Goal: Task Accomplishment & Management: Use online tool/utility

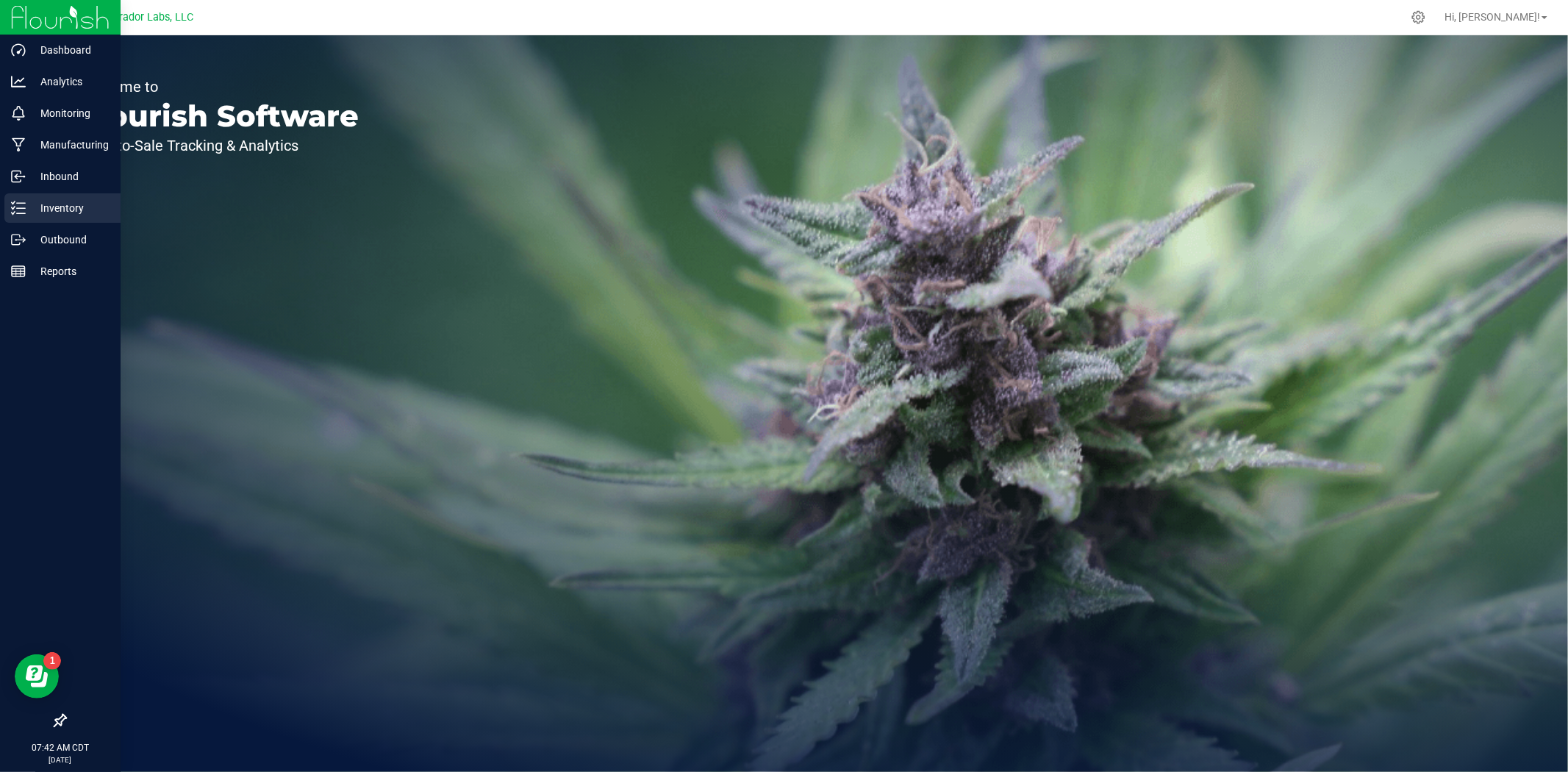
click at [34, 219] on div "Inventory" at bounding box center [63, 208] width 116 height 29
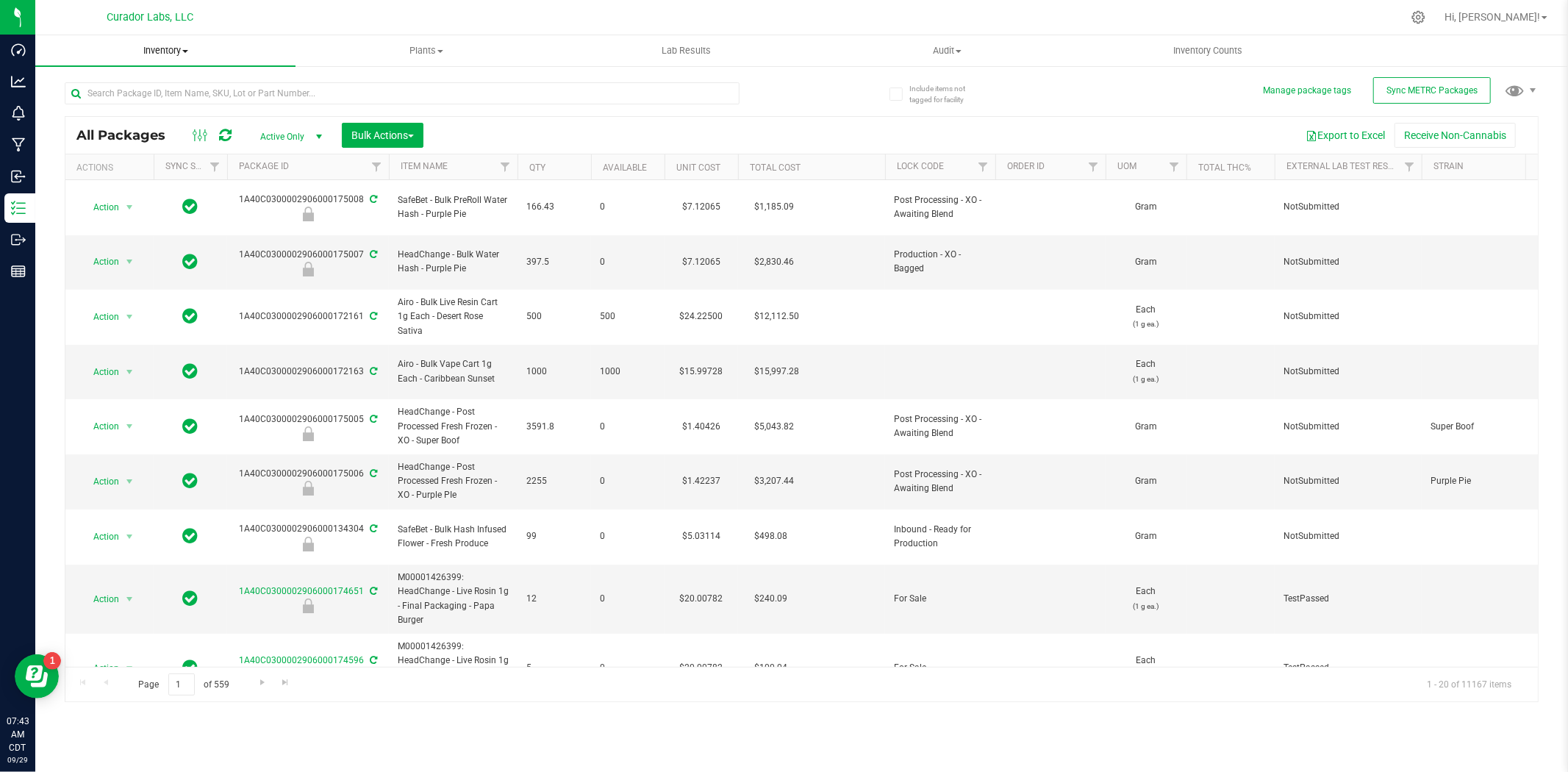
click at [196, 57] on span "Inventory" at bounding box center [165, 51] width 260 height 14
click at [82, 113] on li "All inventory" at bounding box center [165, 106] width 260 height 17
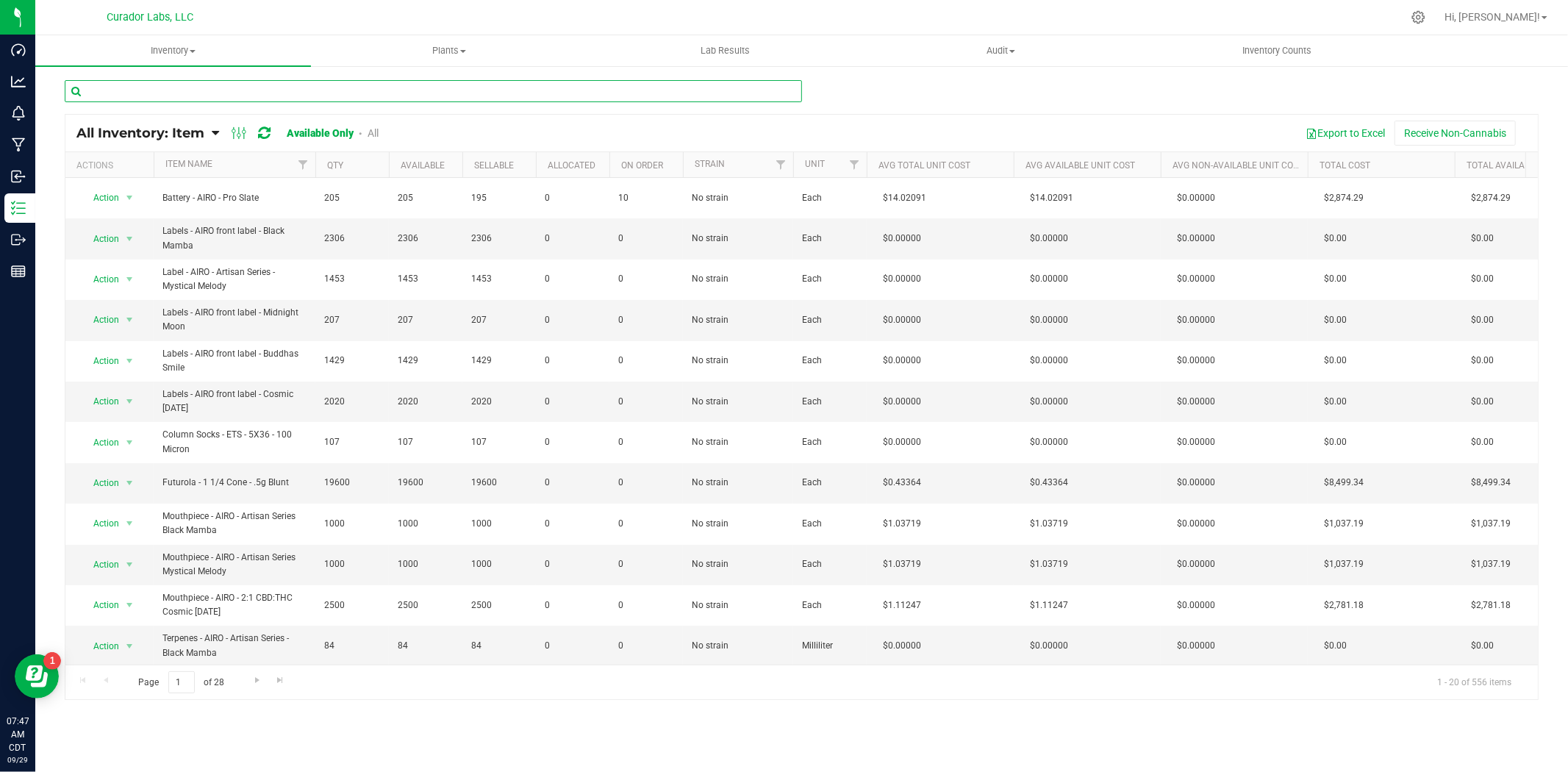
click at [194, 88] on input "text" at bounding box center [434, 91] width 738 height 22
paste input "Cart Box - HeadChange - Live Resin Sauce Cart QR THC M Diamond Black"
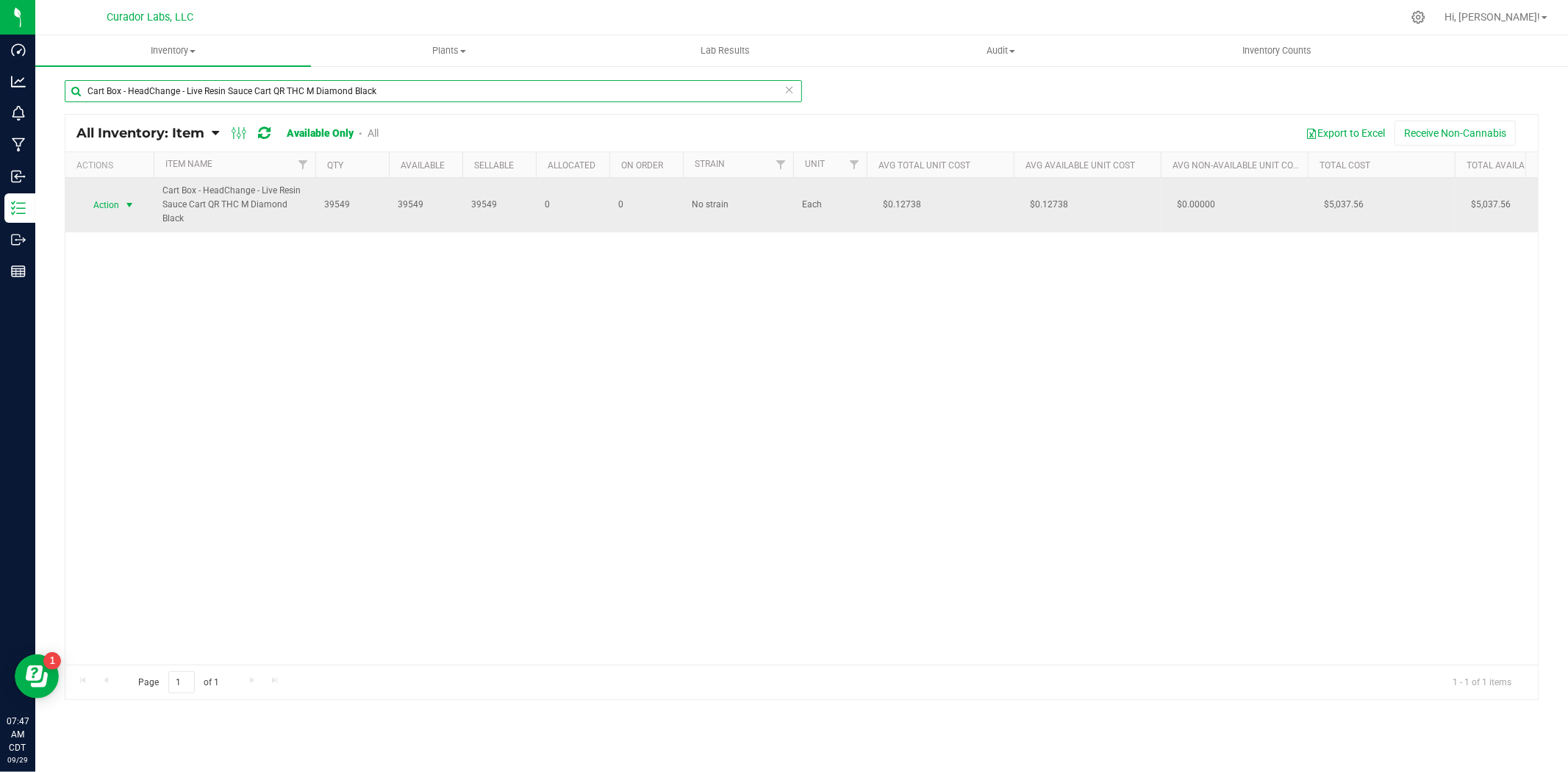
type input "Cart Box - HeadChange - Live Resin Sauce Cart QR THC M Diamond Black"
click at [125, 210] on span "select" at bounding box center [129, 206] width 12 height 12
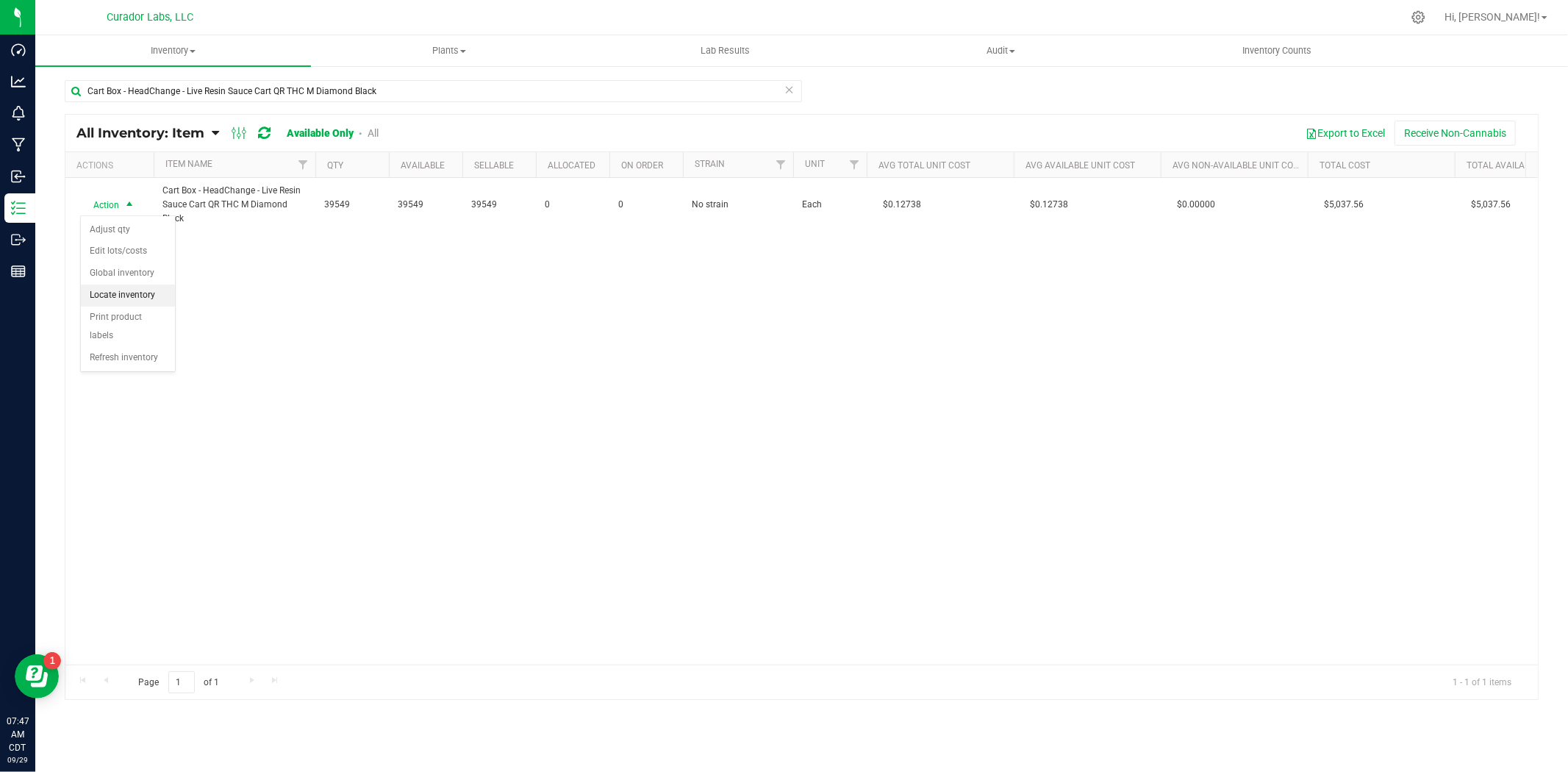
click at [130, 299] on li "Locate inventory" at bounding box center [128, 295] width 94 height 22
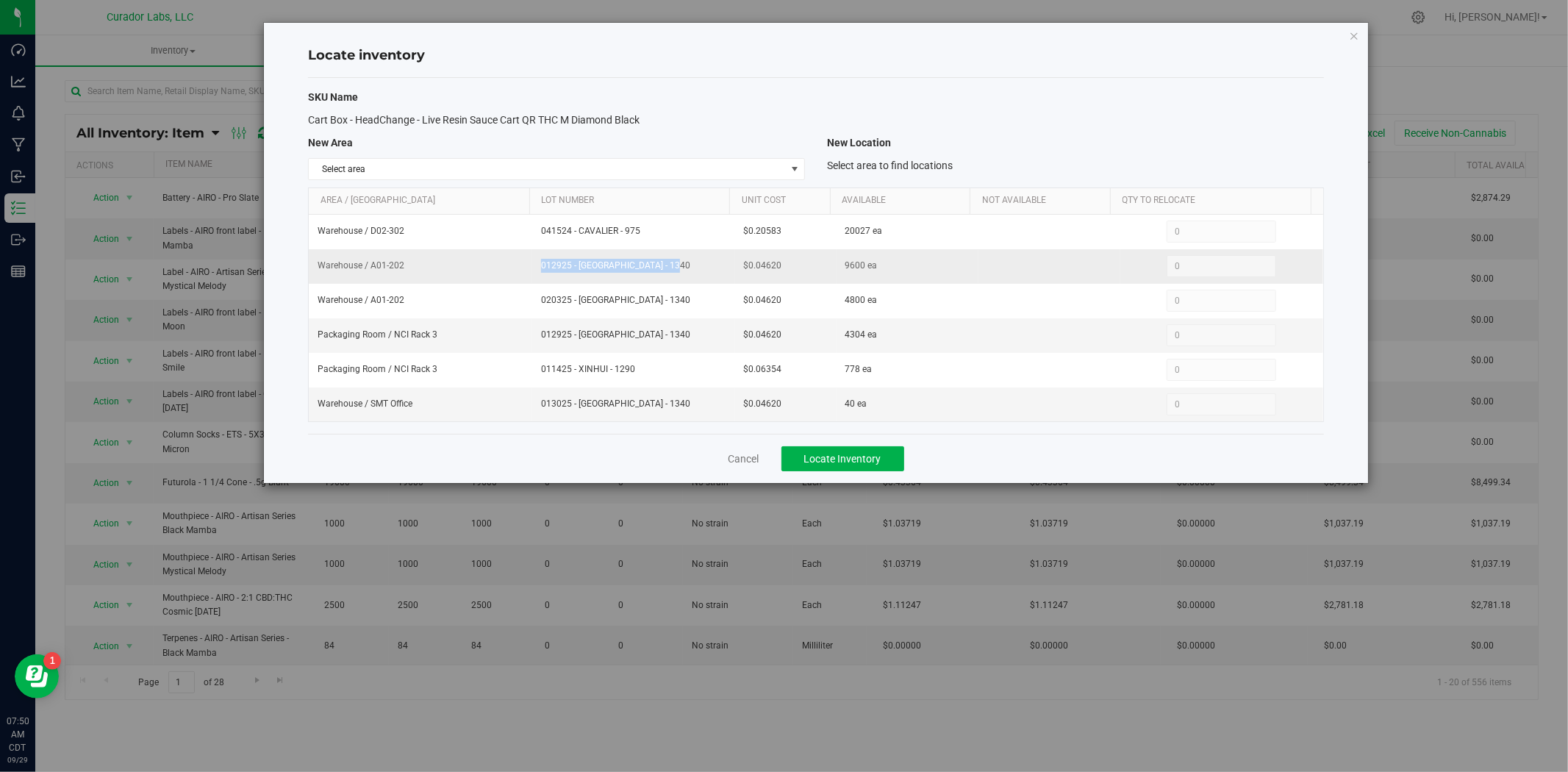
drag, startPoint x: 666, startPoint y: 269, endPoint x: 468, endPoint y: 269, distance: 198.0
click at [468, 269] on tr "Warehouse / A01-202 012925 - XINHUI - 1340 $0.04620 9600 ea 0 0" at bounding box center [816, 267] width 1014 height 35
copy tr "012925 - XINHUI - 1340"
drag, startPoint x: 790, startPoint y: 268, endPoint x: 703, endPoint y: 270, distance: 87.0
click at [703, 270] on tr "Warehouse / A01-202 012925 - XINHUI - 1340 $0.04620 9600 ea 0 0" at bounding box center [816, 267] width 1014 height 35
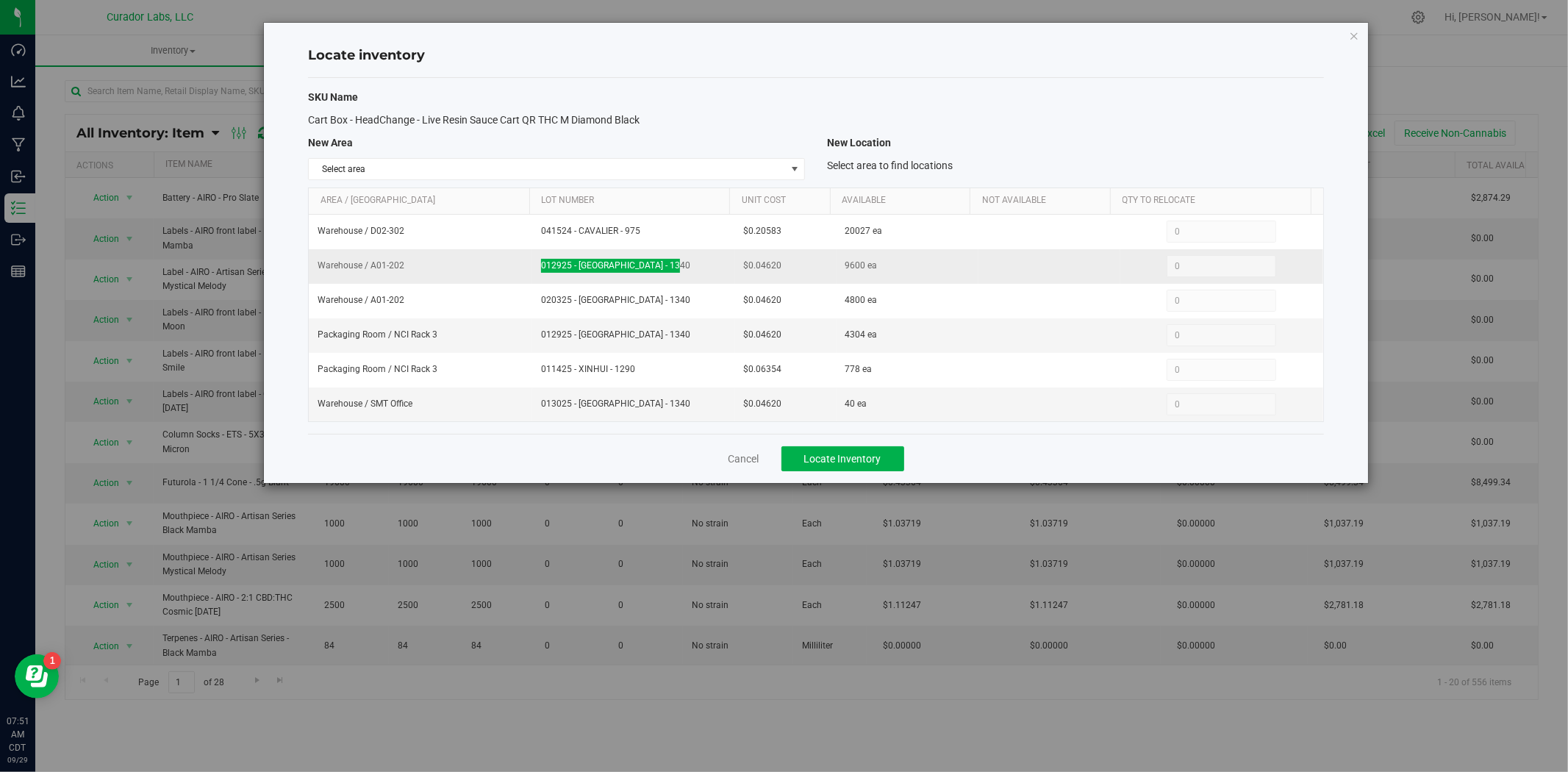
copy tr "$0.04620"
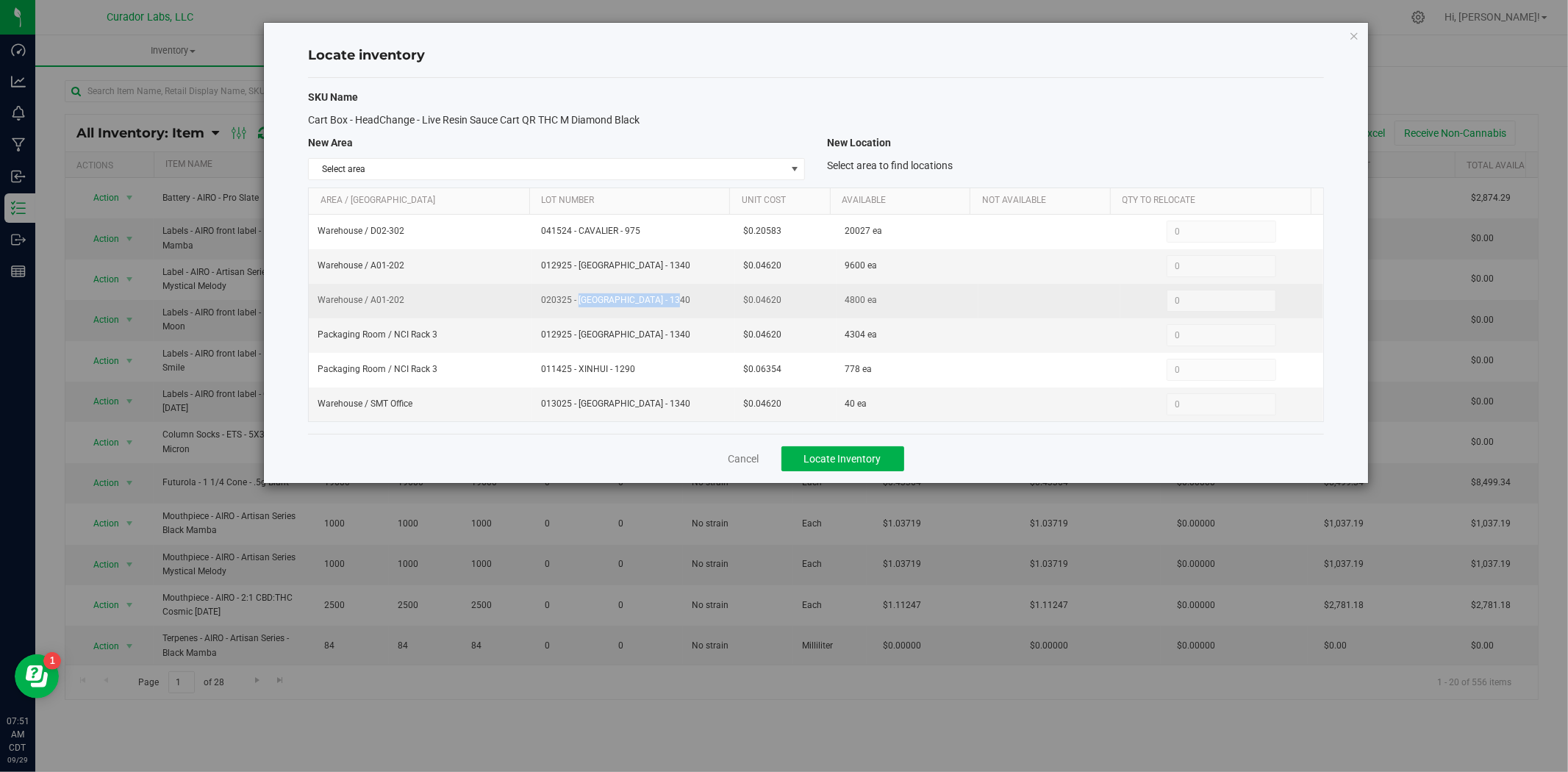
drag, startPoint x: 640, startPoint y: 312, endPoint x: 532, endPoint y: 317, distance: 108.1
click at [532, 317] on td "020325 - XINHUI - 1340" at bounding box center [633, 301] width 203 height 35
copy span "020325 - XINHUI - 1340"
drag, startPoint x: 720, startPoint y: 306, endPoint x: 700, endPoint y: 300, distance: 20.9
click at [679, 305] on tr "Warehouse / A01-202 020325 - XINHUI - 1340 $0.04620 4800 ea 0 0" at bounding box center [816, 301] width 1014 height 35
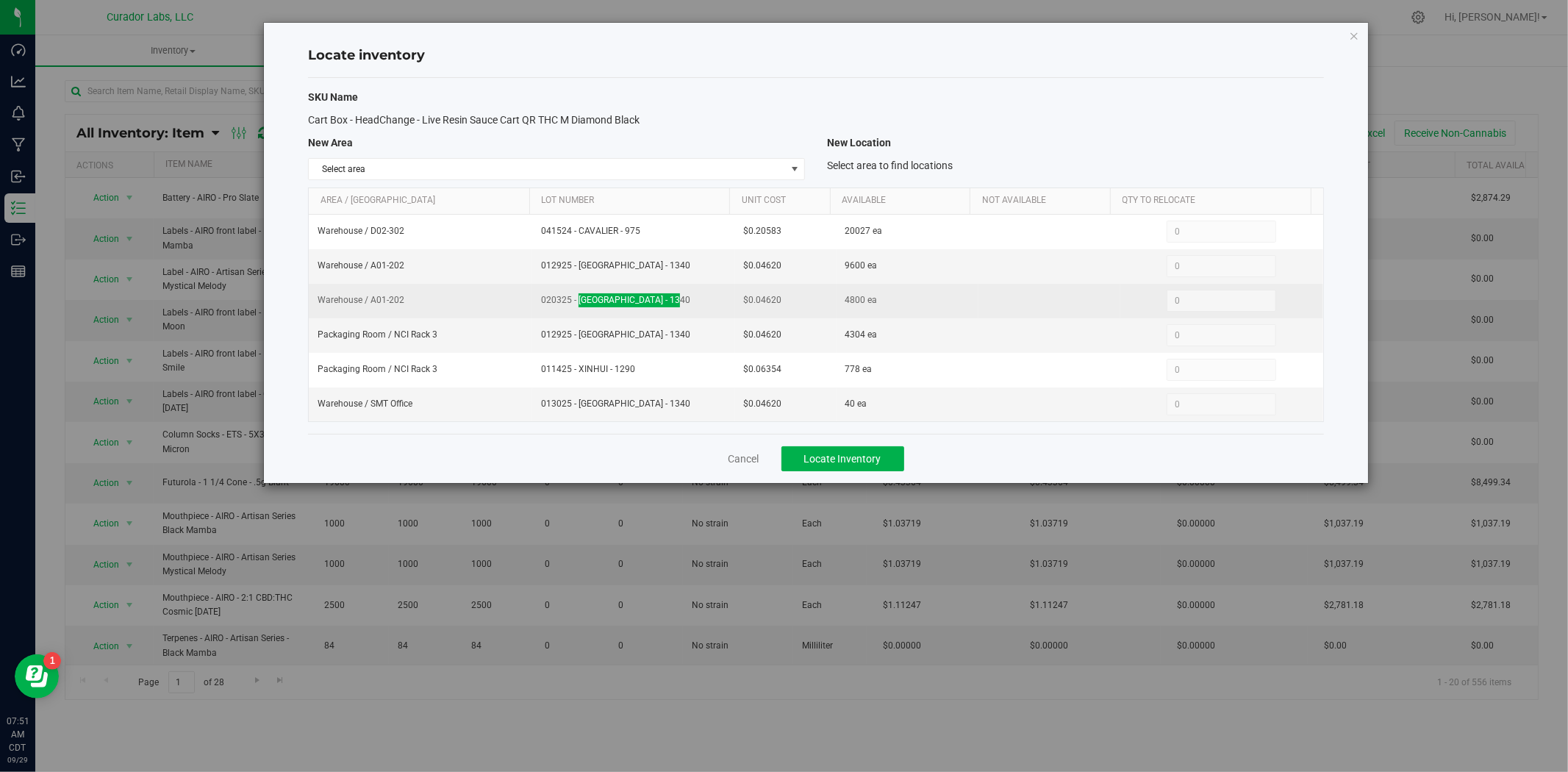
copy tr "$0.04620"
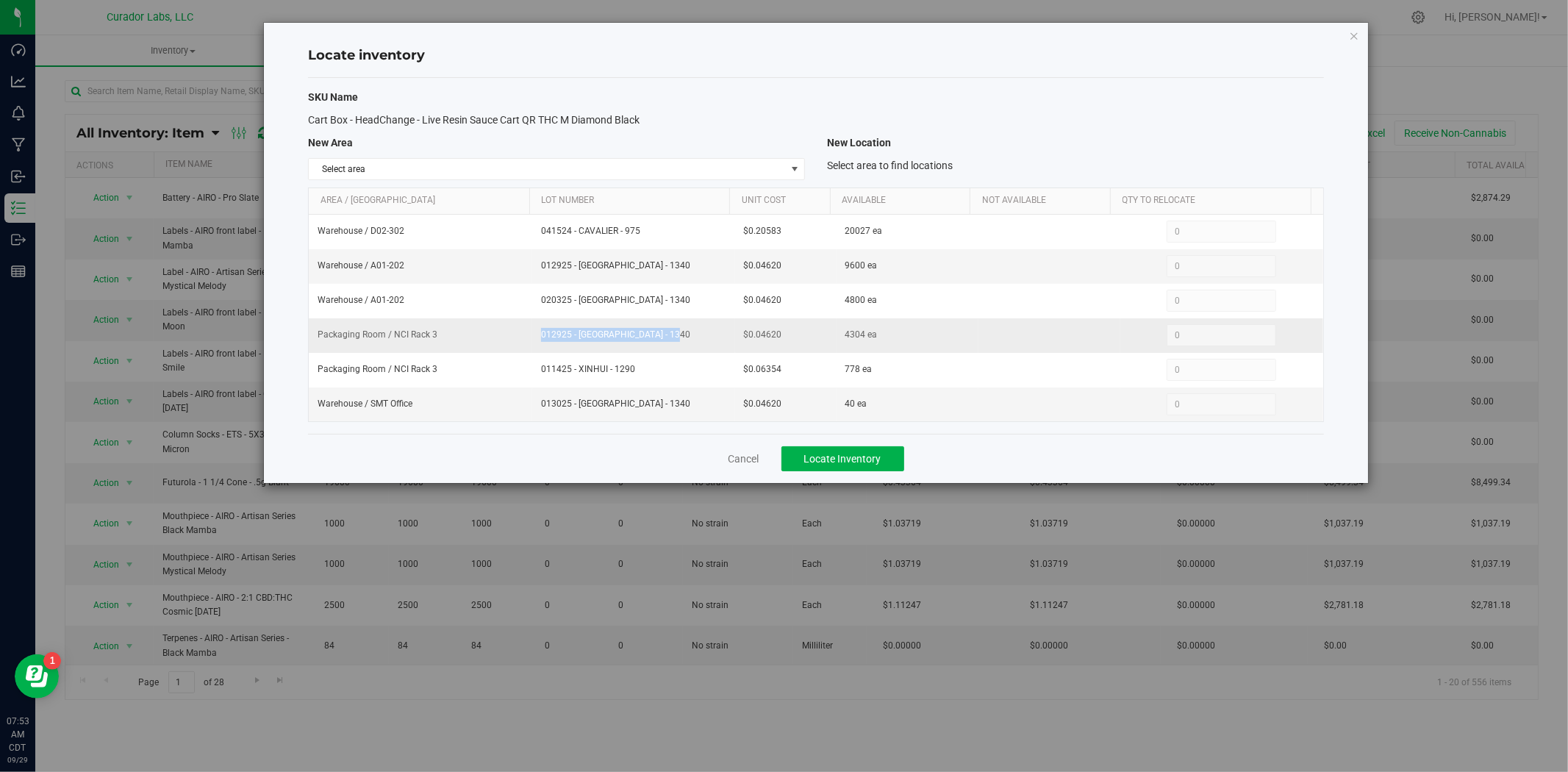
drag, startPoint x: 619, startPoint y: 341, endPoint x: 527, endPoint y: 341, distance: 92.0
click at [527, 341] on tr "Packaging Room / NCI Rack 3 012925 - XINHUI - 1340 $0.04620 4304 ea 0 0" at bounding box center [816, 336] width 1014 height 35
copy tr "012925 - XINHUI - 1340"
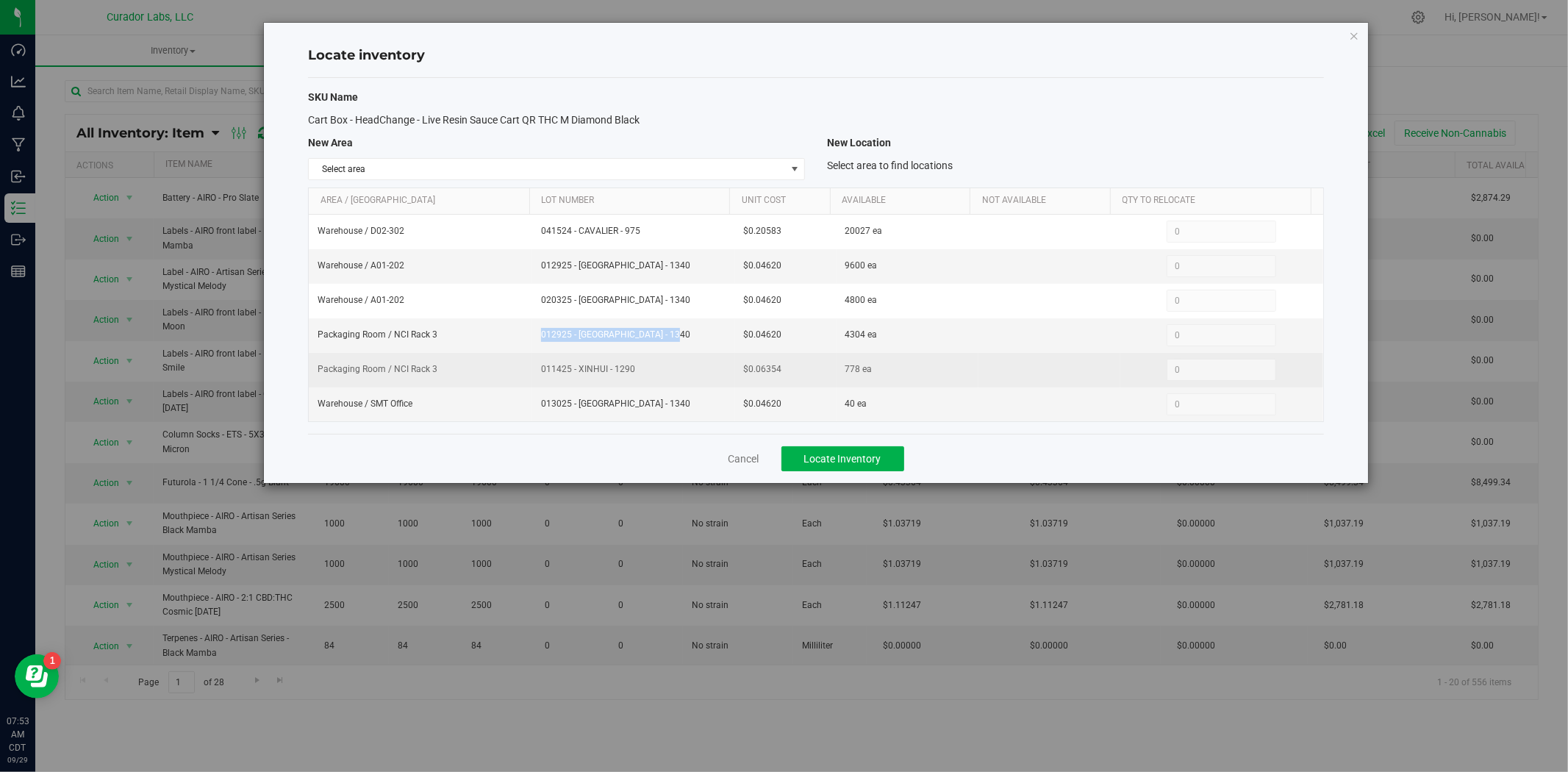
click at [598, 373] on span "011425 - XINHUI - 1290" at bounding box center [633, 370] width 185 height 14
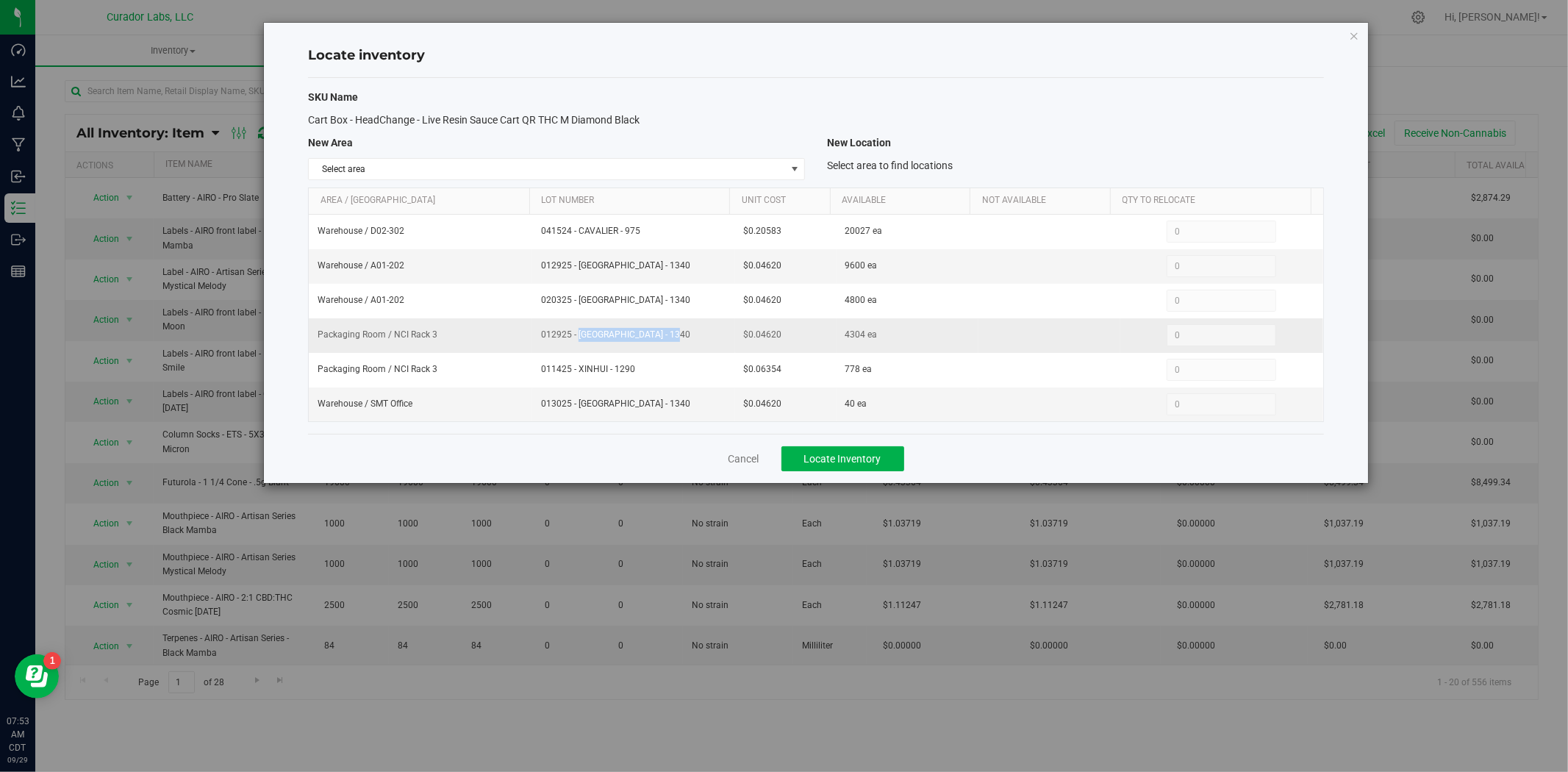
drag, startPoint x: 641, startPoint y: 341, endPoint x: 535, endPoint y: 341, distance: 106.0
click at [535, 341] on td "012925 - XINHUI - 1340" at bounding box center [633, 336] width 203 height 35
copy span "012925 - XINHUI - 1340"
drag, startPoint x: 760, startPoint y: 341, endPoint x: 730, endPoint y: 340, distance: 30.0
click at [735, 340] on td "$0.04620" at bounding box center [786, 336] width 101 height 35
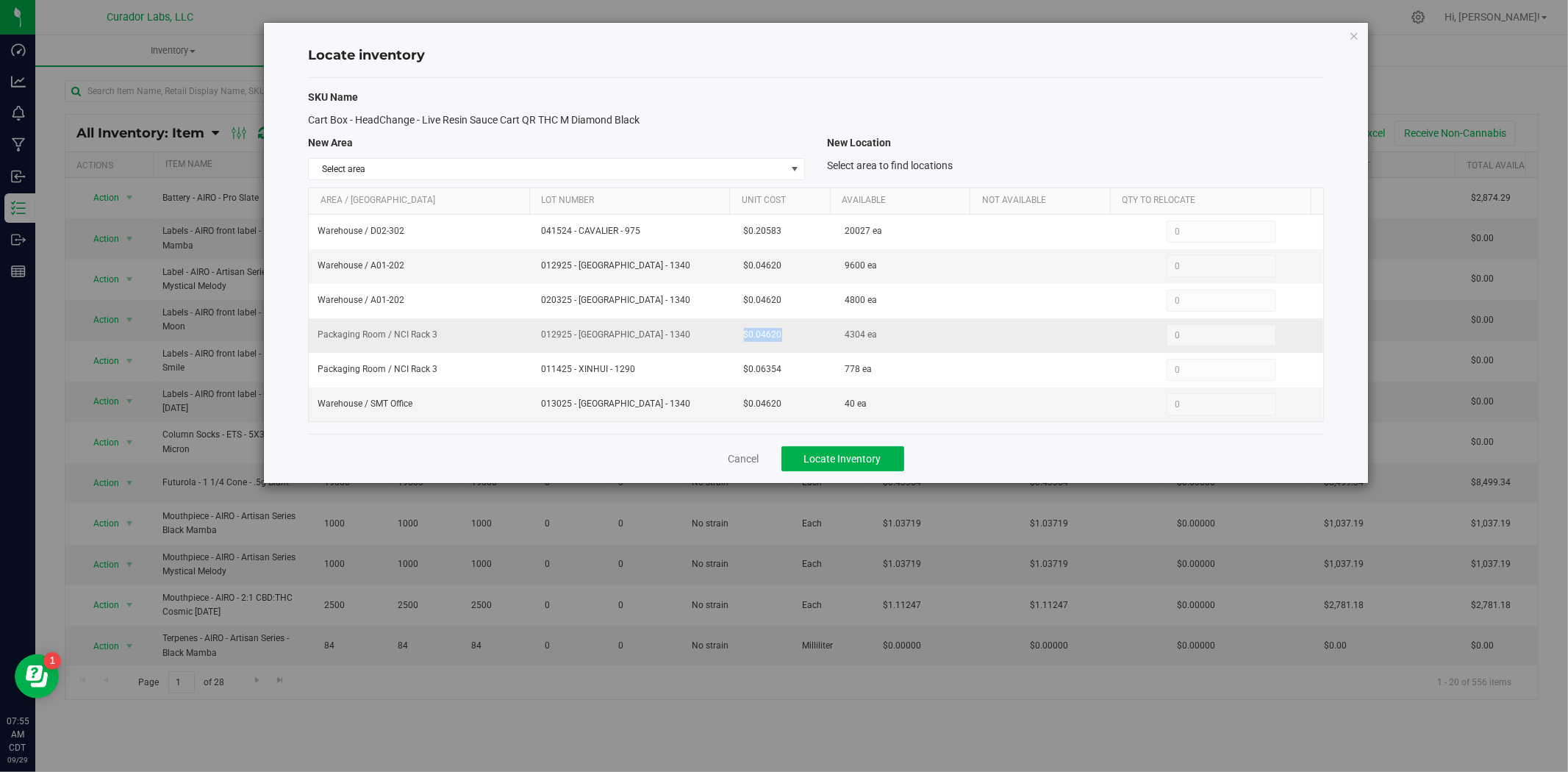
copy span "$0.04620"
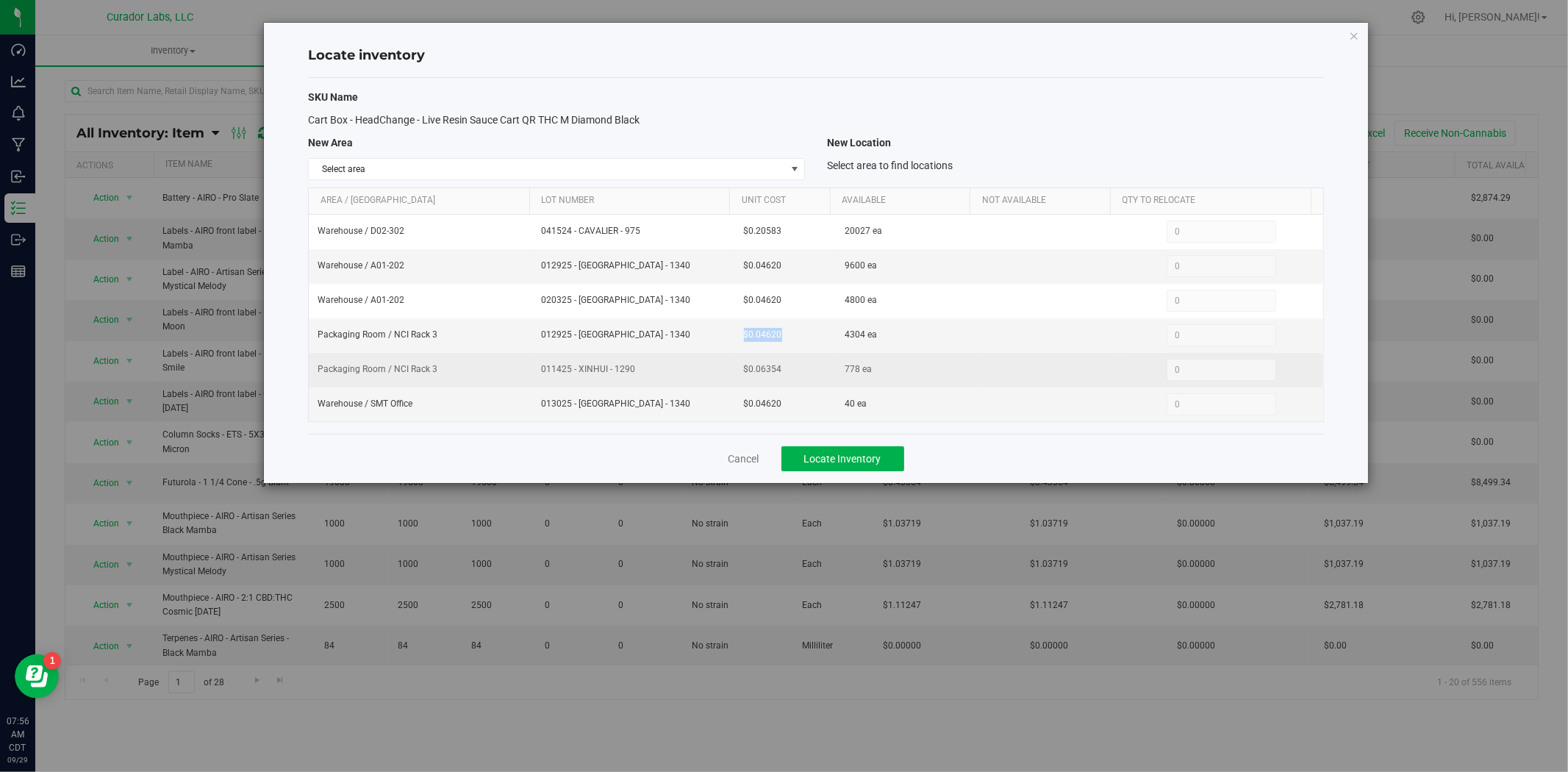
drag, startPoint x: 648, startPoint y: 380, endPoint x: 502, endPoint y: 369, distance: 146.4
click at [502, 369] on tr "Packaging Room / NCI Rack 3 011425 - XINHUI - 1290 $0.06354 778 ea 0 0" at bounding box center [816, 370] width 1014 height 35
copy tr "011425 - XINHUI - 1290"
drag, startPoint x: 802, startPoint y: 370, endPoint x: 694, endPoint y: 373, distance: 108.0
click at [694, 373] on tr "Packaging Room / NCI Rack 3 011425 - XINHUI - 1290 $0.06354 778 ea 0 0" at bounding box center [816, 370] width 1014 height 35
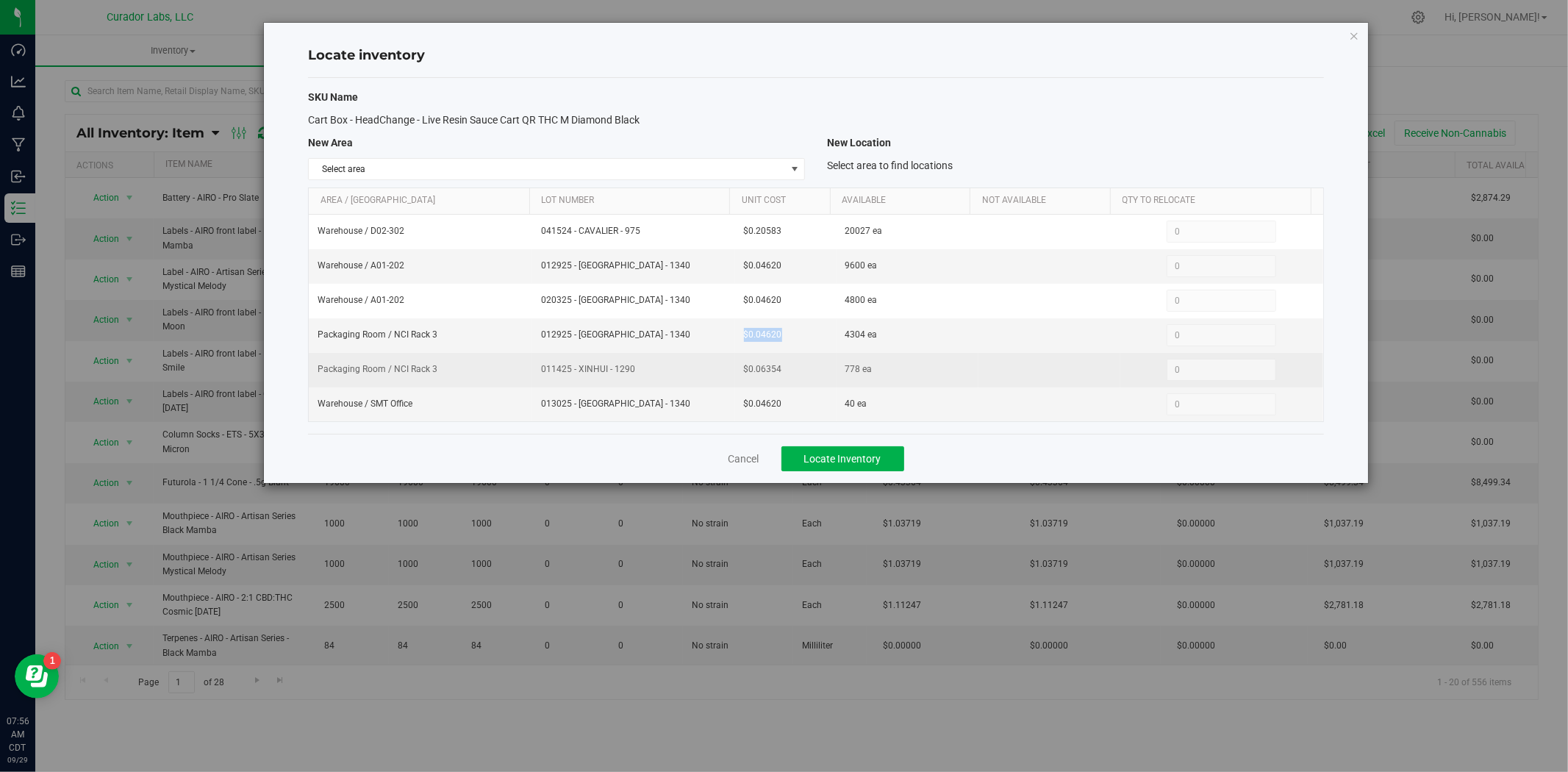
copy tr "$0.06354"
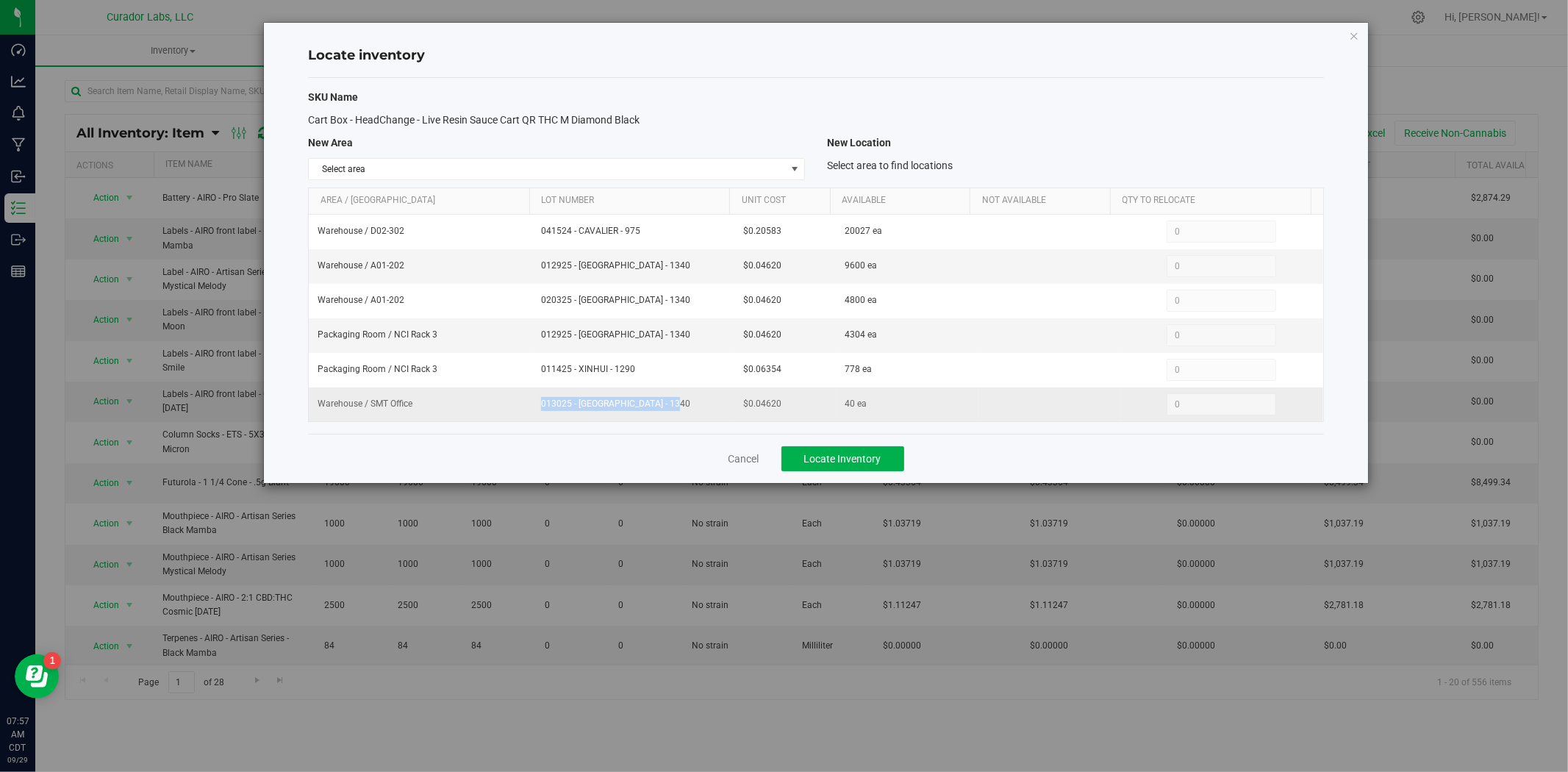
drag, startPoint x: 605, startPoint y: 405, endPoint x: 510, endPoint y: 402, distance: 95.0
click at [510, 402] on tr "Warehouse / SMT Office 013025 - XINHUI - 1340 $0.04620 40 ea 0 0" at bounding box center [816, 405] width 1014 height 34
copy tr "013025 - XINHUI - 1340"
drag, startPoint x: 757, startPoint y: 415, endPoint x: 744, endPoint y: 413, distance: 13.2
click at [744, 413] on td "$0.04620" at bounding box center [786, 405] width 101 height 34
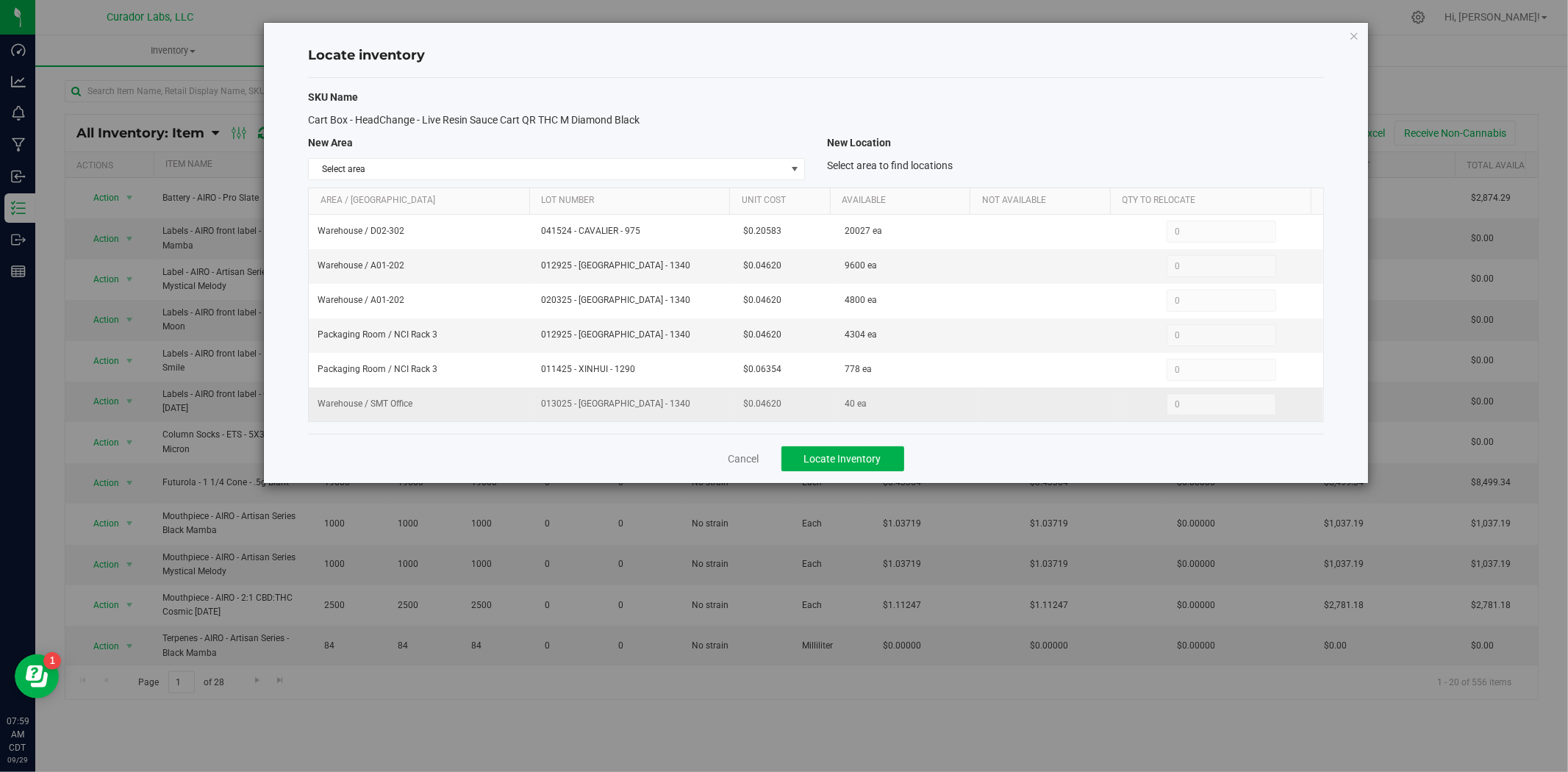
click at [781, 419] on td "$0.04620" at bounding box center [786, 405] width 101 height 34
drag, startPoint x: 787, startPoint y: 405, endPoint x: 717, endPoint y: 411, distance: 70.3
click at [717, 411] on tr "Warehouse / SMT Office 013025 - XINHUI - 1340 $0.04620 40 ea 0 0" at bounding box center [816, 405] width 1014 height 34
click at [731, 467] on link "Cancel" at bounding box center [744, 458] width 31 height 14
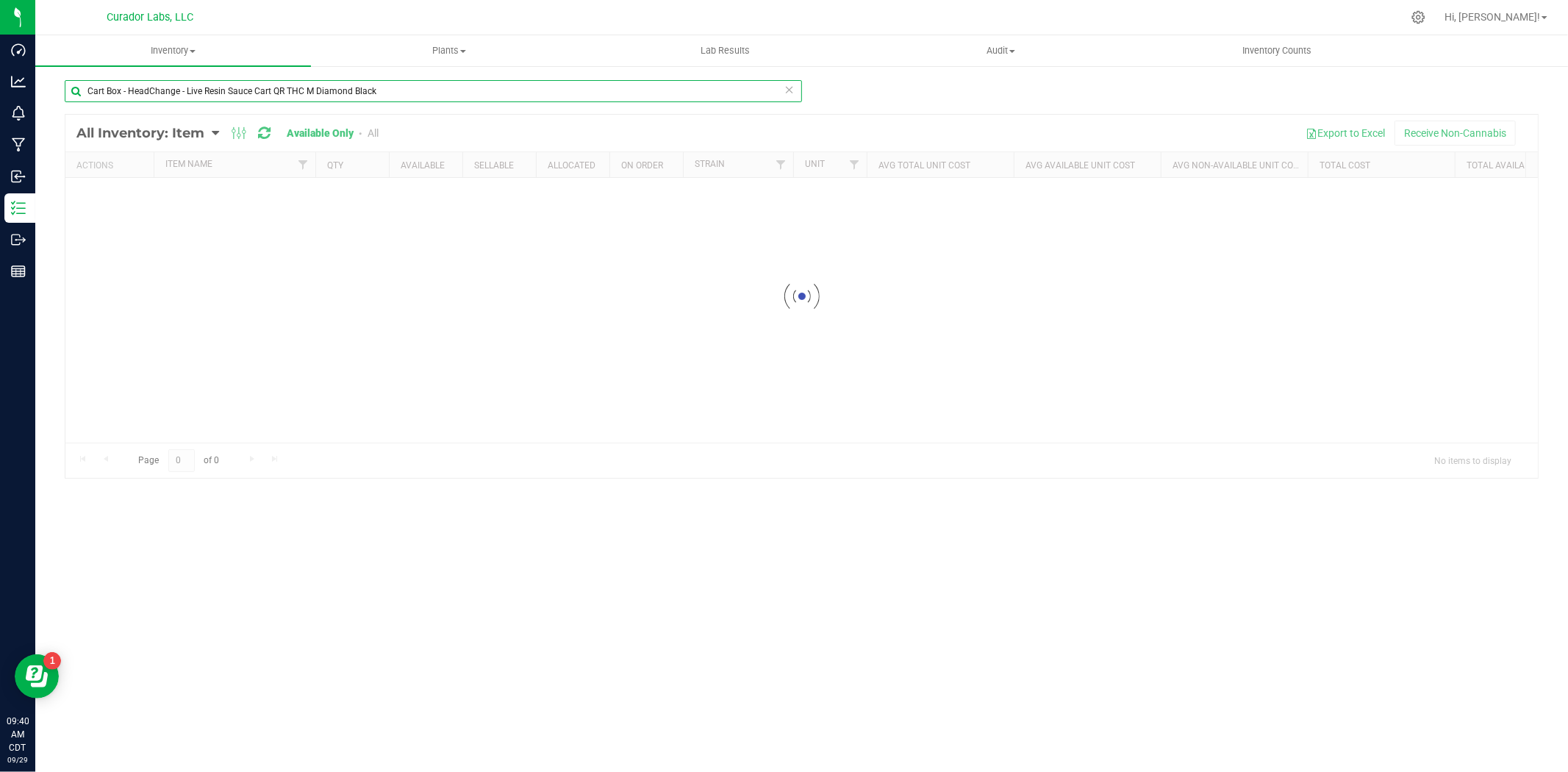
drag, startPoint x: -59, startPoint y: 83, endPoint x: -410, endPoint y: 70, distance: 351.2
click at [0, 70] on html "Dashboard Analytics Monitoring Manufacturing Inbound Inventory Outbound Reports…" at bounding box center [784, 386] width 1568 height 772
paste input "osin"
type input "Cart Box - HeadChange - Live Rosin Cart QR THC M Diamond Black"
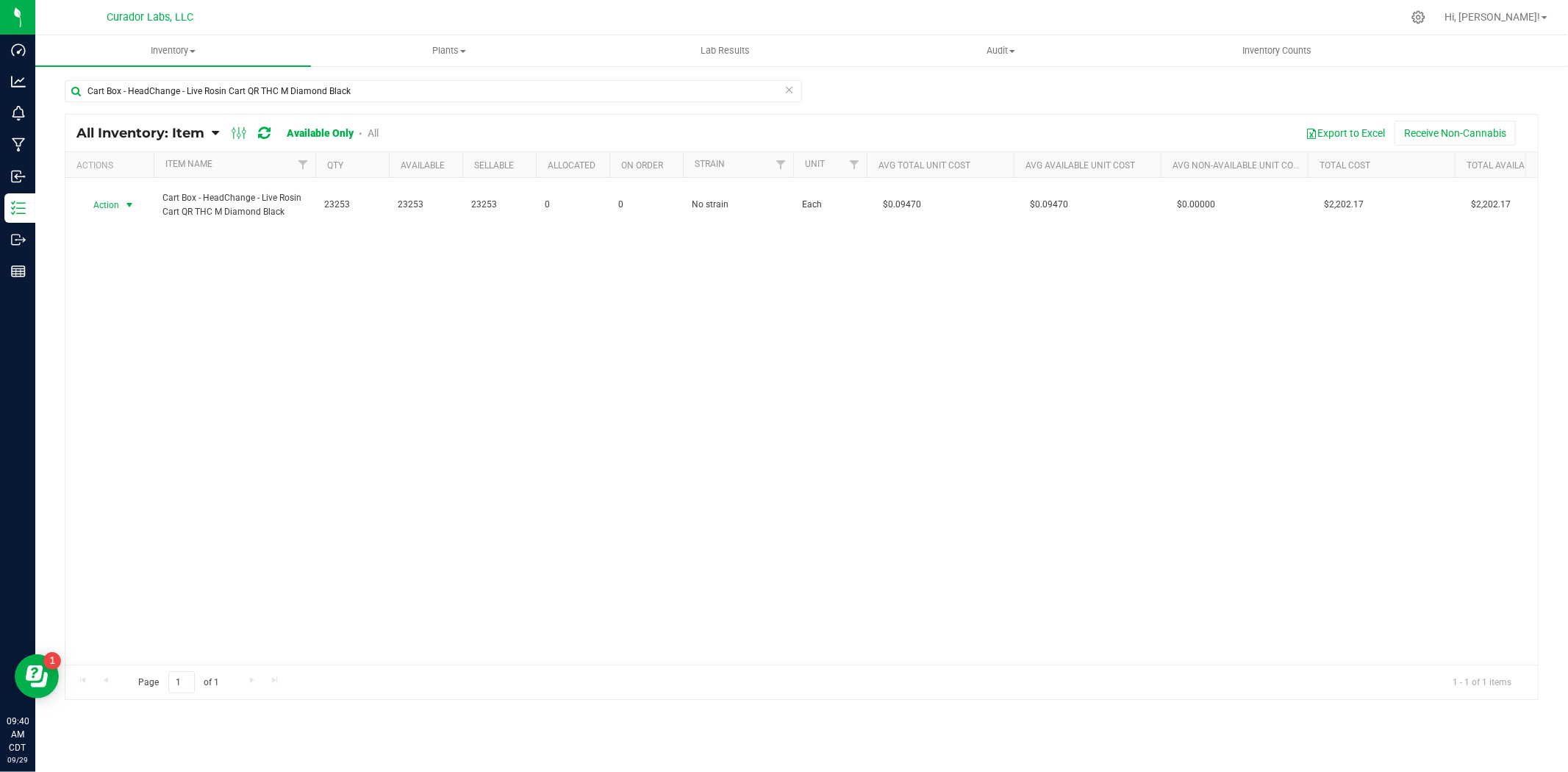
click at [119, 208] on span "Action" at bounding box center [100, 205] width 40 height 20
click at [138, 288] on li "Locate inventory" at bounding box center [128, 295] width 94 height 22
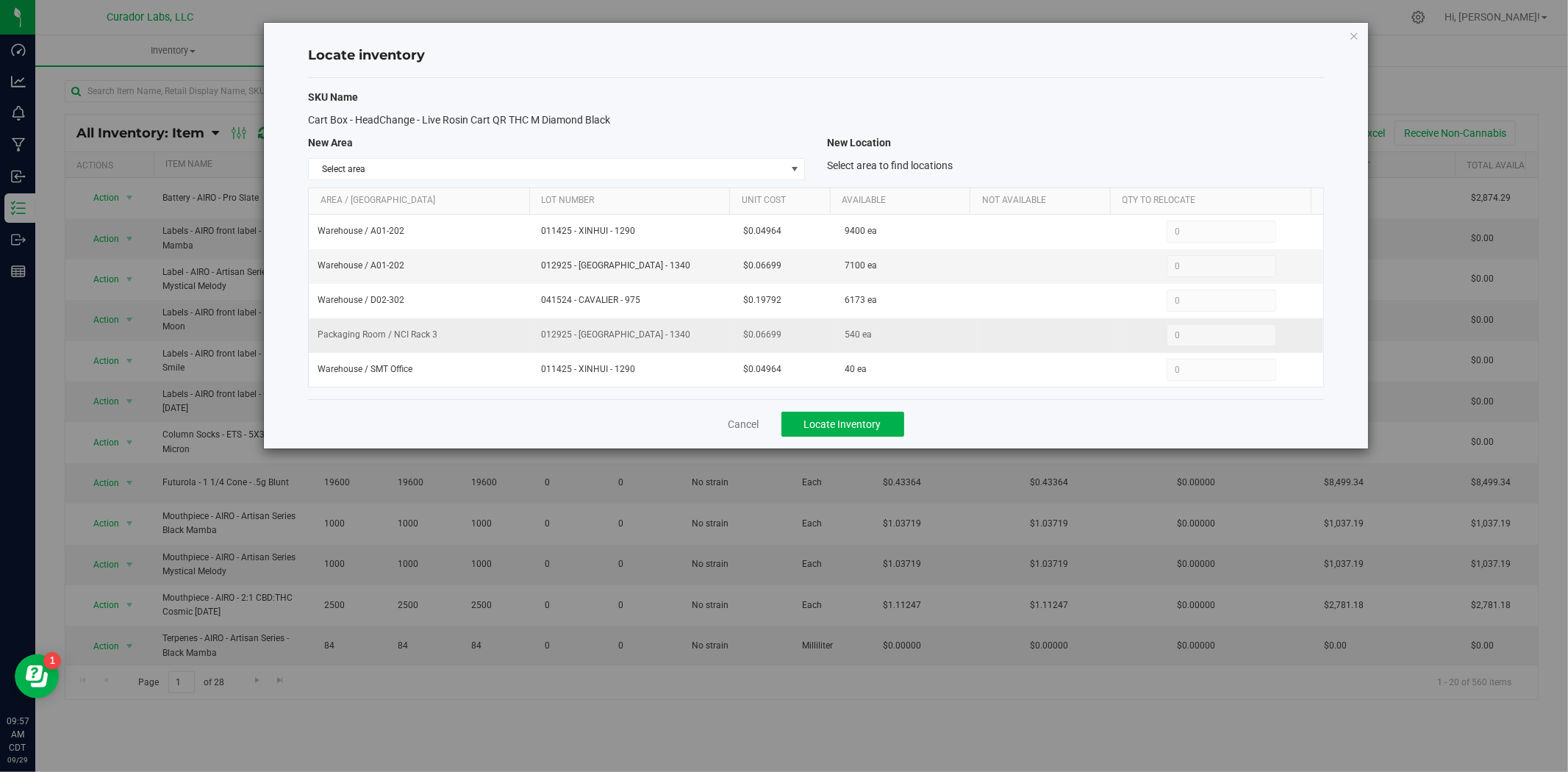
drag, startPoint x: 796, startPoint y: 336, endPoint x: 680, endPoint y: 335, distance: 116.0
click at [679, 335] on tr "Packaging Room / NCI Rack 3 012925 - XINHUI - 1340 $0.06699 540 ea 0 0" at bounding box center [816, 336] width 1014 height 35
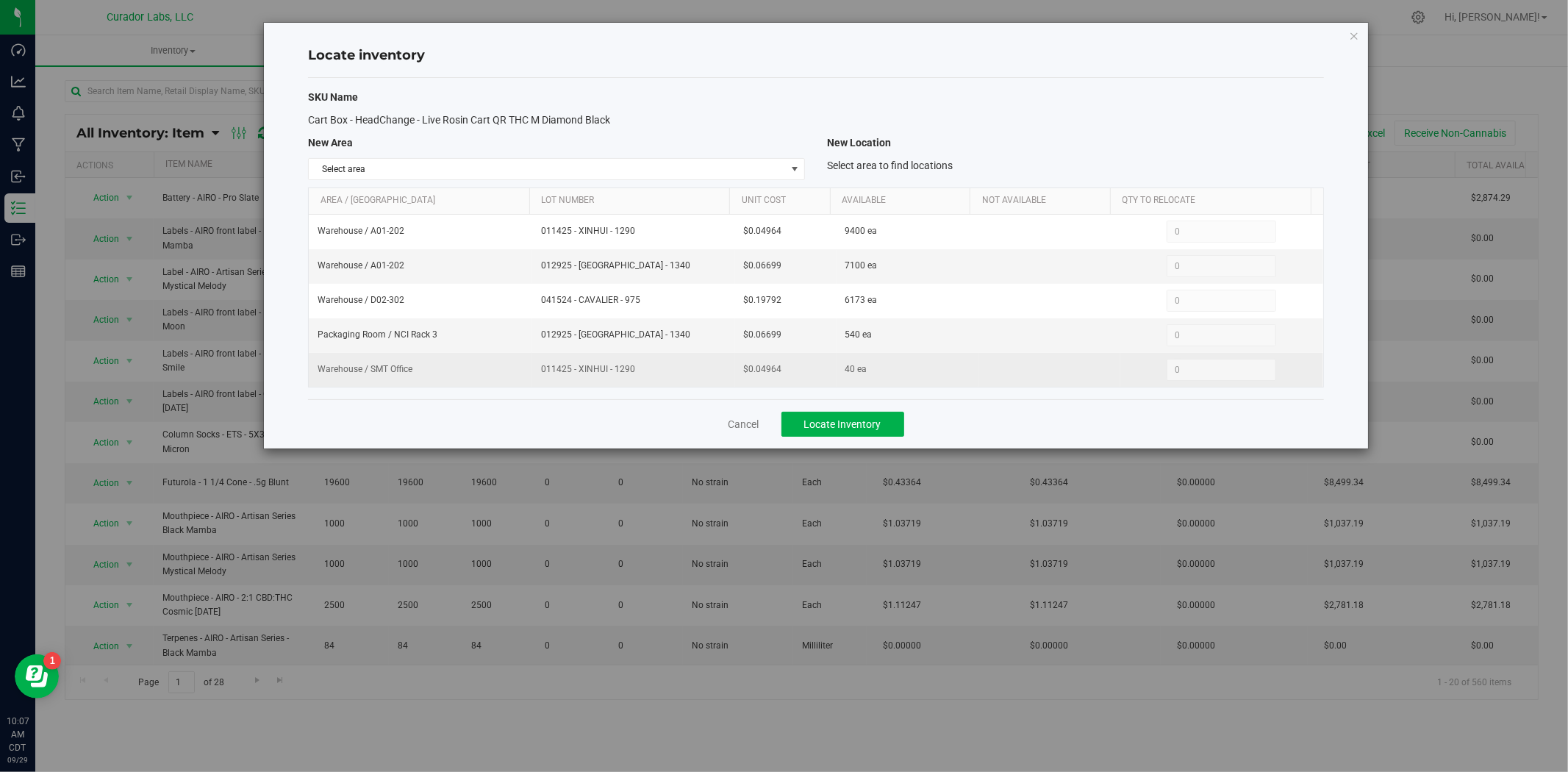
click at [770, 357] on td "$0.04964" at bounding box center [786, 370] width 101 height 34
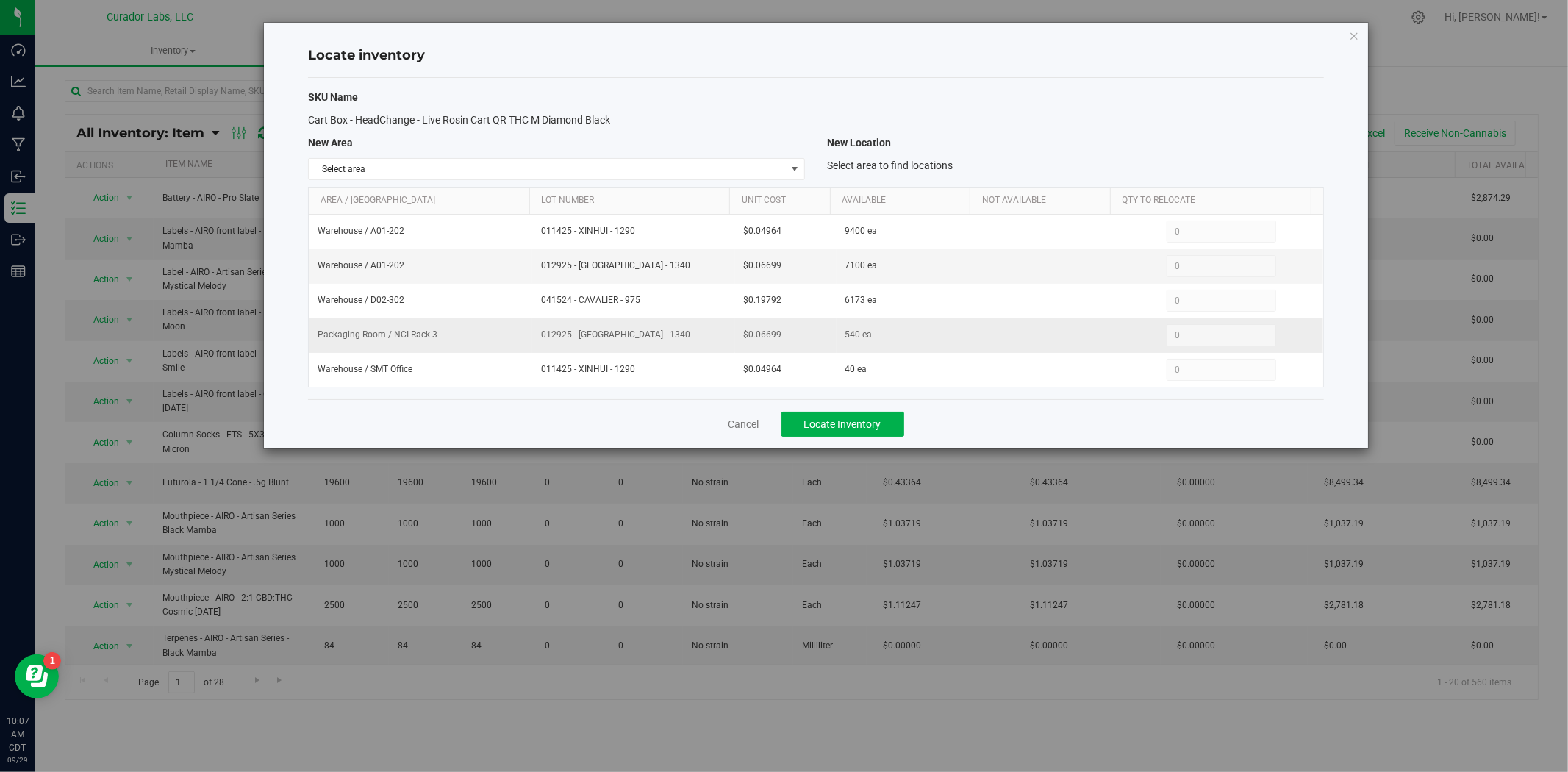
drag, startPoint x: 777, startPoint y: 336, endPoint x: 709, endPoint y: 334, distance: 68.0
click at [709, 334] on tr "Packaging Room / NCI Rack 3 012925 - XINHUI - 1340 $0.06699 540 ea 0 0" at bounding box center [816, 336] width 1014 height 35
click at [754, 416] on div "Cancel Locate Inventory" at bounding box center [816, 423] width 1016 height 49
click at [746, 426] on link "Cancel" at bounding box center [744, 423] width 31 height 14
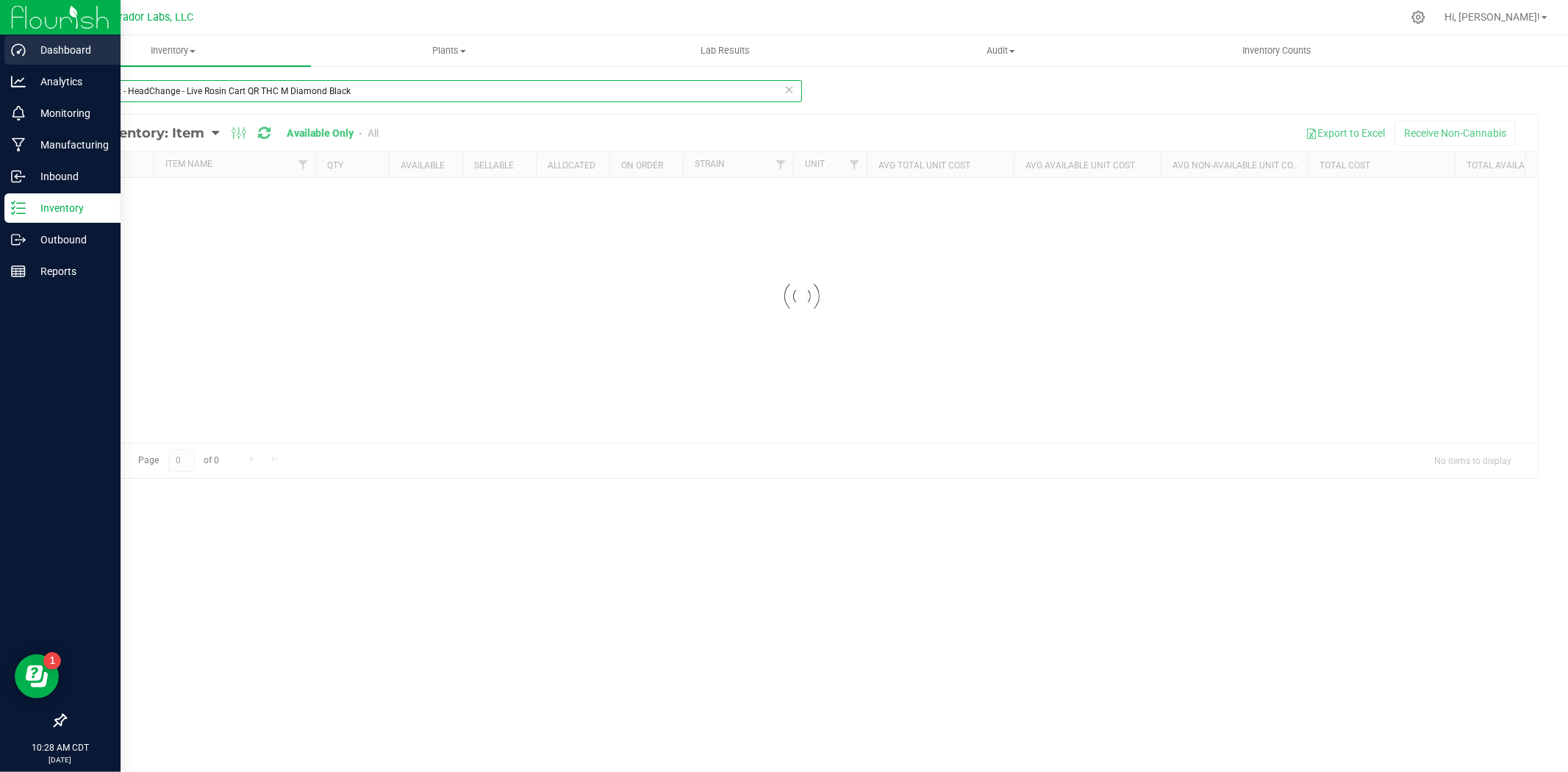
drag, startPoint x: 404, startPoint y: 88, endPoint x: 8, endPoint y: 45, distance: 398.3
click at [0, 23] on html "Dashboard Analytics Monitoring Manufacturing Inbound Inventory Outbound Reports…" at bounding box center [784, 386] width 1568 height 772
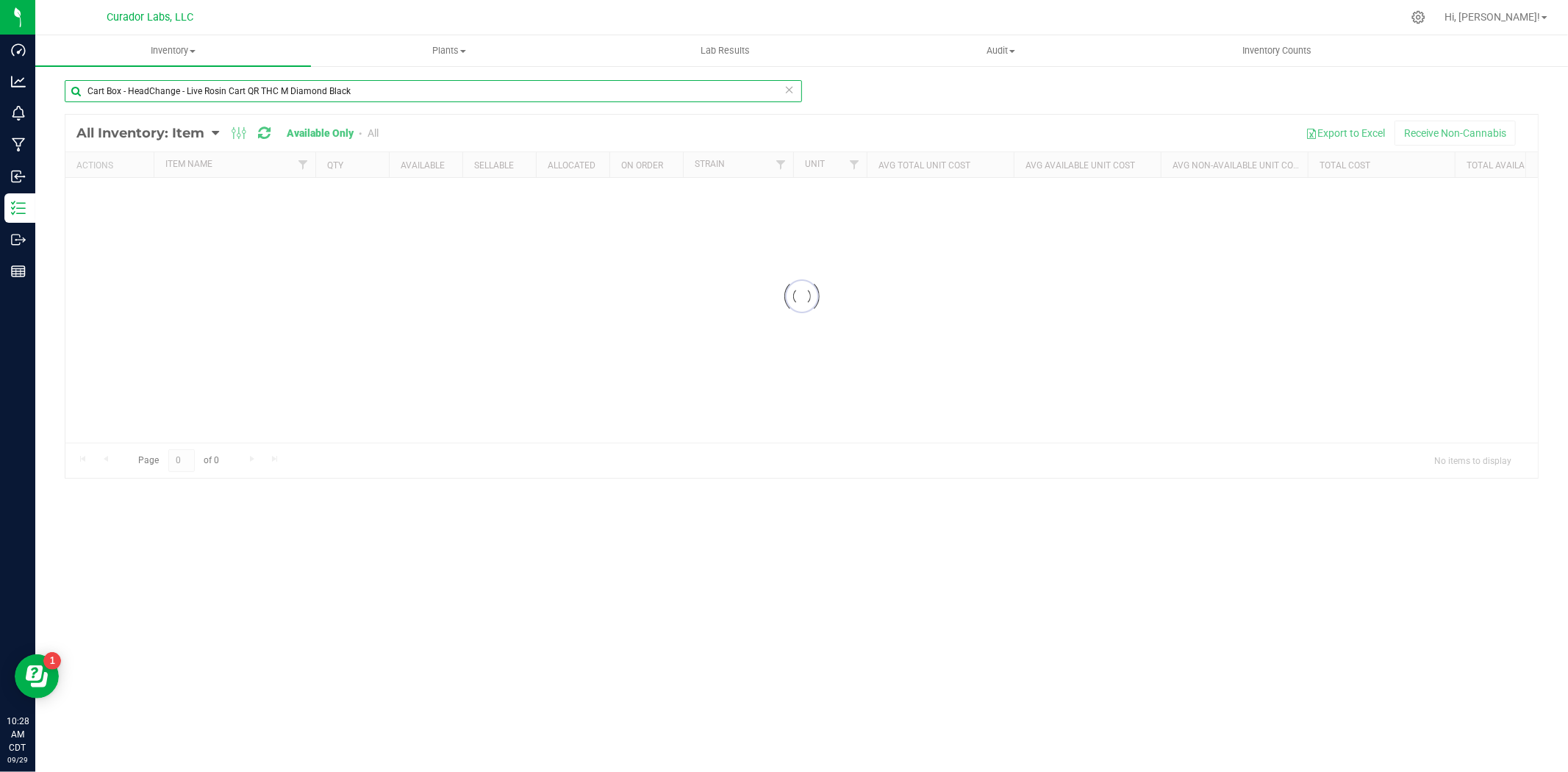
paste input "Carton - AIRO Universal CR Prime No Logo Grey"
type input "Cart Carton - AIRO Universal CR Prime No Logo Grey"
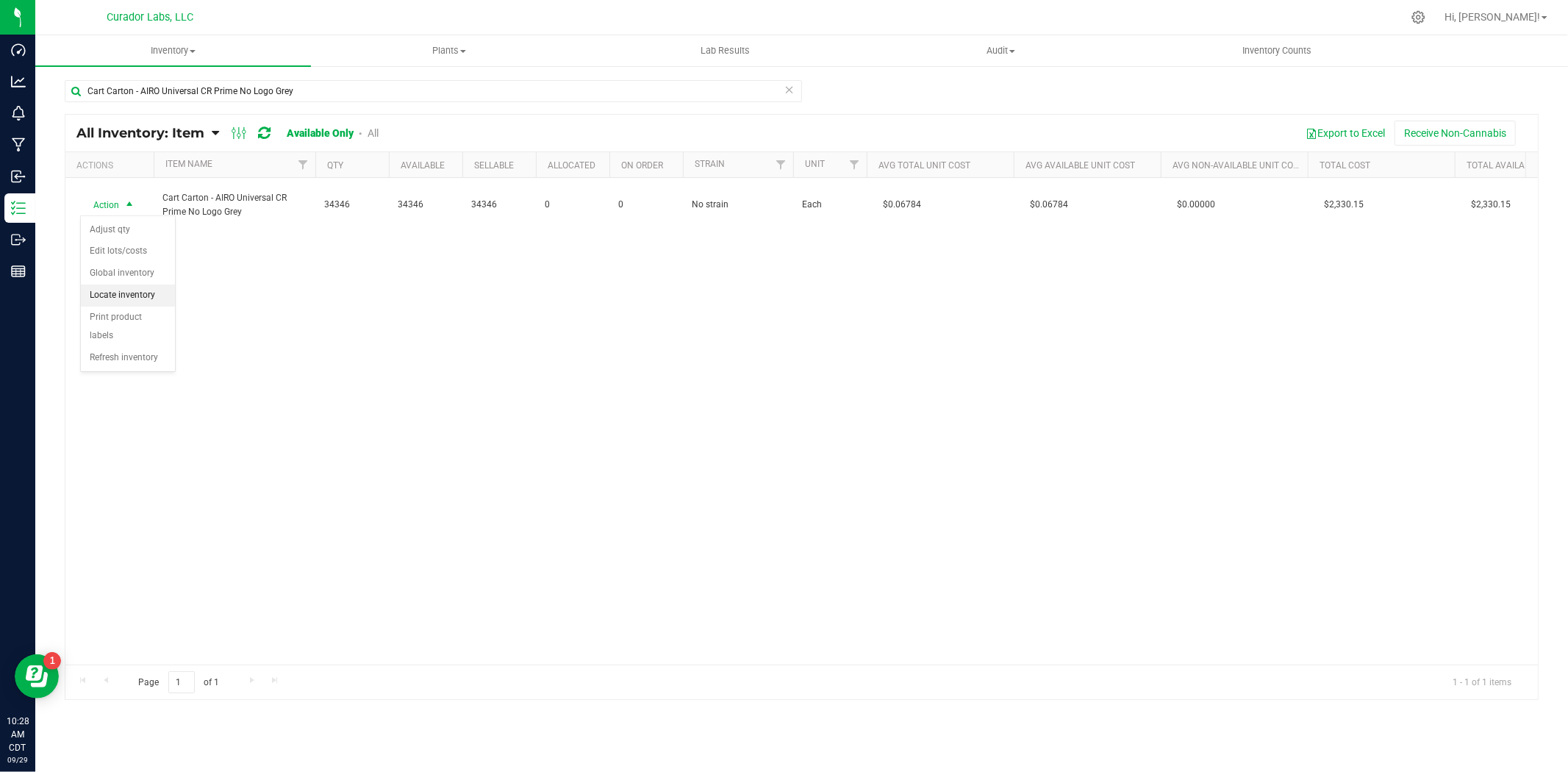
click at [128, 290] on li "Locate inventory" at bounding box center [128, 295] width 94 height 22
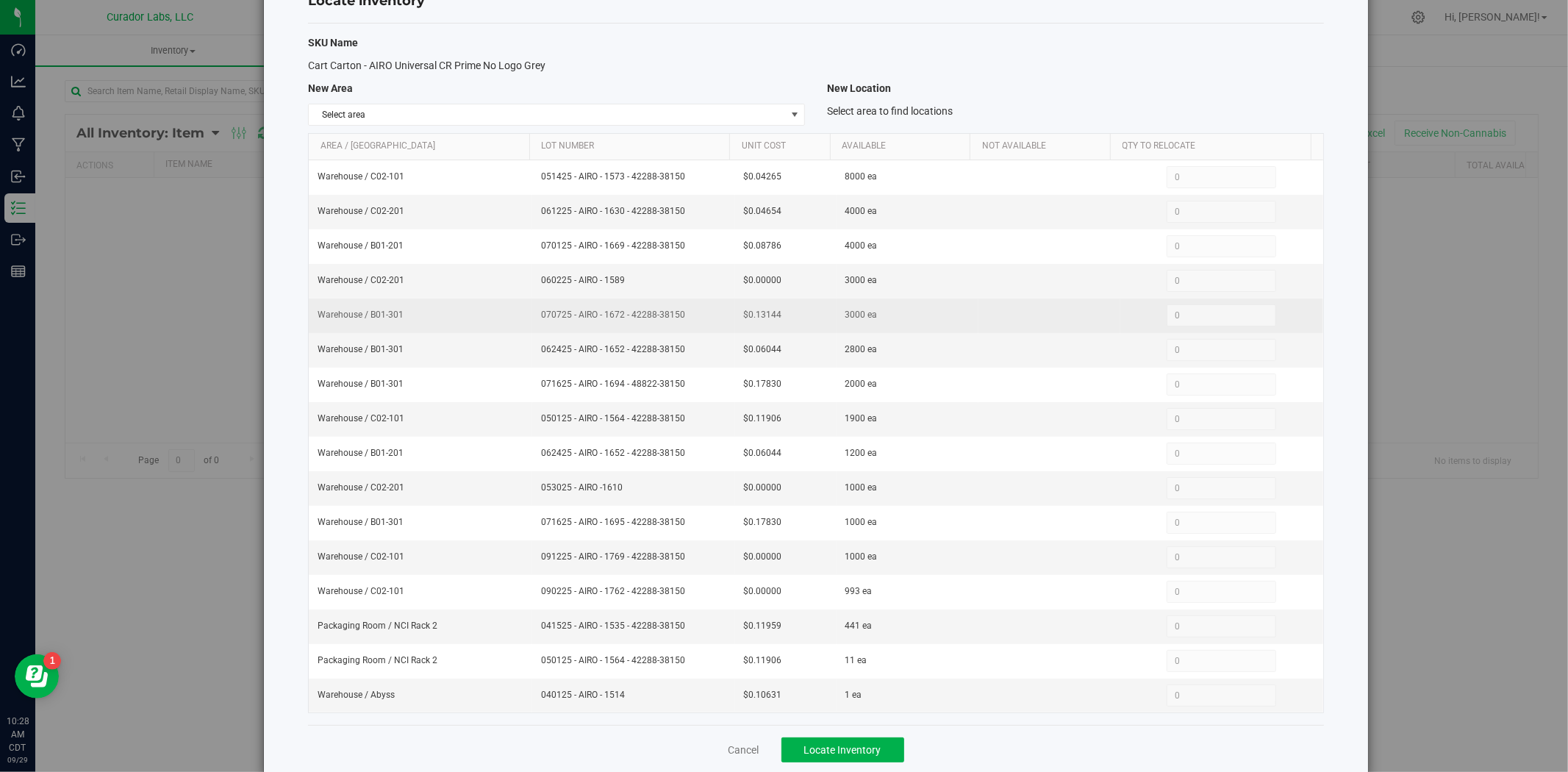
scroll to position [83, 0]
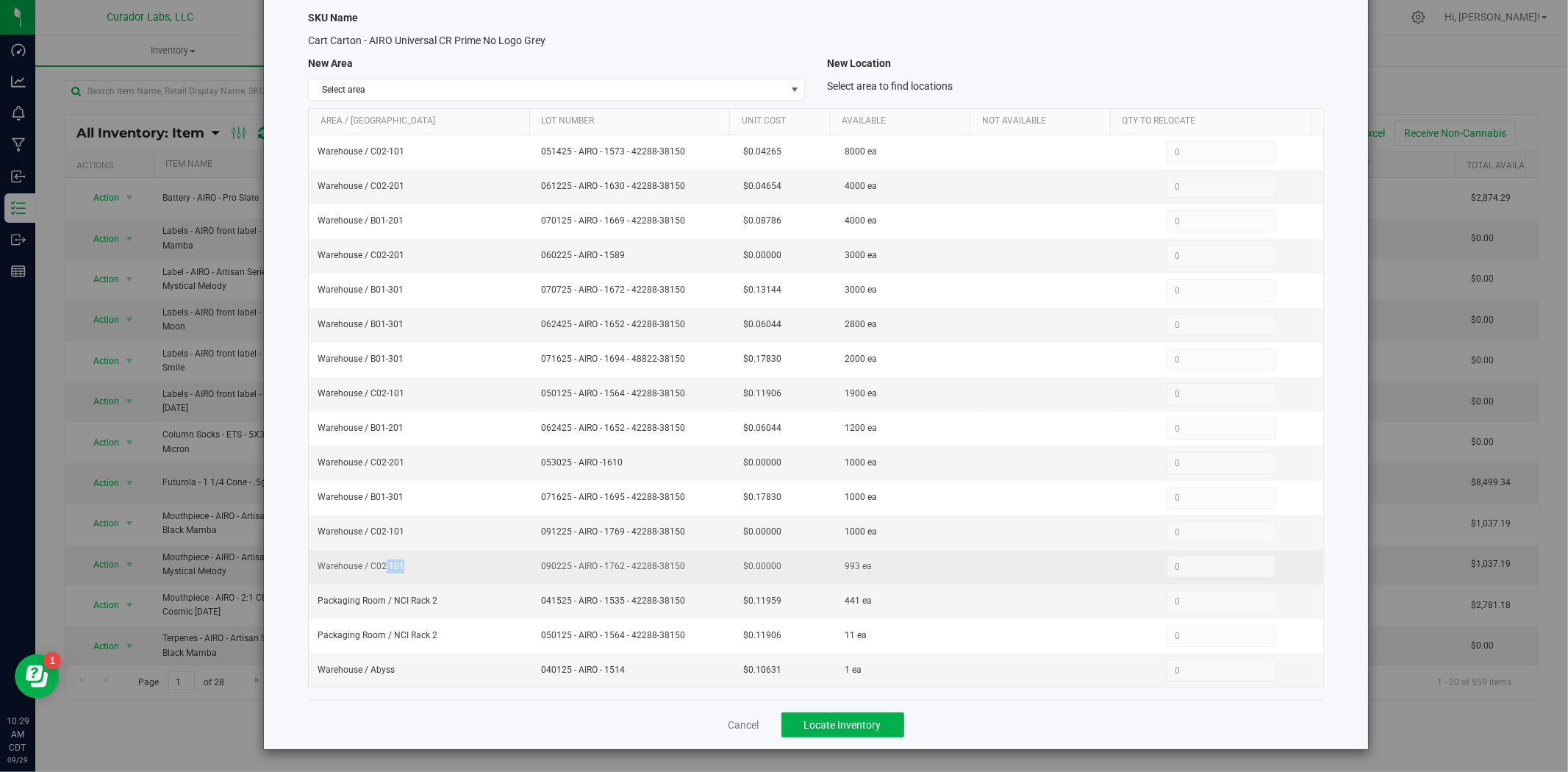
drag, startPoint x: 394, startPoint y: 593, endPoint x: 384, endPoint y: 565, distance: 29.7
click at [384, 565] on td "Warehouse / C02-101" at bounding box center [421, 568] width 224 height 35
drag, startPoint x: 419, startPoint y: 567, endPoint x: 404, endPoint y: 570, distance: 15.3
click at [404, 570] on td "Warehouse / C02-101" at bounding box center [421, 568] width 224 height 35
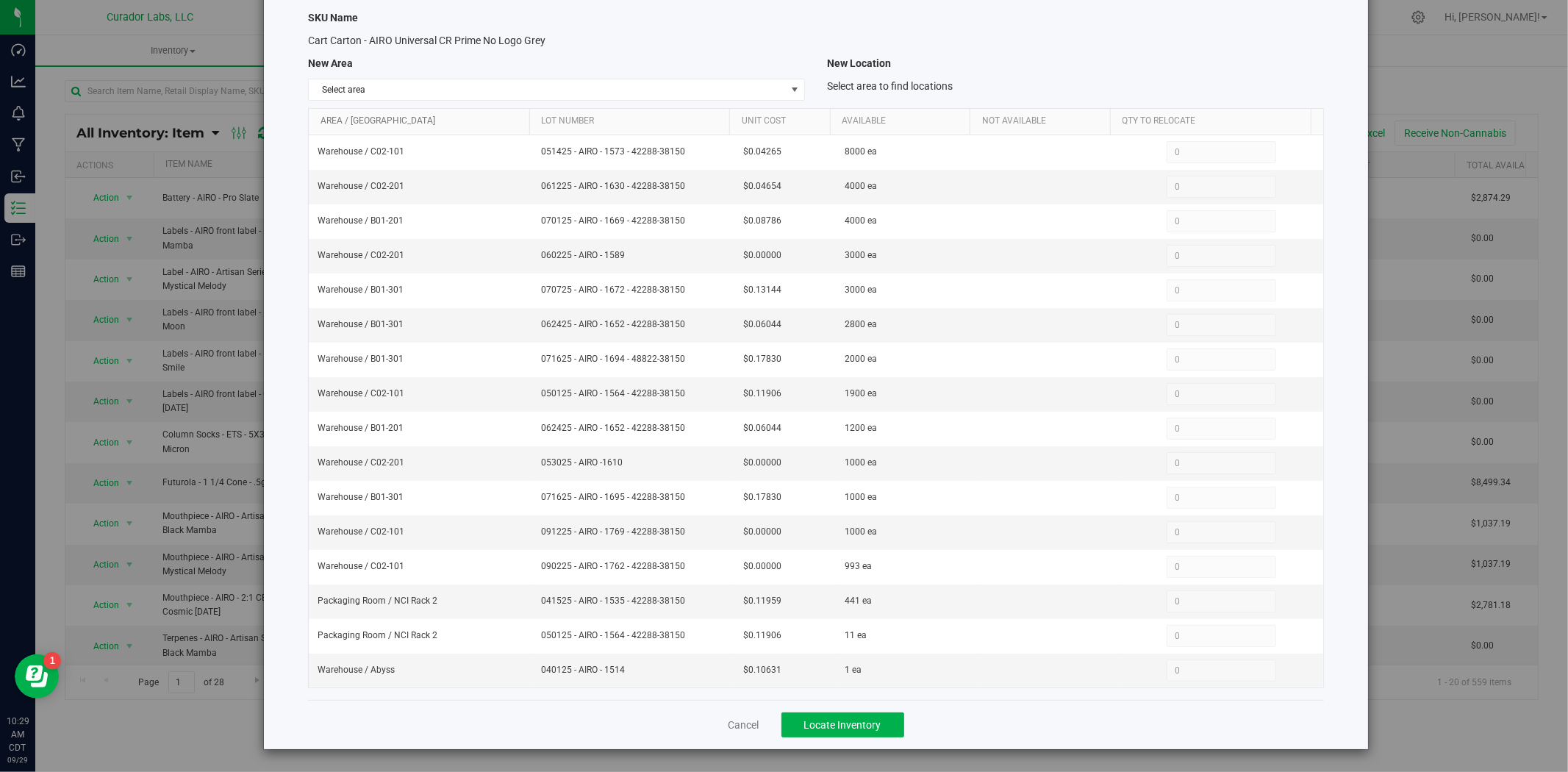
click at [452, 116] on link "Area / Locn" at bounding box center [422, 122] width 203 height 12
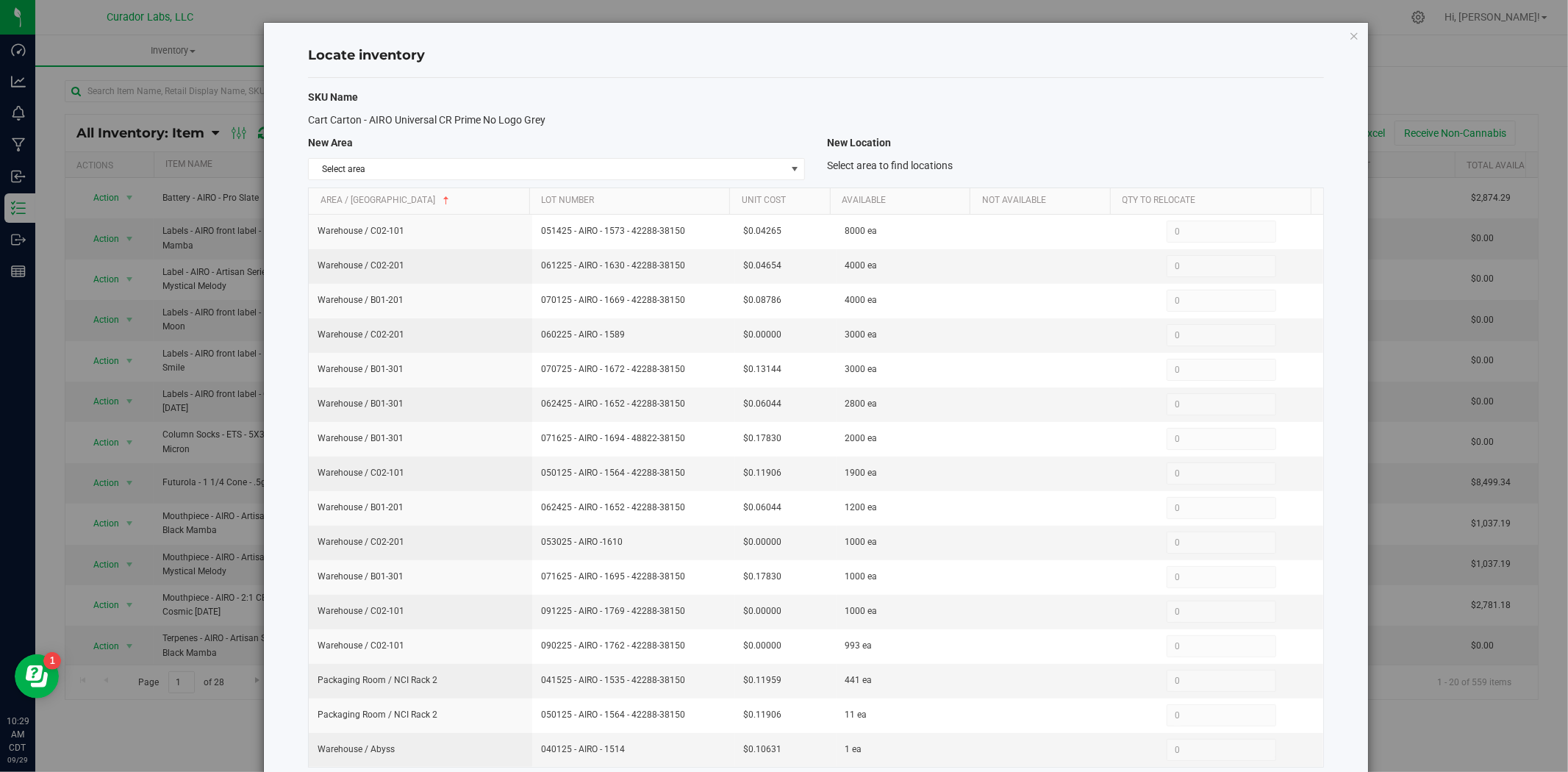
click at [442, 194] on th "Area / Locn" at bounding box center [419, 201] width 221 height 26
click at [439, 197] on link "Area / Locn" at bounding box center [422, 201] width 203 height 12
click at [664, 201] on link "Lot Number" at bounding box center [632, 201] width 183 height 12
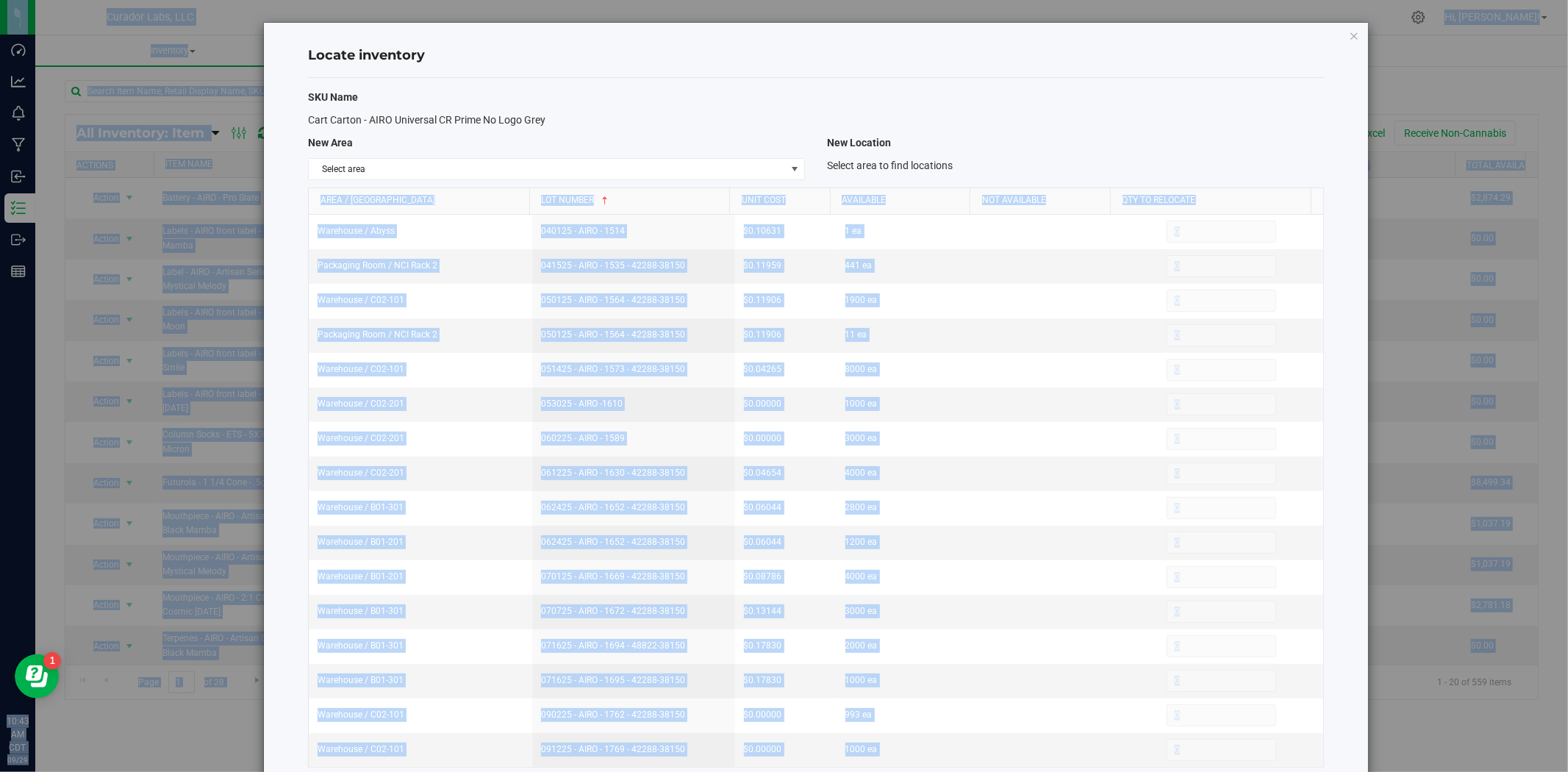
scroll to position [83, 0]
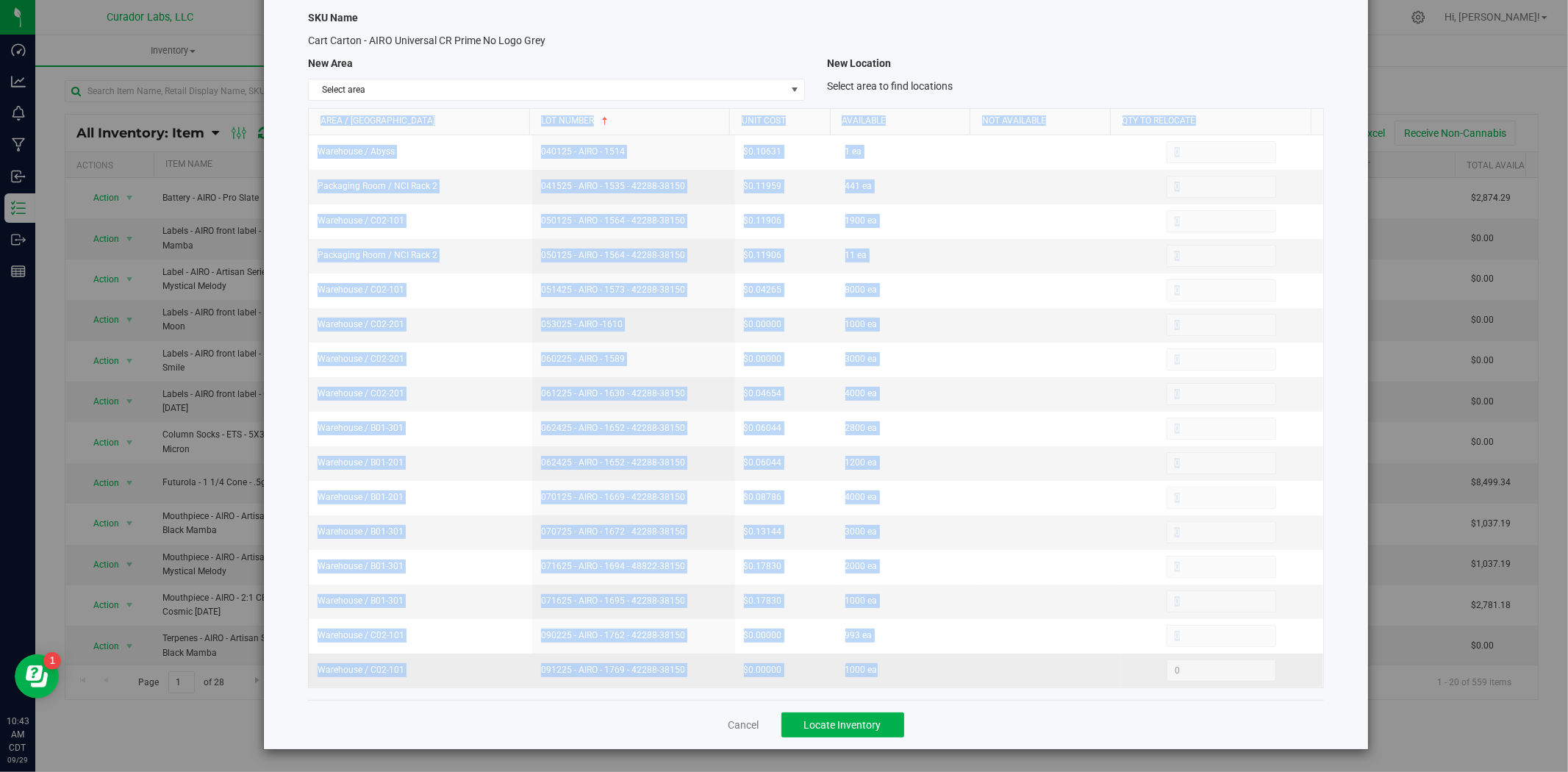
drag, startPoint x: 304, startPoint y: 188, endPoint x: 974, endPoint y: 680, distance: 831.2
click at [974, 680] on div "Locate inventory SKU Name Cart Carton - AIRO Universal CR Prime No Logo Grey Ne…" at bounding box center [815, 346] width 1104 height 806
click at [748, 718] on link "Cancel" at bounding box center [744, 724] width 31 height 14
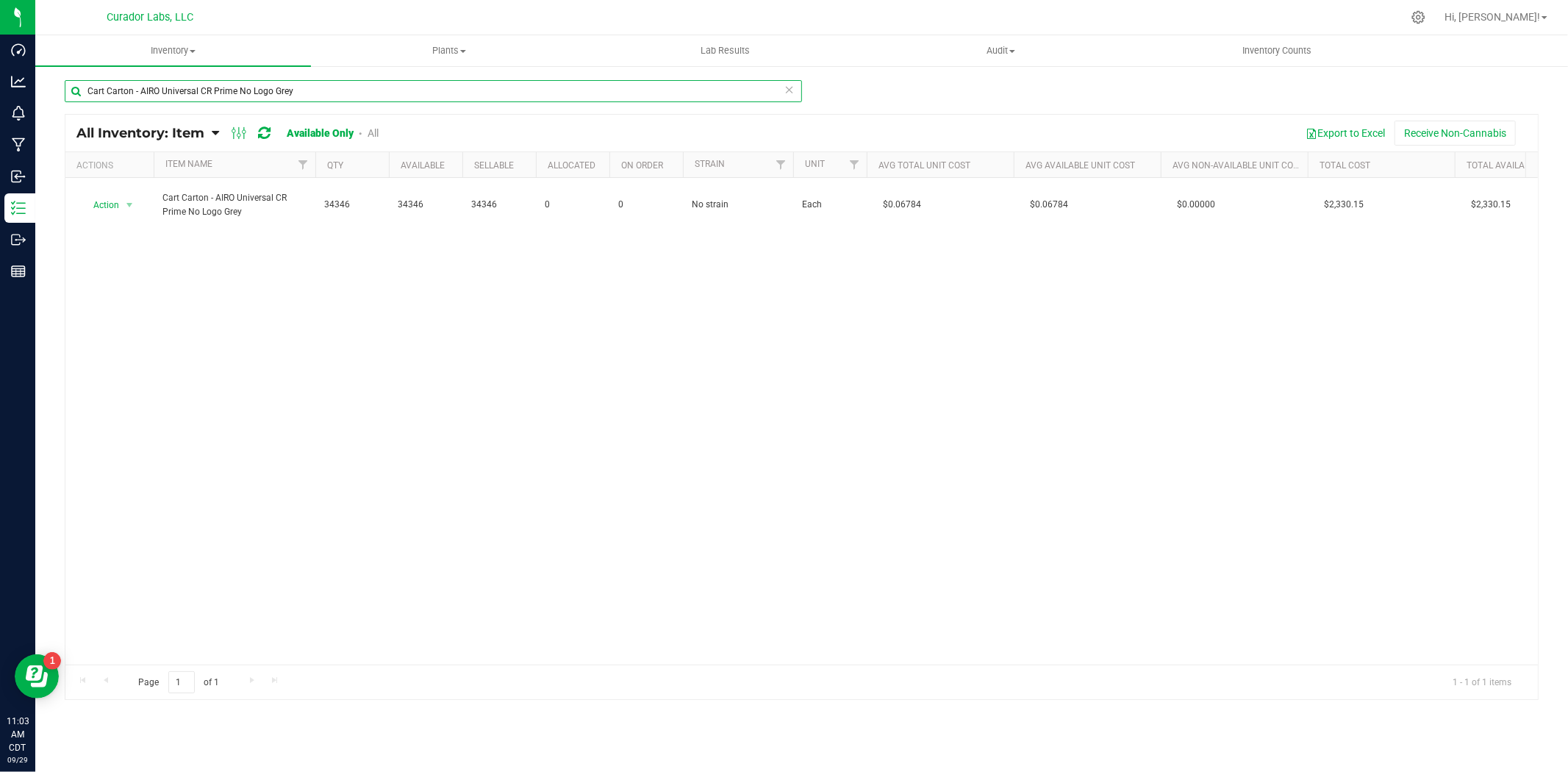
drag, startPoint x: 339, startPoint y: 89, endPoint x: -156, endPoint y: 41, distance: 497.3
click at [0, 41] on html "Dashboard Analytics Monitoring Manufacturing Inbound Inventory Outbound Reports…" at bounding box center [784, 386] width 1568 height 772
paste input "on - AIRO - AIROX Blade 2g with AIRO Logo CR on Dark"
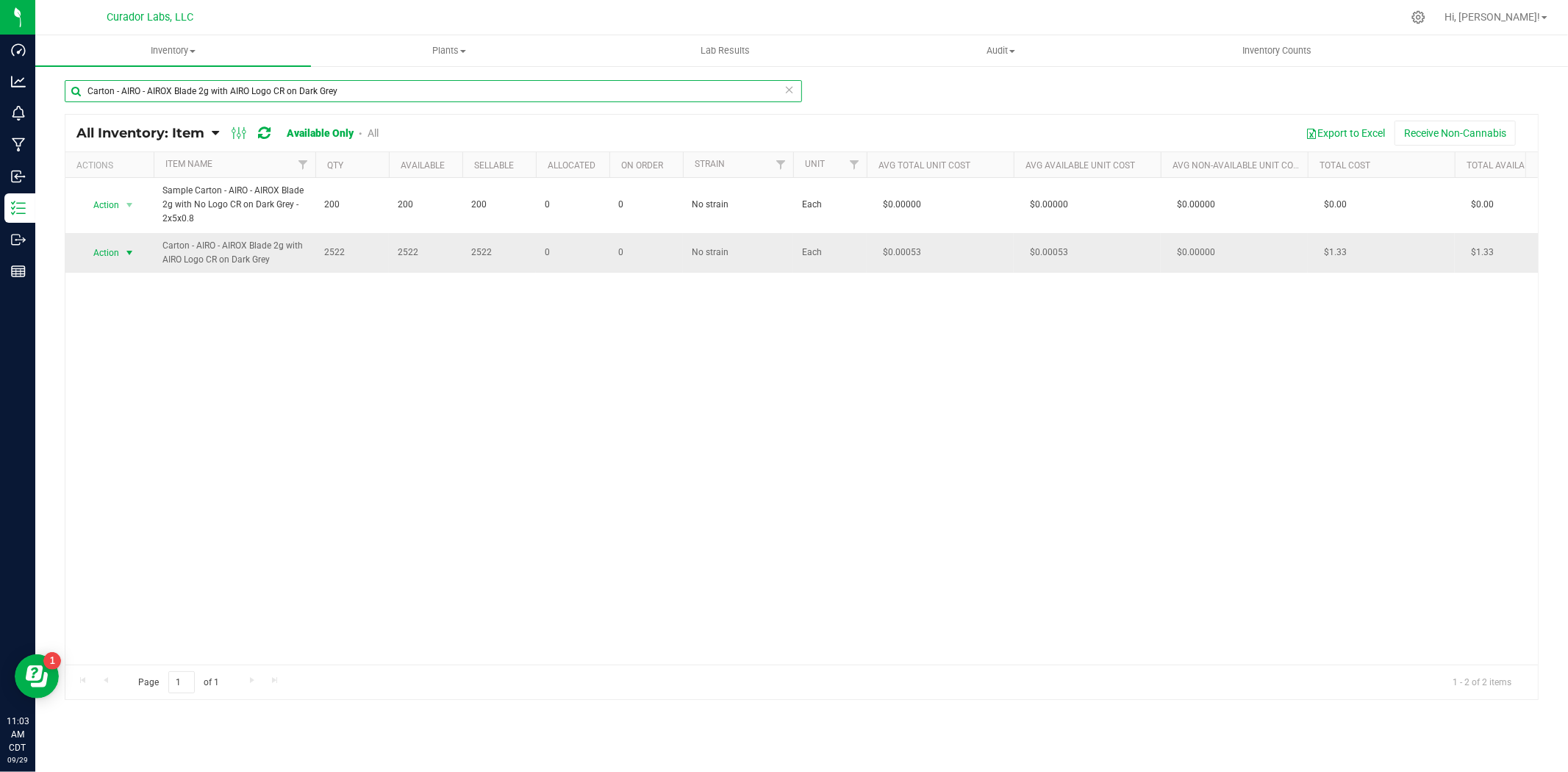
type input "Carton - AIRO - AIROX Blade 2g with AIRO Logo CR on Dark Grey"
click at [127, 250] on span "select" at bounding box center [129, 253] width 12 height 12
click at [149, 343] on li "Locate inventory" at bounding box center [128, 343] width 94 height 22
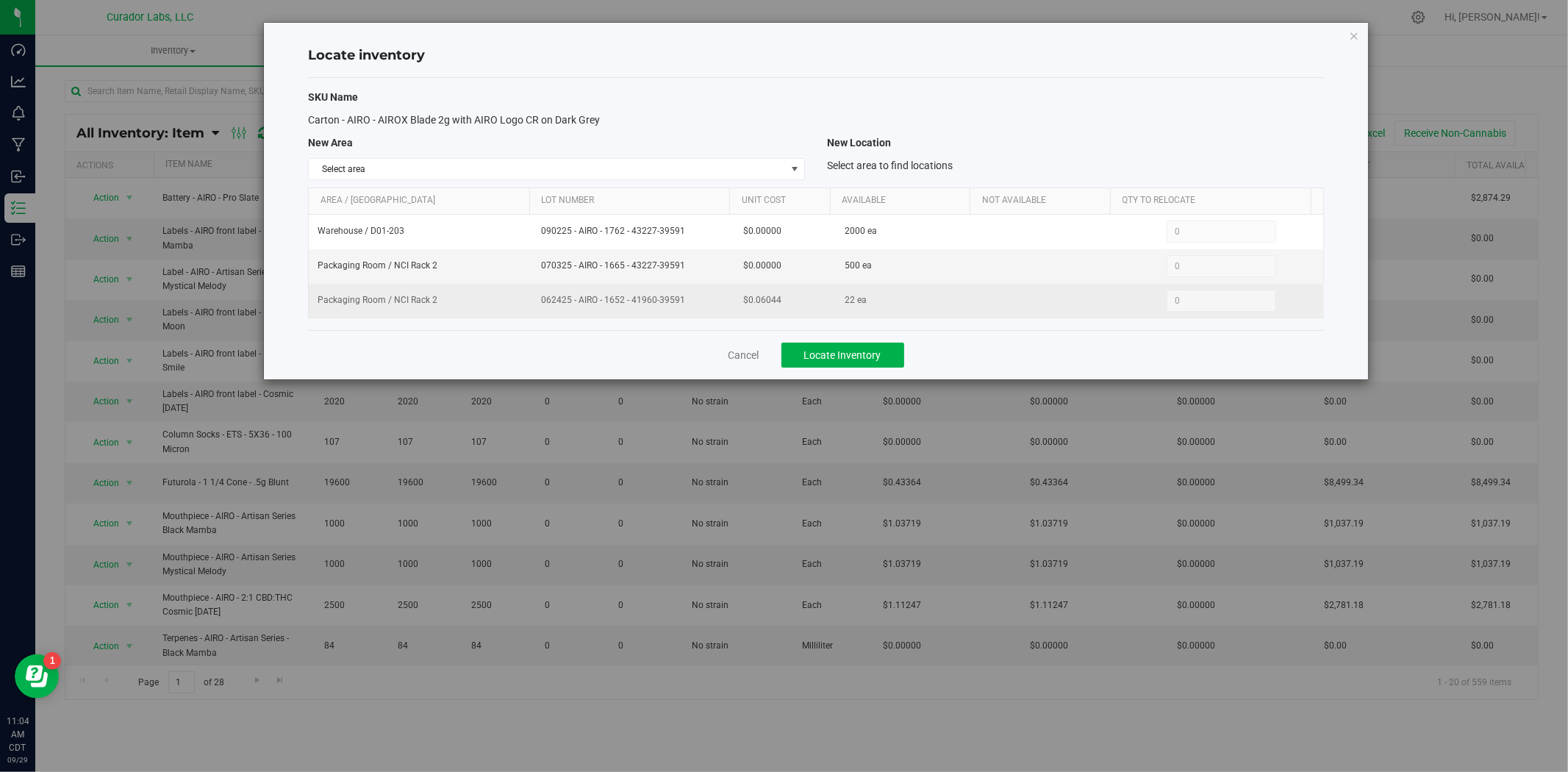
drag, startPoint x: 785, startPoint y: 302, endPoint x: 721, endPoint y: 302, distance: 64.0
click at [721, 302] on tr "Packaging Room / NCI Rack 2 062425 - AIRO - 1652 - 41960-39591 $0.06044 22 ea 0…" at bounding box center [816, 300] width 1014 height 34
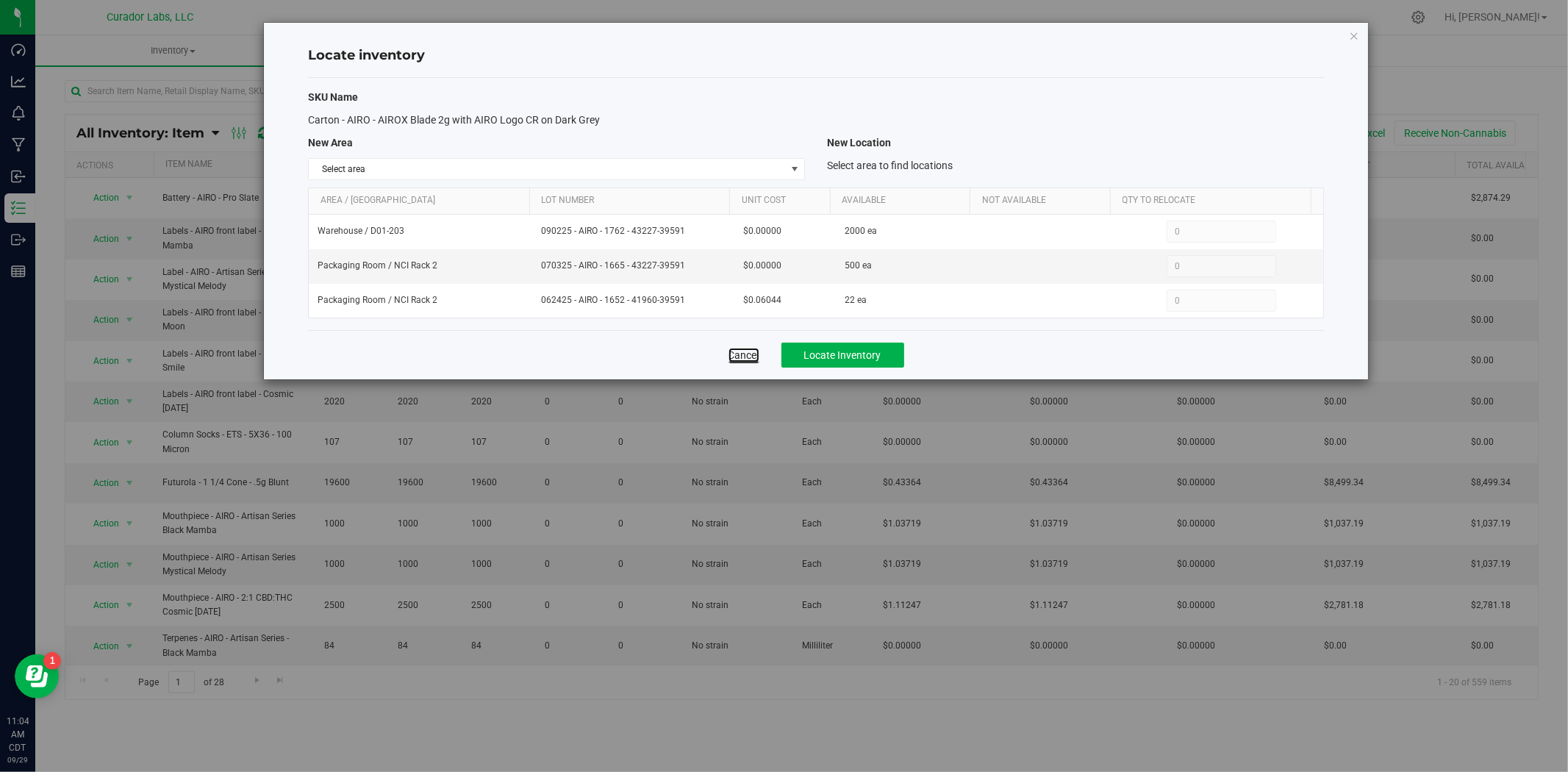
click at [745, 357] on link "Cancel" at bounding box center [744, 355] width 31 height 14
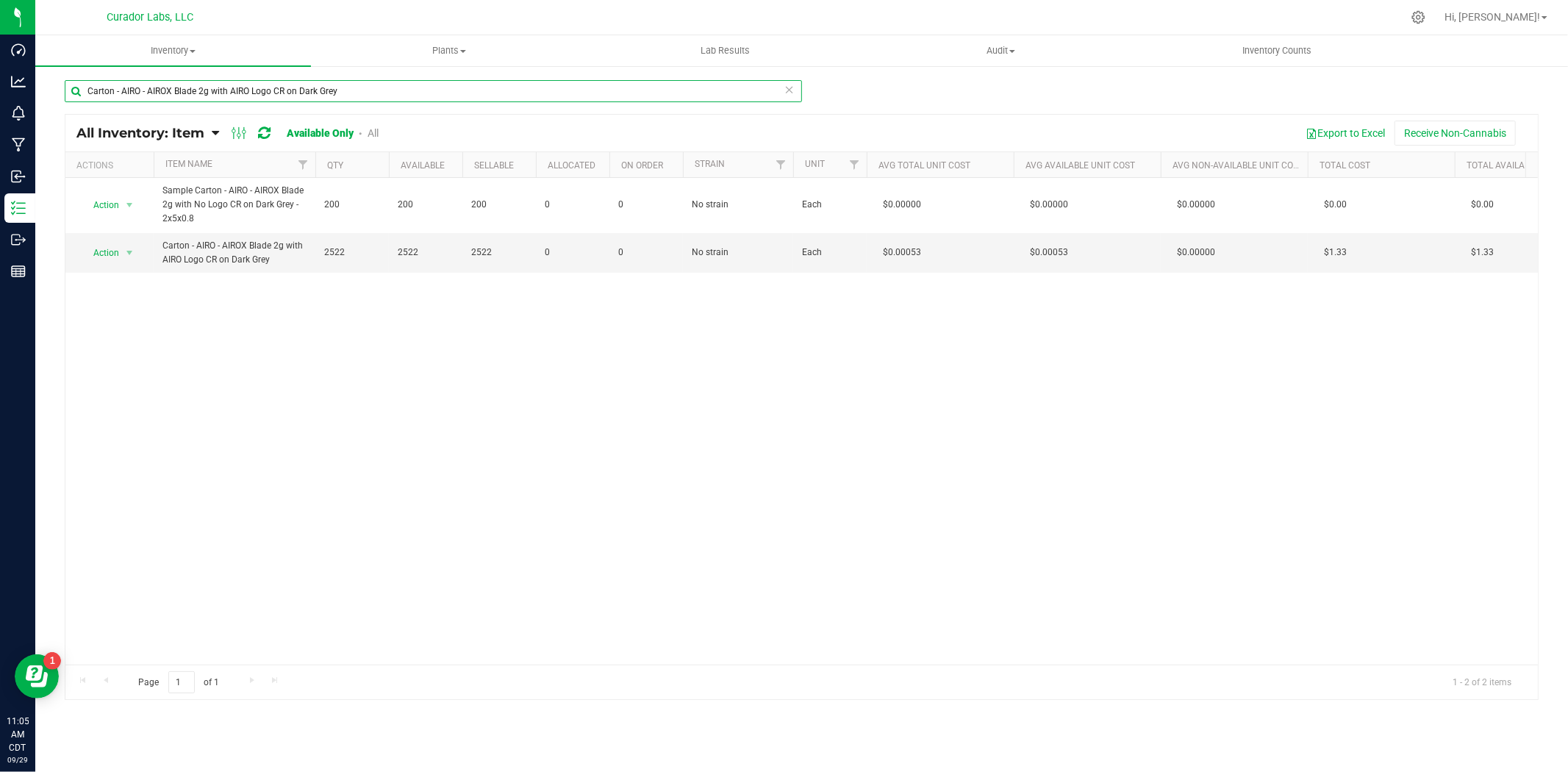
drag, startPoint x: 400, startPoint y: 98, endPoint x: -91, endPoint y: 157, distance: 494.5
click at [0, 157] on html "Dashboard Analytics Monitoring Manufacturing Inbound Inventory Outbound Reports…" at bounding box center [784, 386] width 1568 height 772
click at [363, 105] on div "Carton - AIRO - AIROX Blade 2g with AIRO Logo CR on Dark Grey" at bounding box center [434, 97] width 738 height 34
drag, startPoint x: 366, startPoint y: 95, endPoint x: 62, endPoint y: 100, distance: 304.0
click at [0, 55] on html "Dashboard Analytics Monitoring Manufacturing Inbound Inventory Outbound Reports…" at bounding box center [784, 386] width 1568 height 772
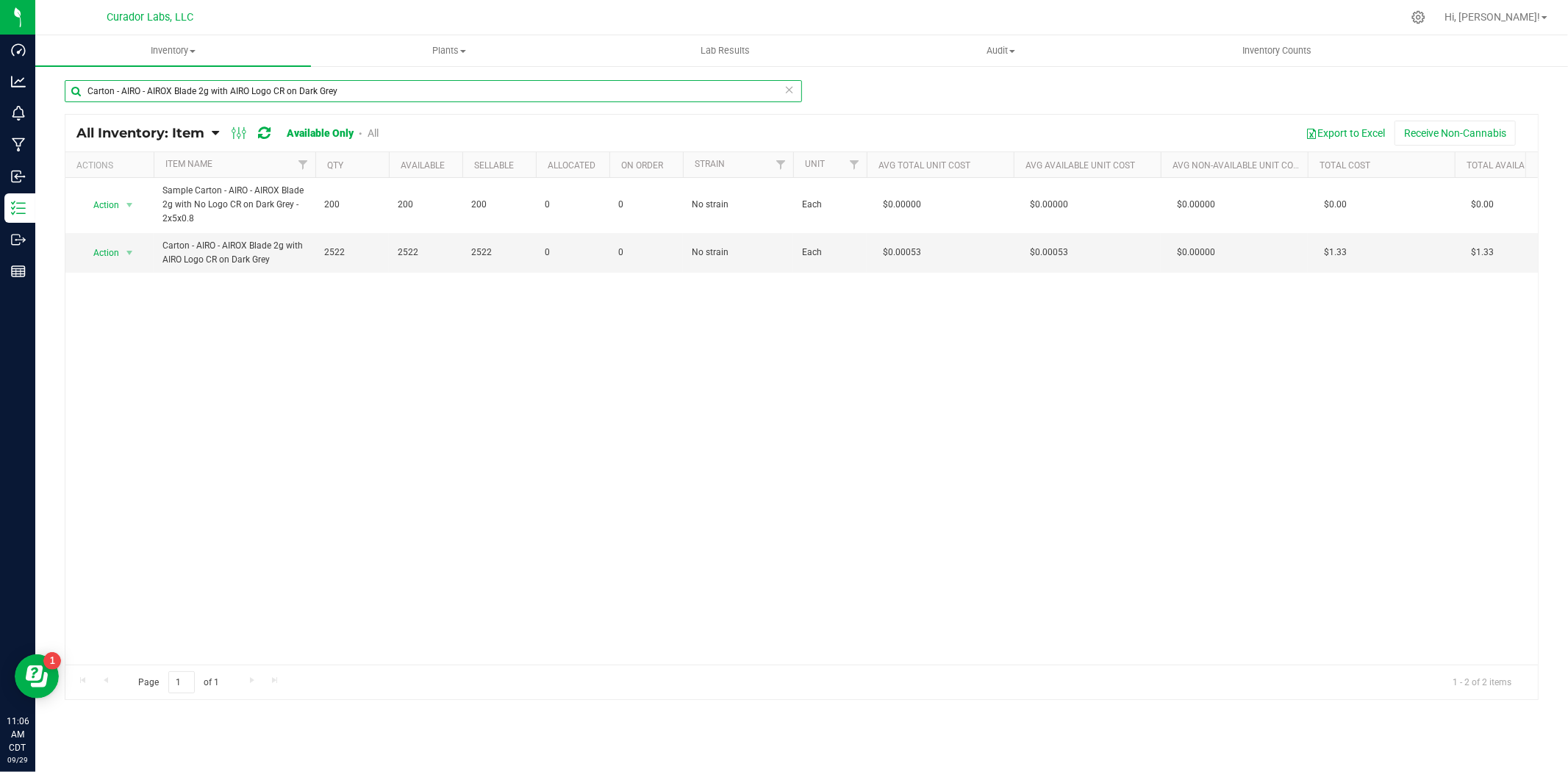
paste input "iroX Disposable Universal CR Prime No Logo"
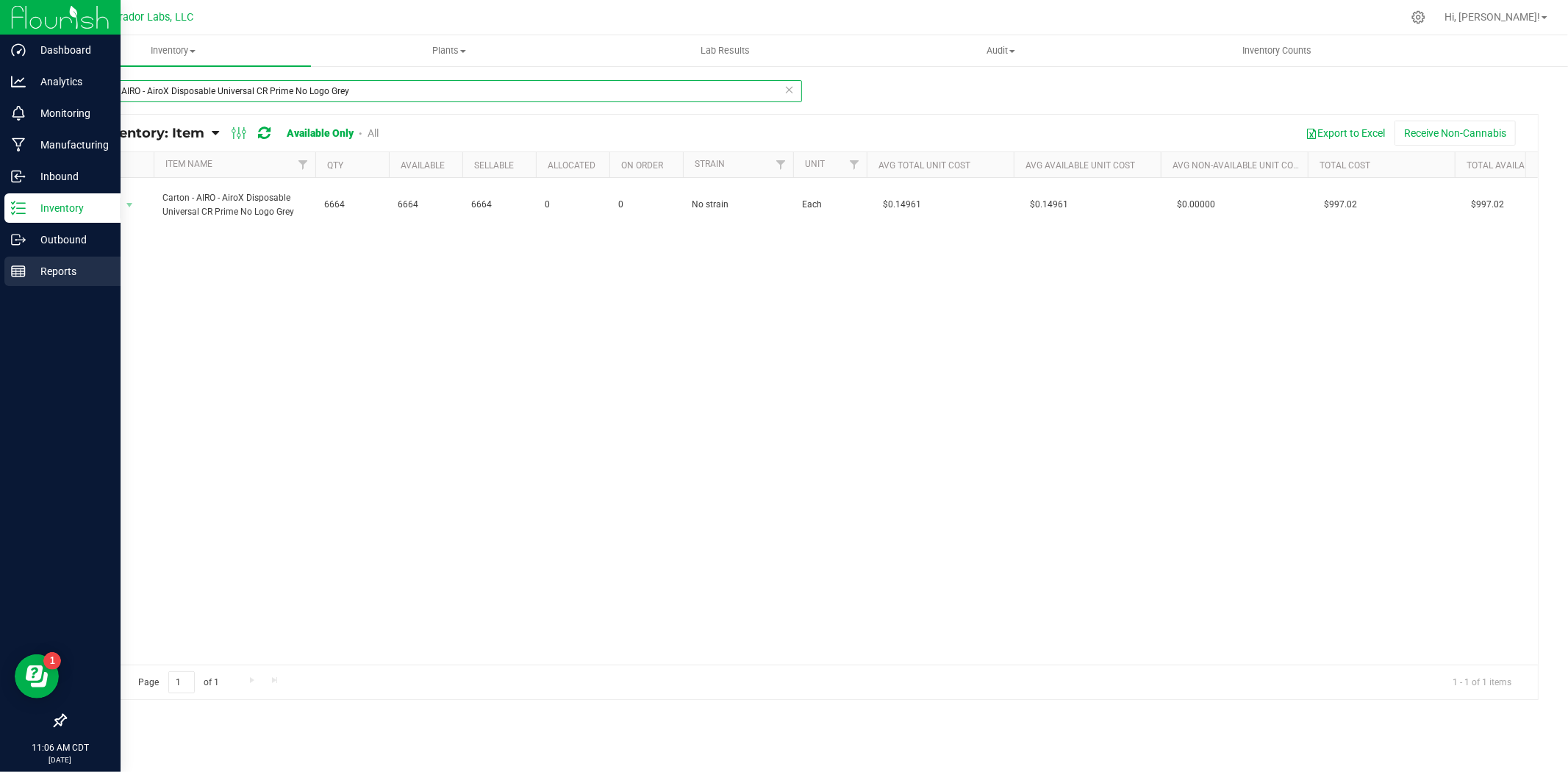
type input "Carton - AIRO - AiroX Disposable Universal CR Prime No Logo Grey"
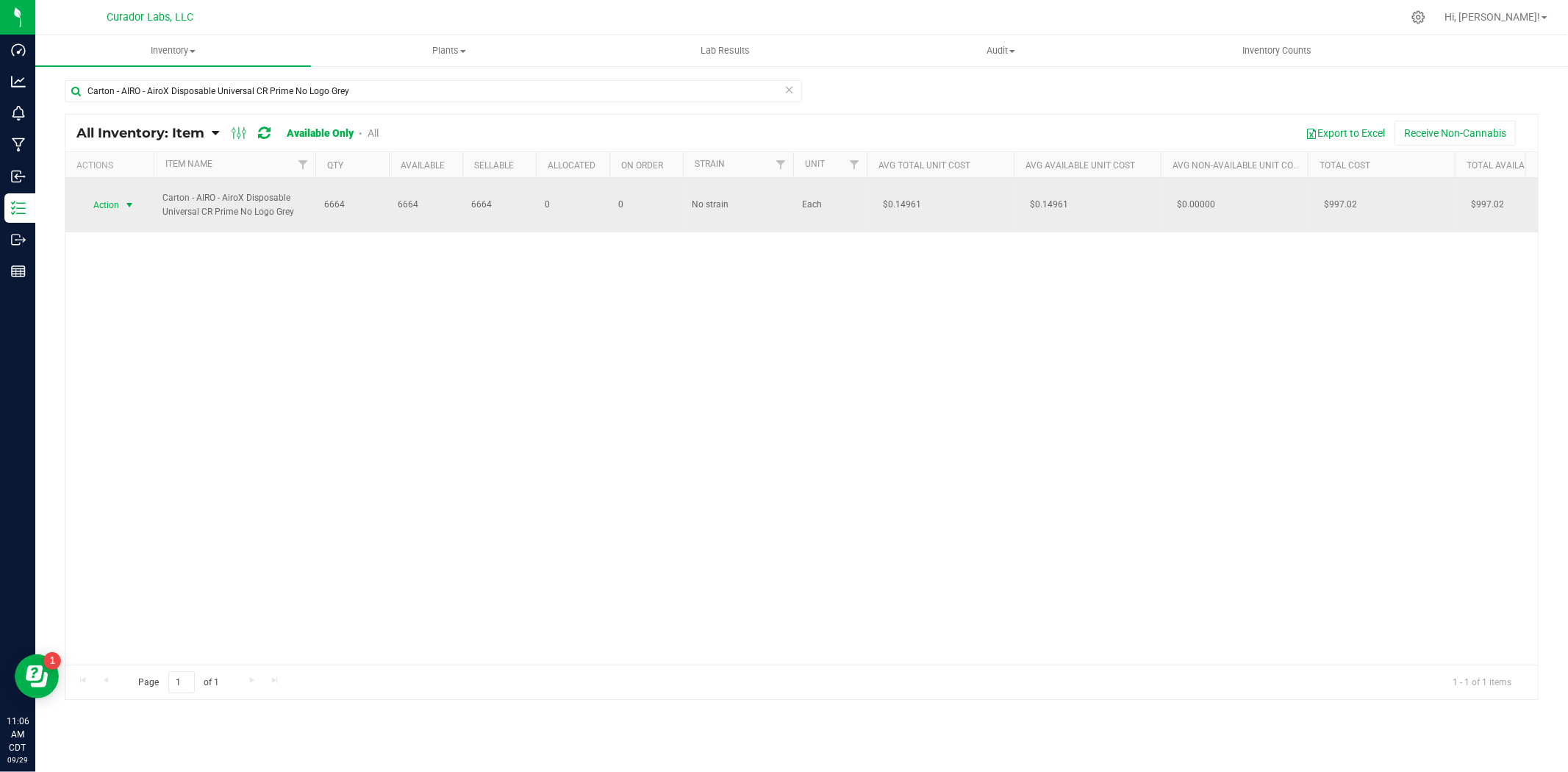
click at [130, 206] on span "select" at bounding box center [129, 206] width 12 height 12
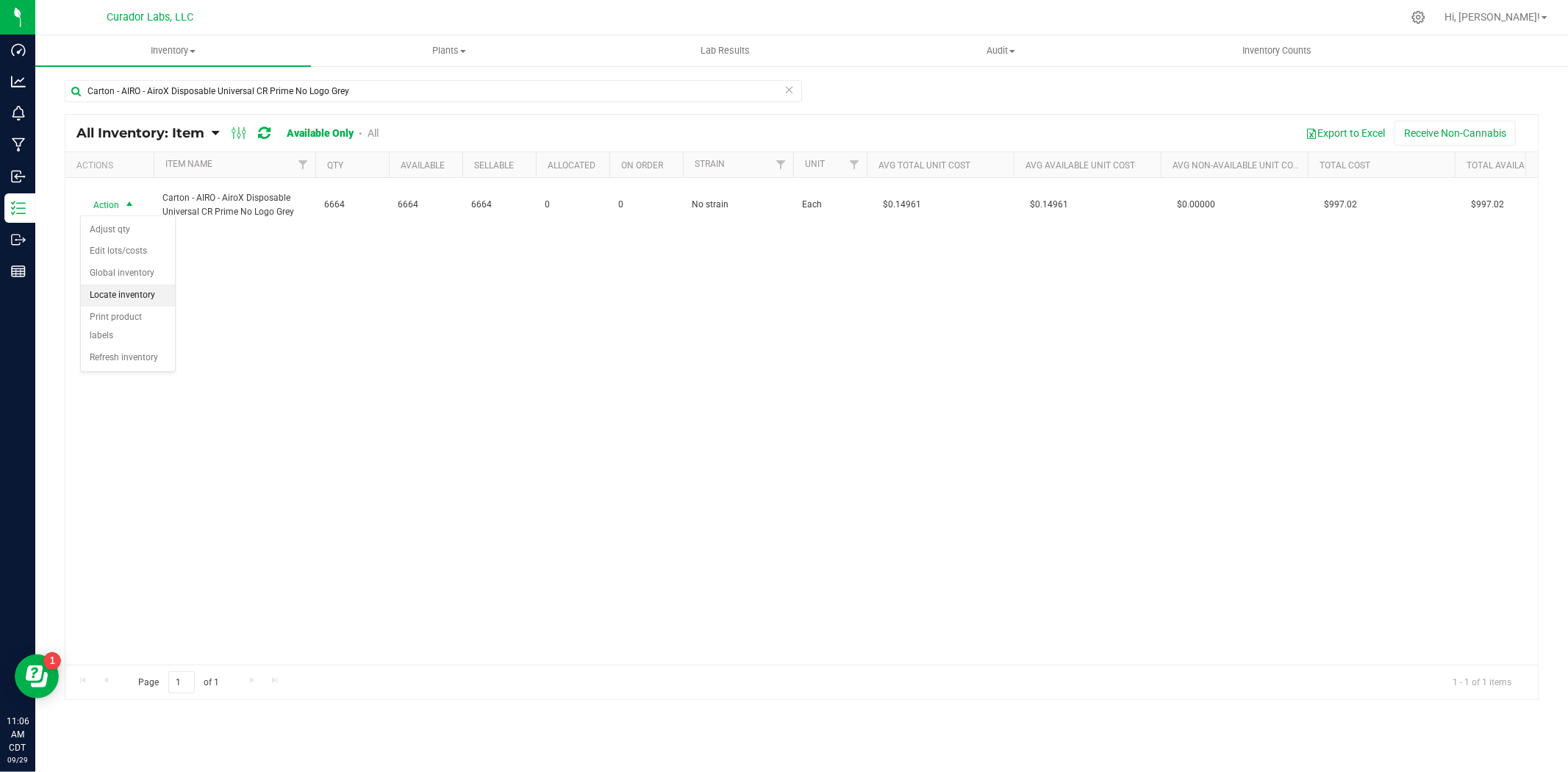
click at [154, 296] on li "Locate inventory" at bounding box center [128, 295] width 94 height 22
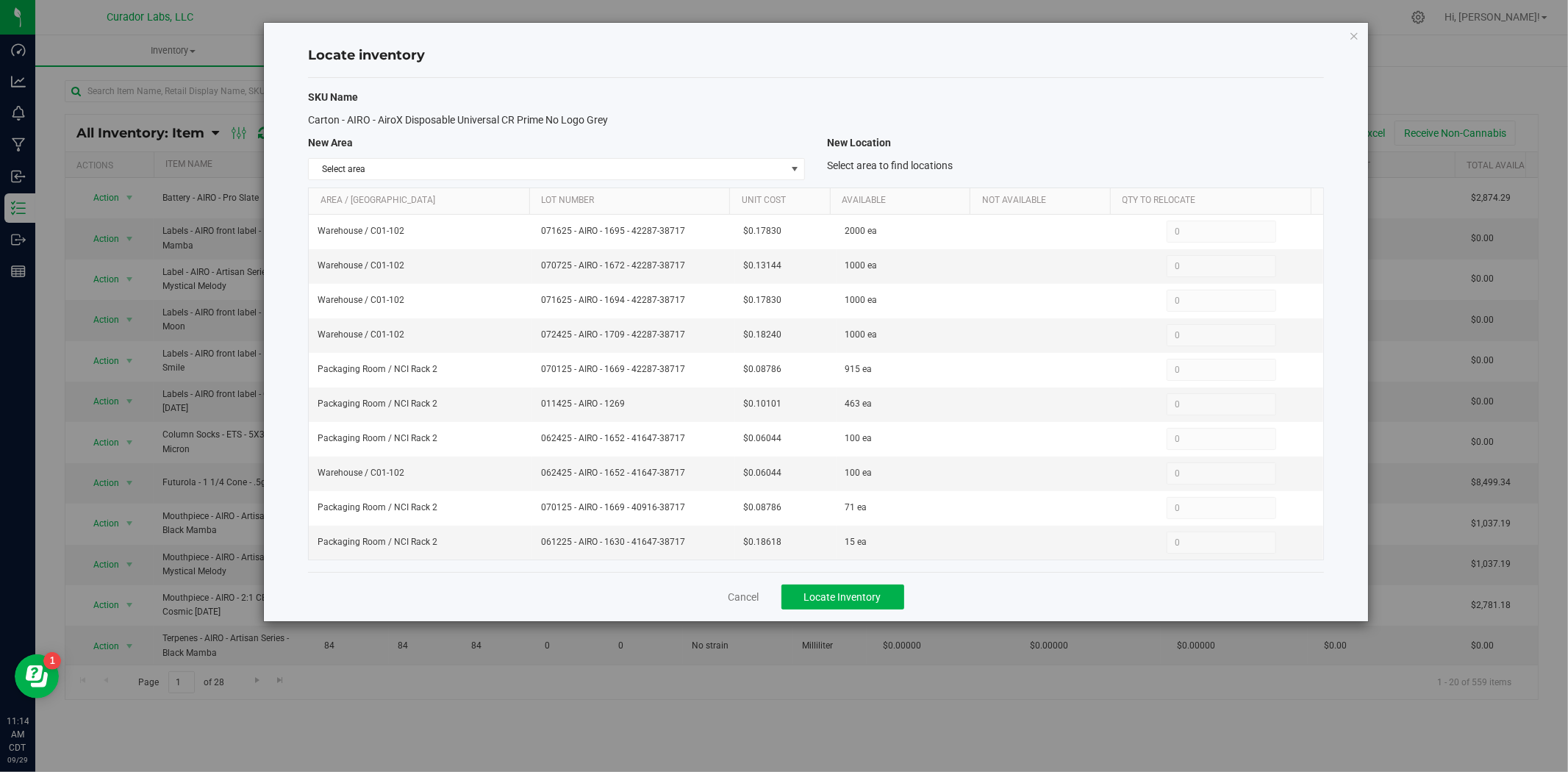
click at [469, 188] on th "Area / Locn" at bounding box center [419, 201] width 221 height 26
click at [741, 598] on link "Cancel" at bounding box center [744, 597] width 31 height 14
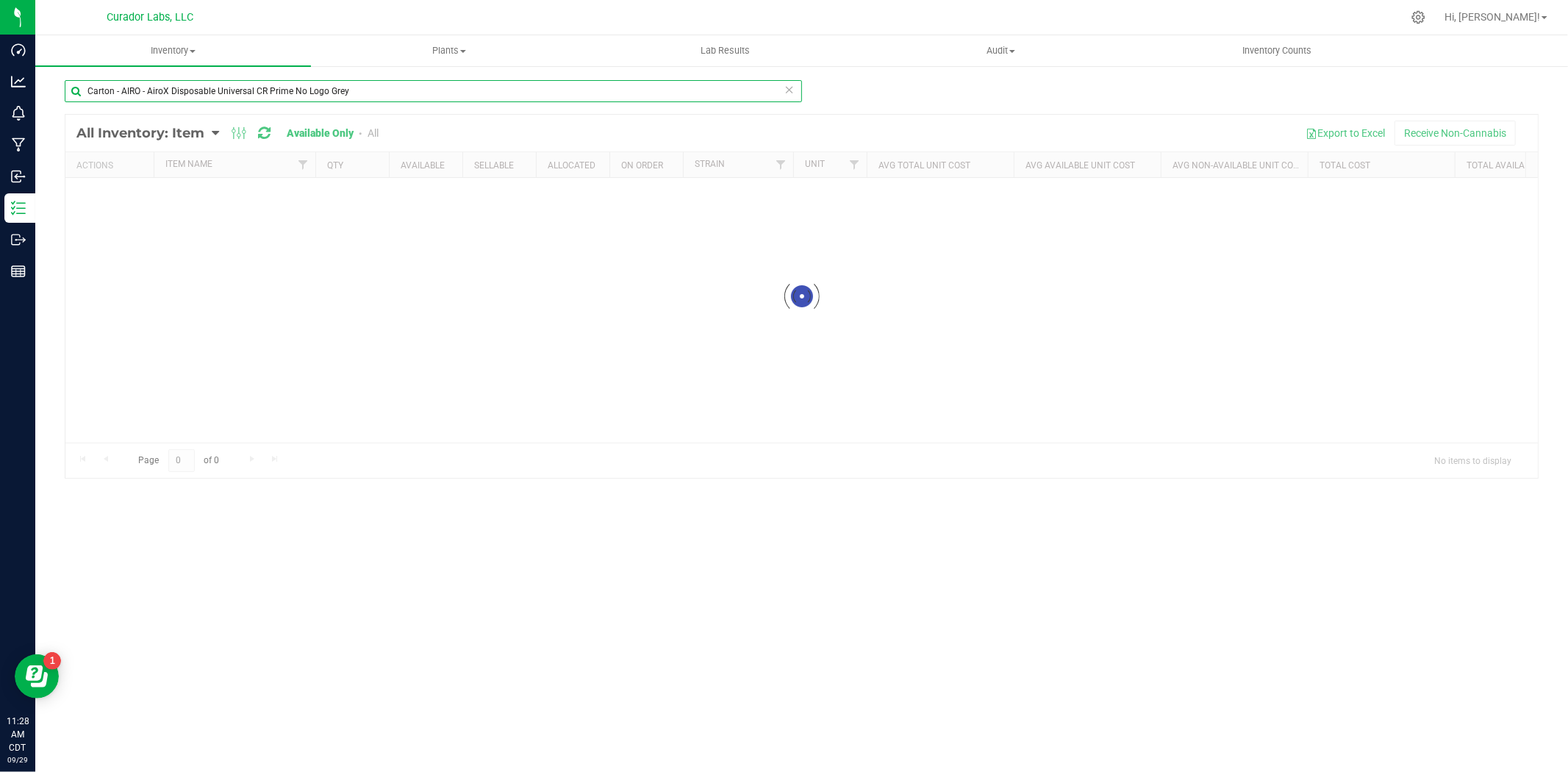
drag, startPoint x: -4, startPoint y: 83, endPoint x: -258, endPoint y: 63, distance: 254.8
click at [0, 63] on html "Dashboard Analytics Monitoring Manufacturing Inbound Inventory Outbound Reports…" at bounding box center [784, 386] width 1568 height 772
paste input "se Box - AIRO Safe Bet Bubbles - Brand Logo on Ivory - 8x4x6"
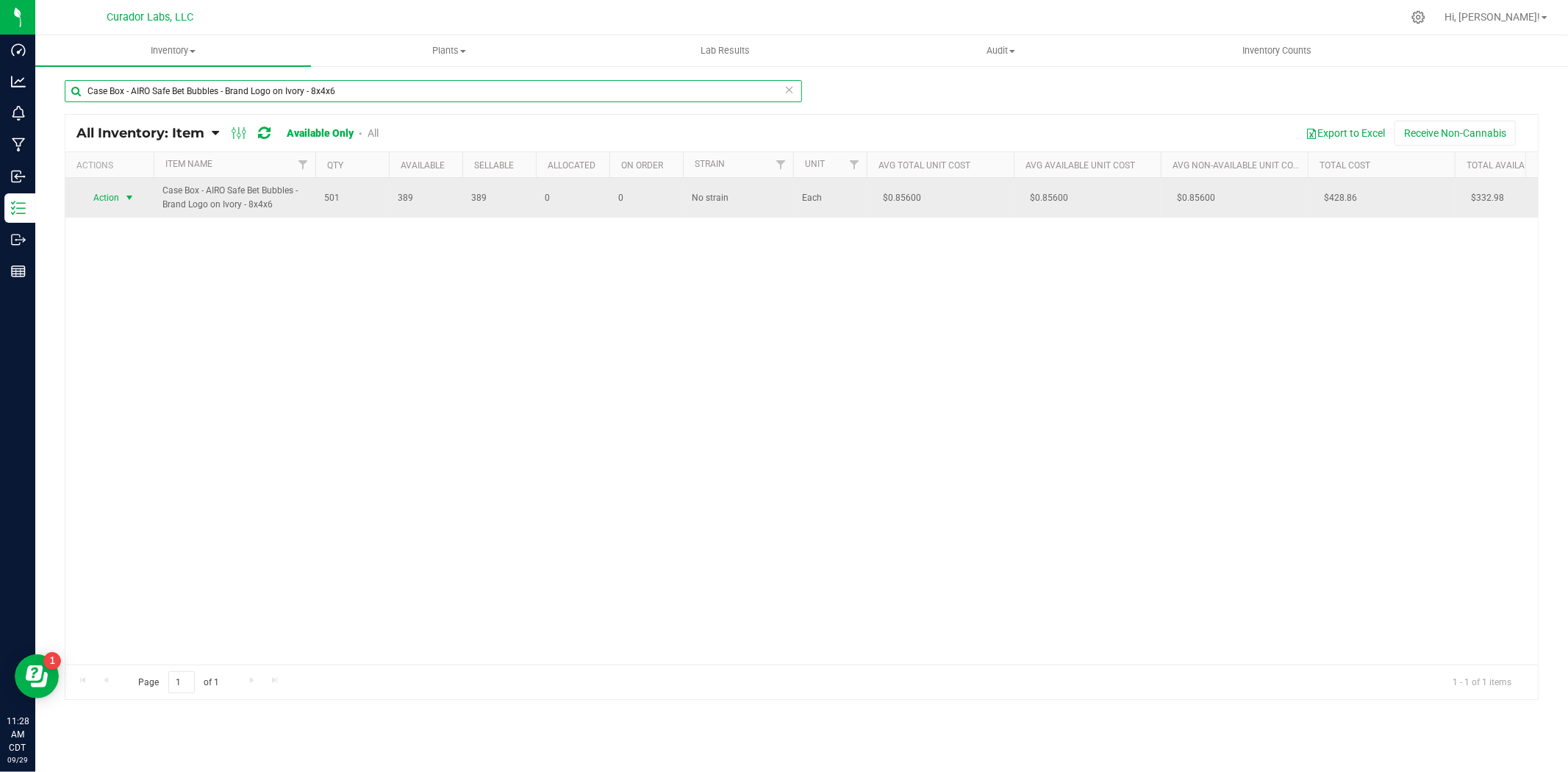
type input "Case Box - AIRO Safe Bet Bubbles - Brand Logo on Ivory - 8x4x6"
click at [91, 204] on span "Action" at bounding box center [100, 197] width 40 height 20
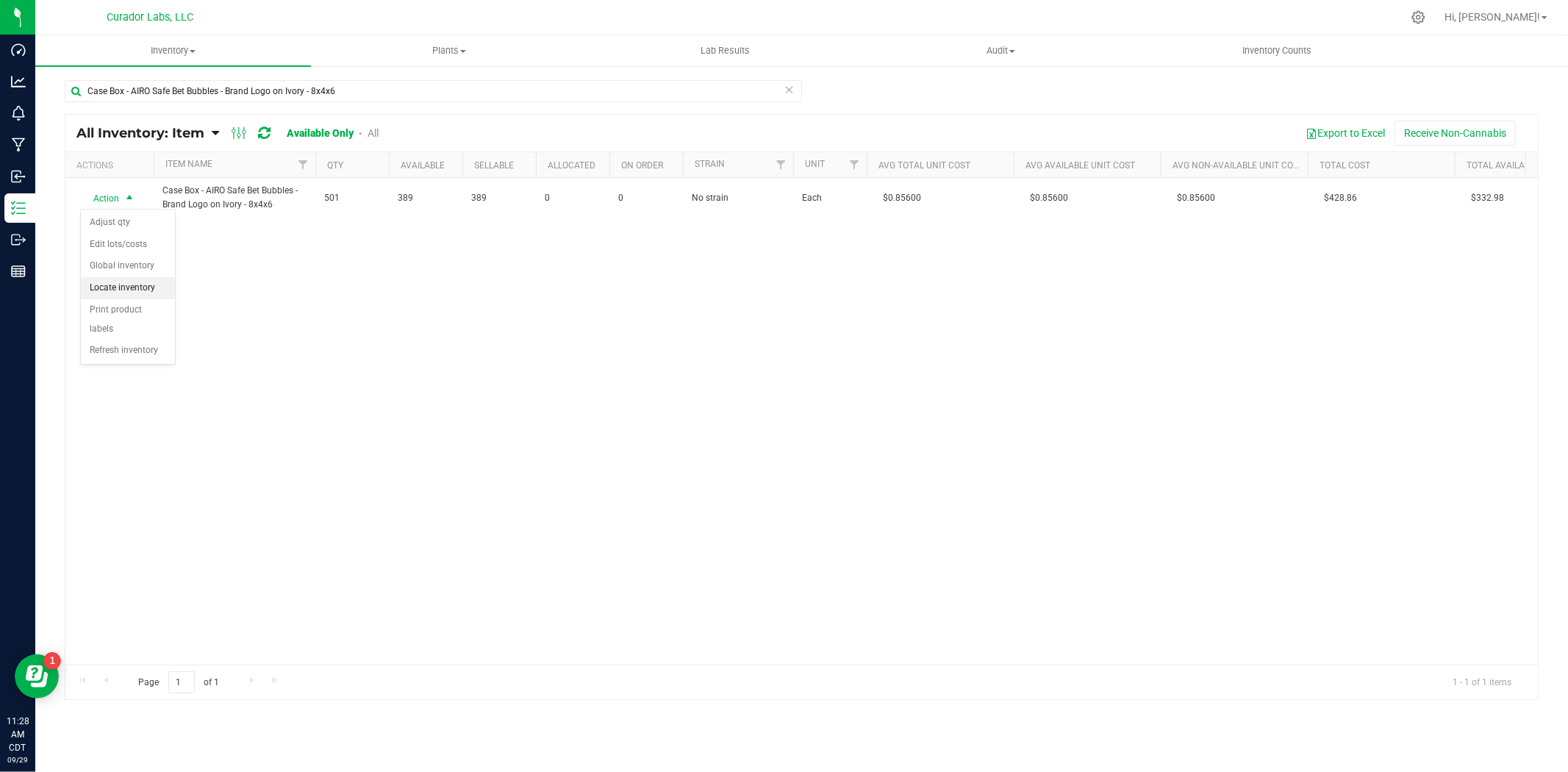
click at [143, 282] on li "Locate inventory" at bounding box center [128, 288] width 94 height 22
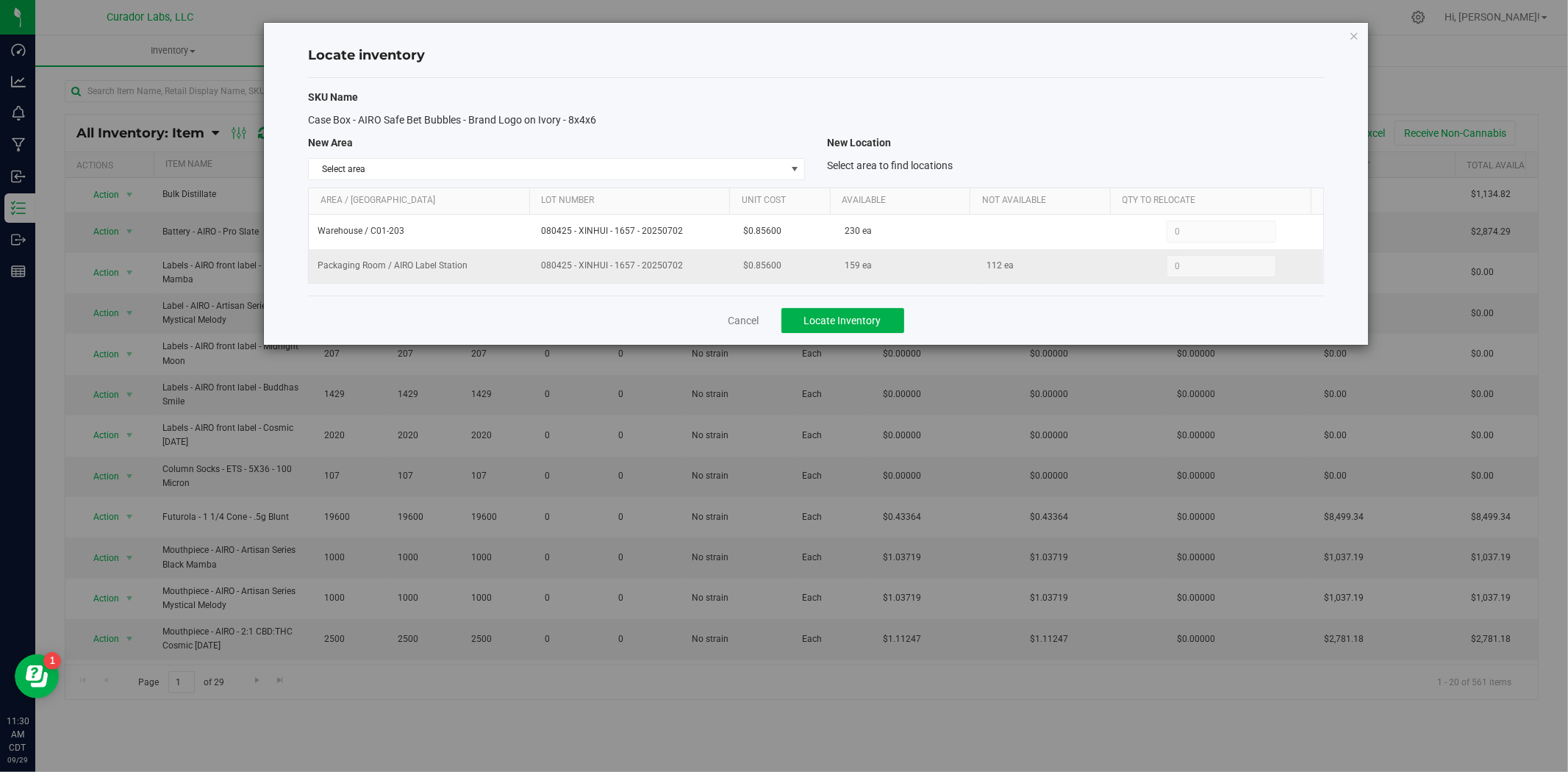
drag, startPoint x: 688, startPoint y: 270, endPoint x: 525, endPoint y: 275, distance: 163.1
click at [525, 275] on tr "Packaging Room / AIRO Label Station 080425 - XINHUI - 1657 - 20250702 $0.85600 …" at bounding box center [816, 266] width 1014 height 34
drag, startPoint x: 789, startPoint y: 270, endPoint x: 682, endPoint y: 272, distance: 107.0
click at [682, 272] on tr "Packaging Room / AIRO Label Station 080425 - XINHUI - 1657 - 20250702 $0.85600 …" at bounding box center [816, 266] width 1014 height 34
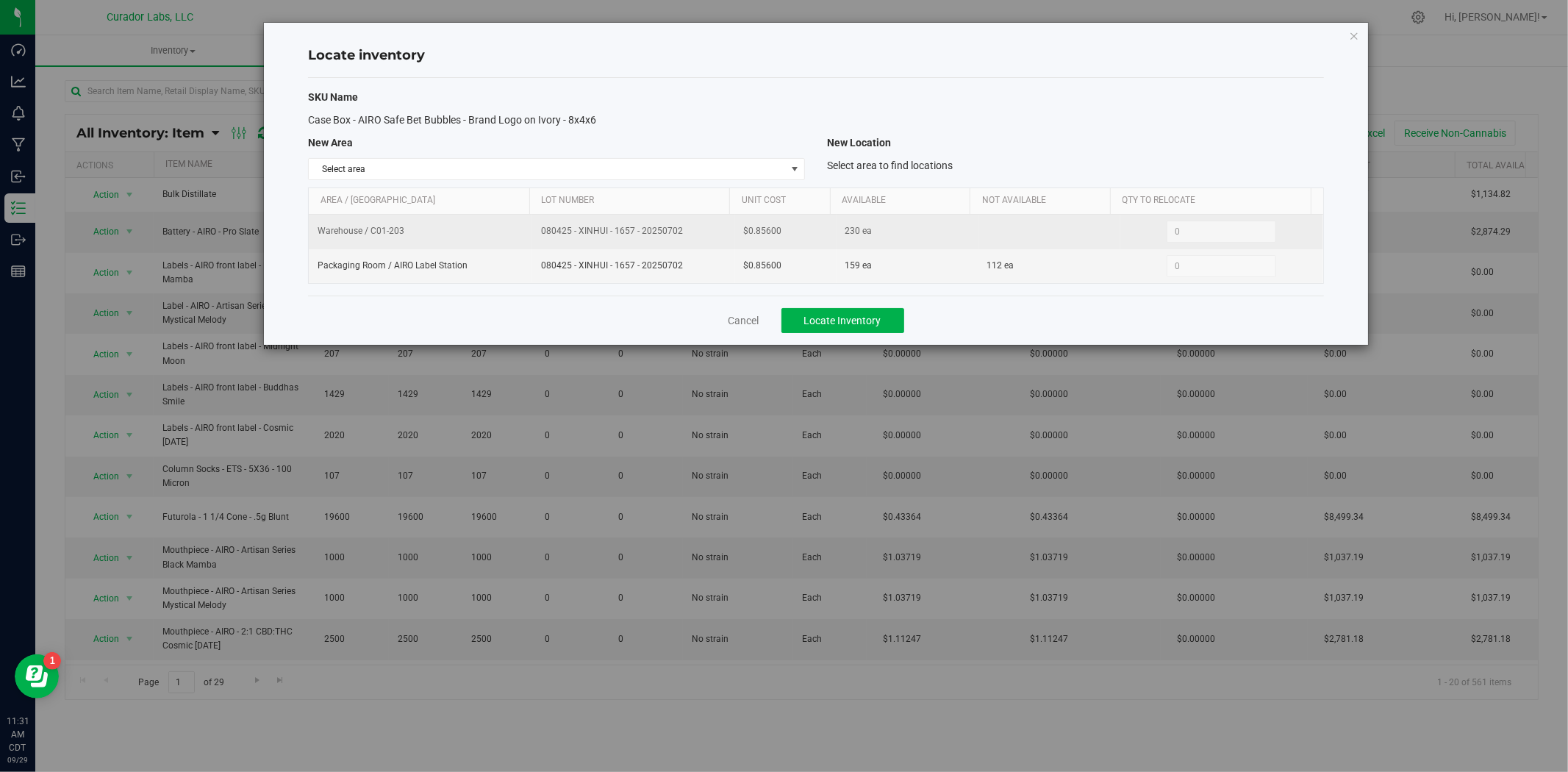
drag, startPoint x: 801, startPoint y: 265, endPoint x: 796, endPoint y: 239, distance: 26.5
click at [801, 265] on td "$0.85600" at bounding box center [786, 266] width 101 height 34
drag, startPoint x: 794, startPoint y: 231, endPoint x: 712, endPoint y: 234, distance: 82.1
click at [712, 234] on tr "Warehouse / C01-203 080425 - XINHUI - 1657 - 20250702 $0.85600 230 ea 0 0" at bounding box center [816, 232] width 1014 height 35
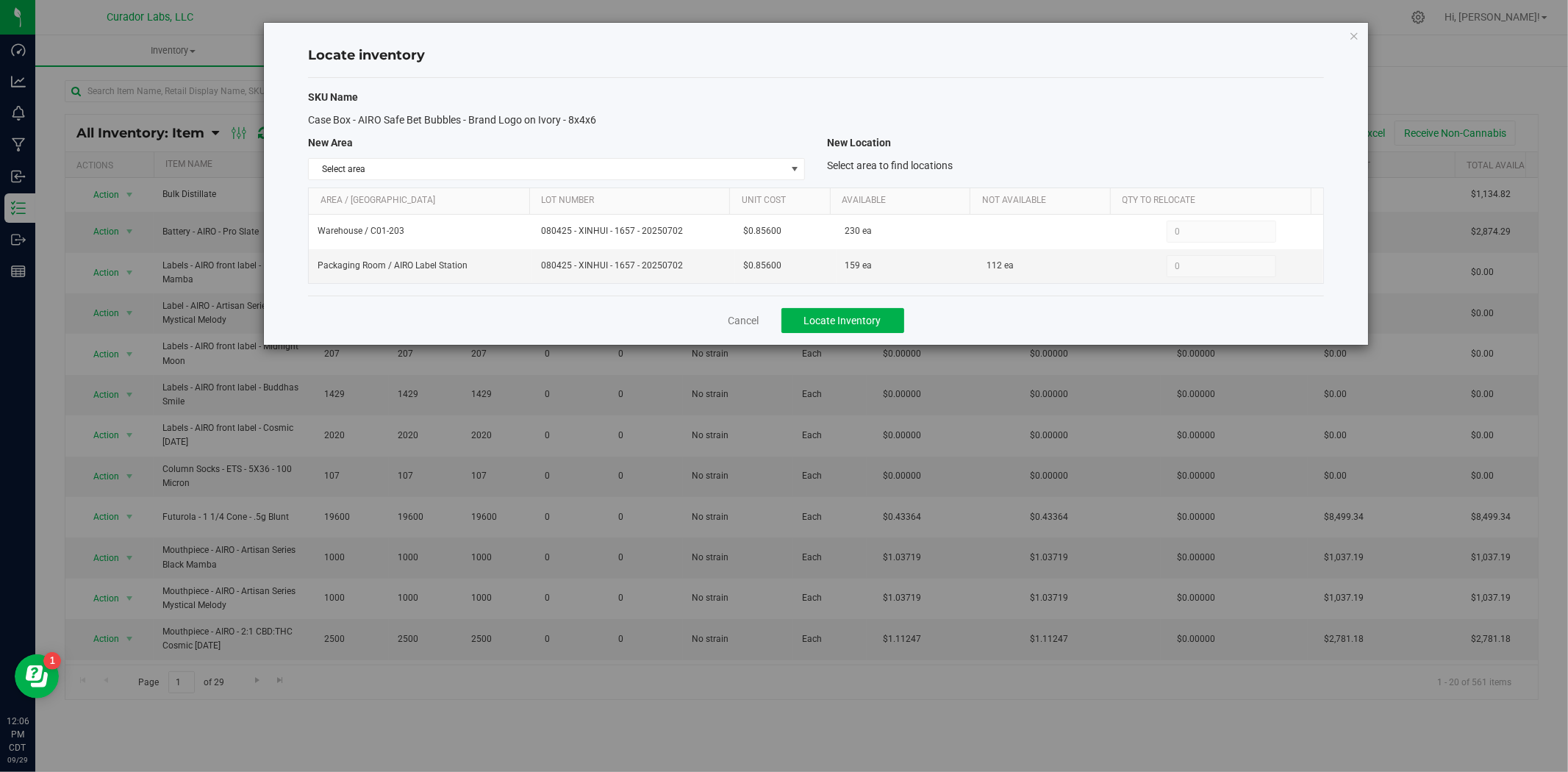
click at [767, 321] on div "Cancel Locate Inventory" at bounding box center [816, 320] width 1016 height 49
click at [737, 321] on link "Cancel" at bounding box center [744, 320] width 31 height 14
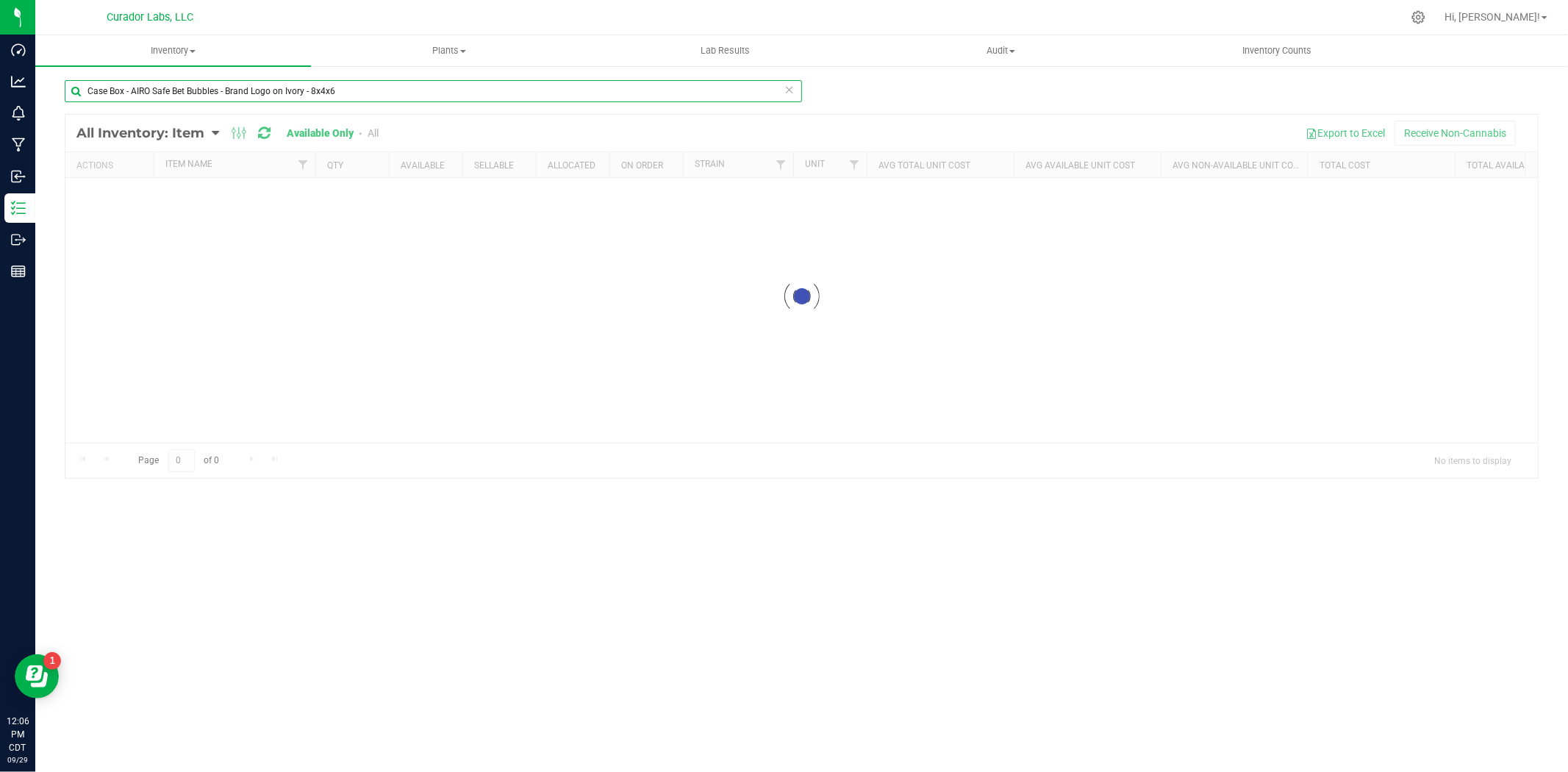
drag, startPoint x: 360, startPoint y: 88, endPoint x: -190, endPoint y: 46, distance: 551.6
click at [0, 46] on html "Dashboard Analytics Monitoring Manufacturing Inbound Inventory Outbound Reports…" at bounding box center [784, 386] width 1568 height 772
paste input "ompliance Sticker - HeadChange - 1.5" x 3" White"
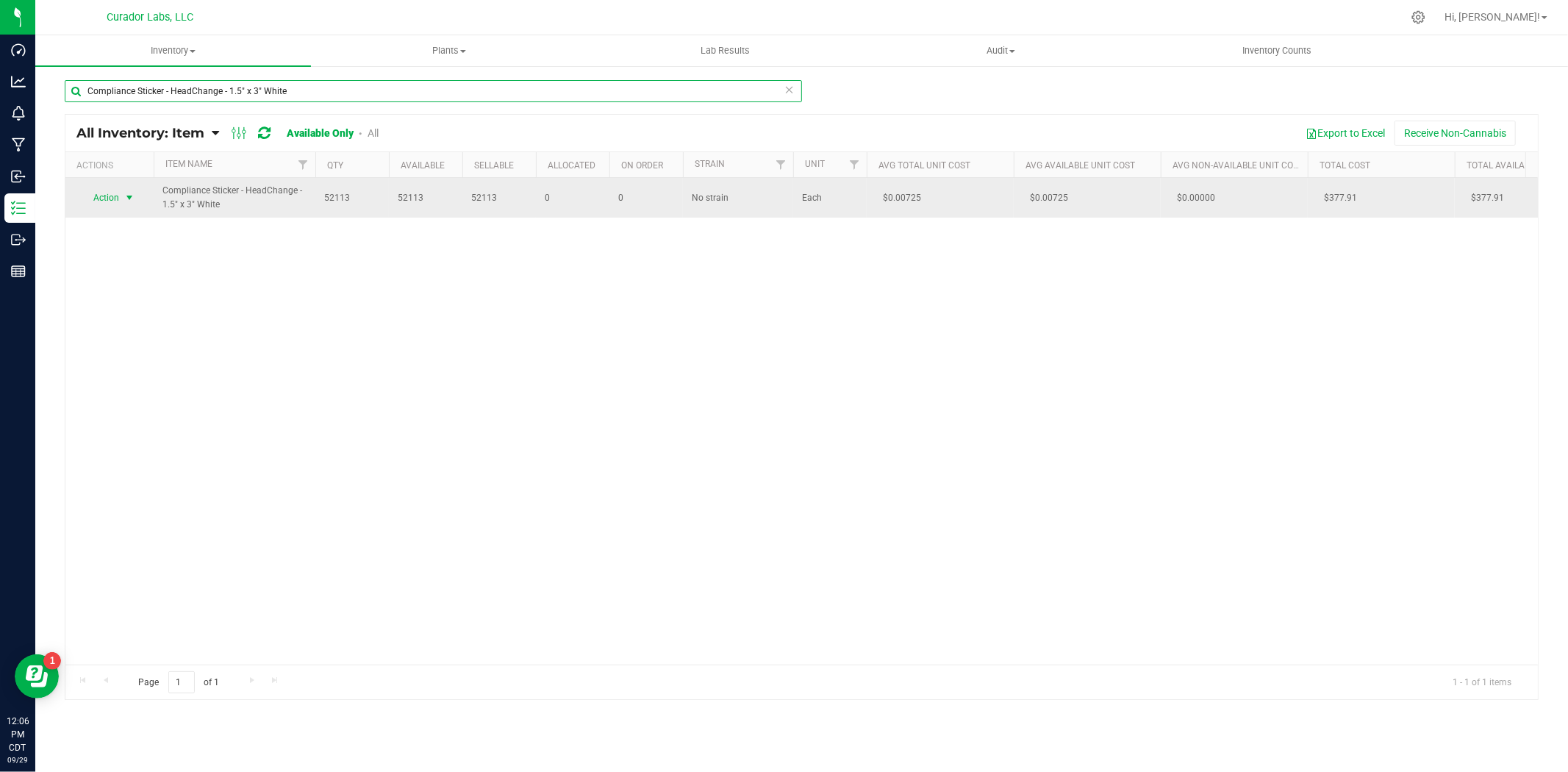
type input "Compliance Sticker - HeadChange - 1.5" x 3" White"
click at [113, 202] on span "Action" at bounding box center [100, 197] width 40 height 20
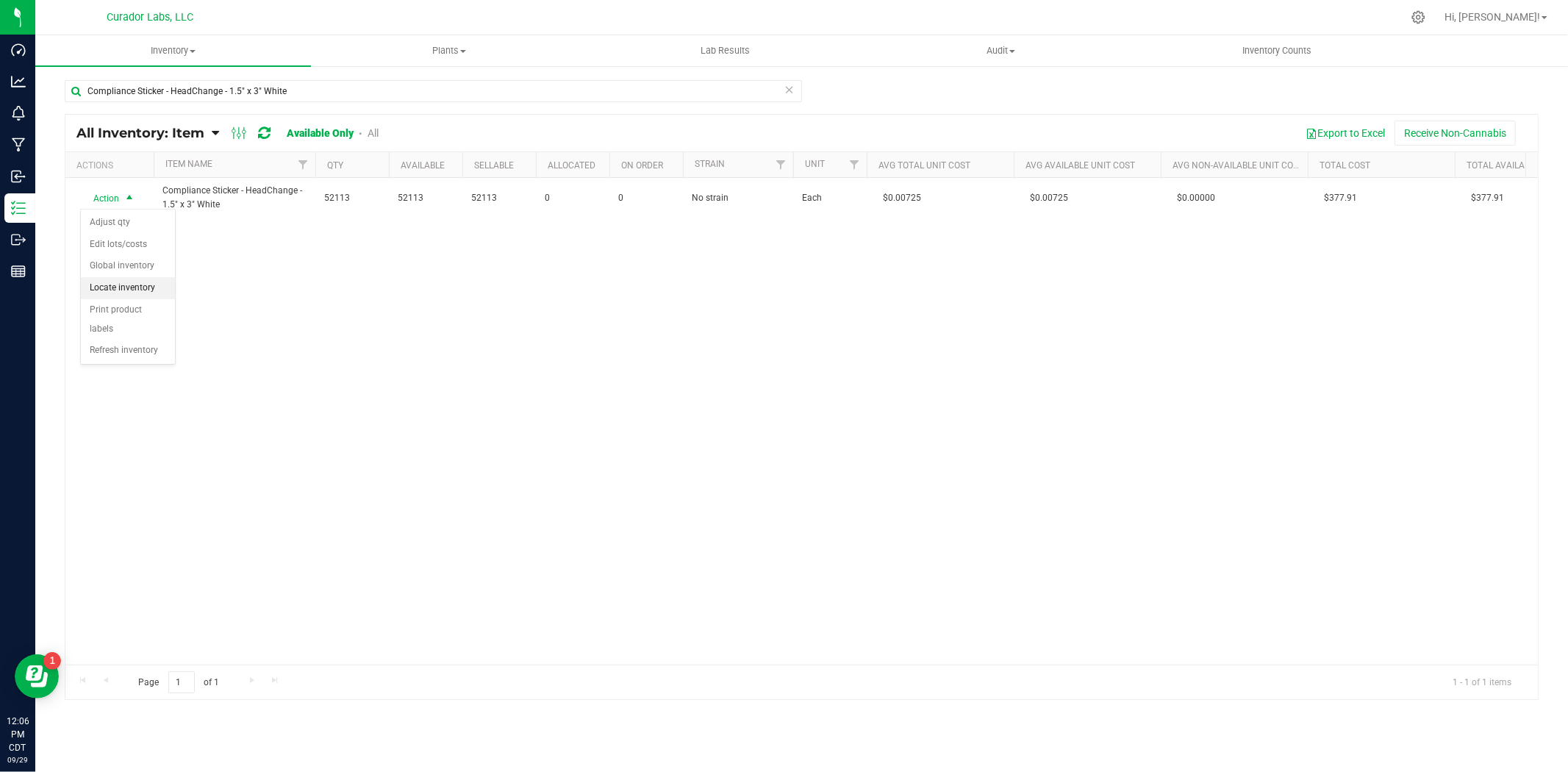
click at [134, 284] on li "Locate inventory" at bounding box center [128, 288] width 94 height 22
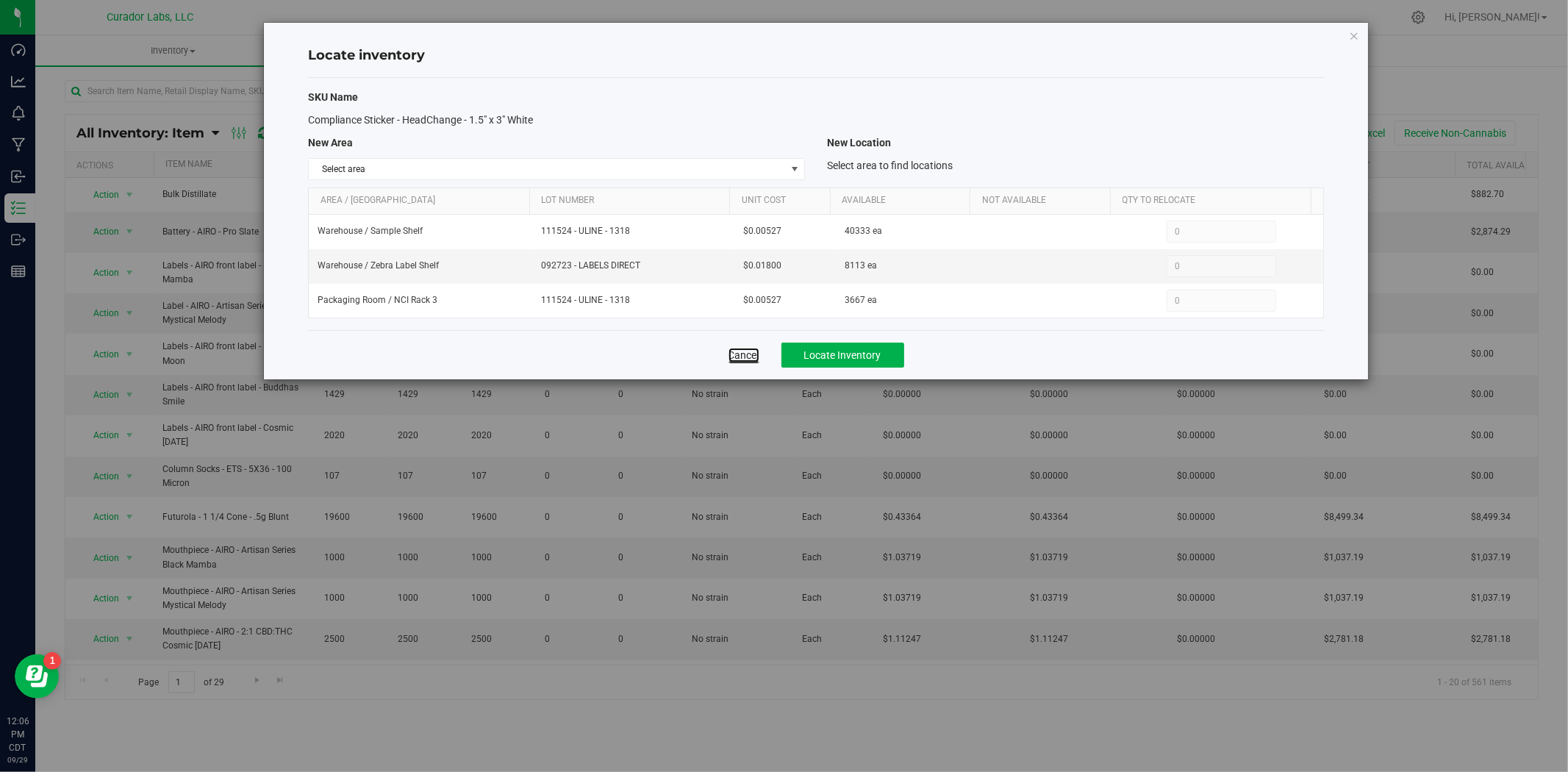
click at [737, 357] on link "Cancel" at bounding box center [744, 355] width 31 height 14
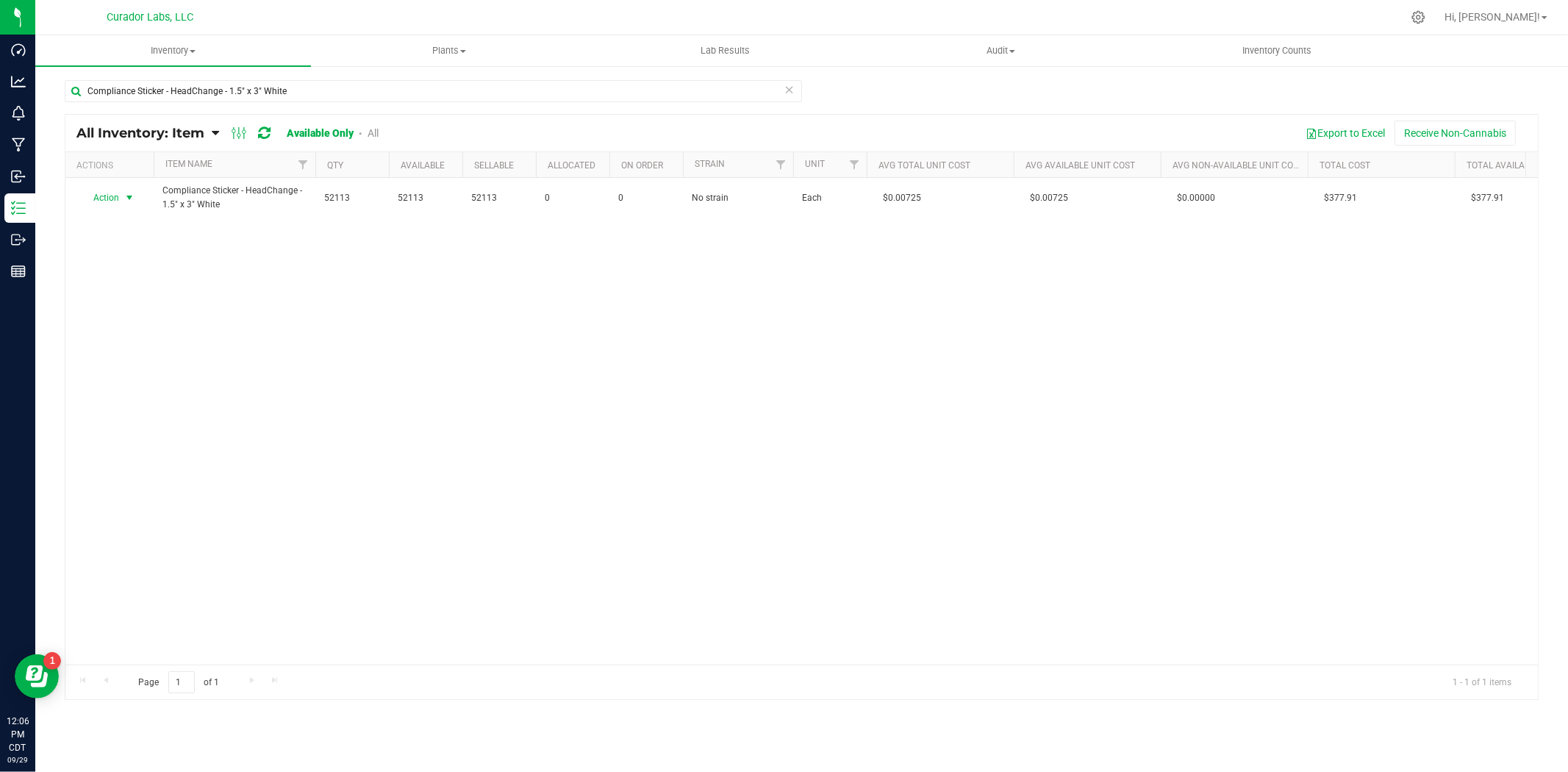
click at [113, 200] on span "Action" at bounding box center [100, 197] width 40 height 20
click at [137, 215] on li "Adjust qty" at bounding box center [128, 222] width 94 height 22
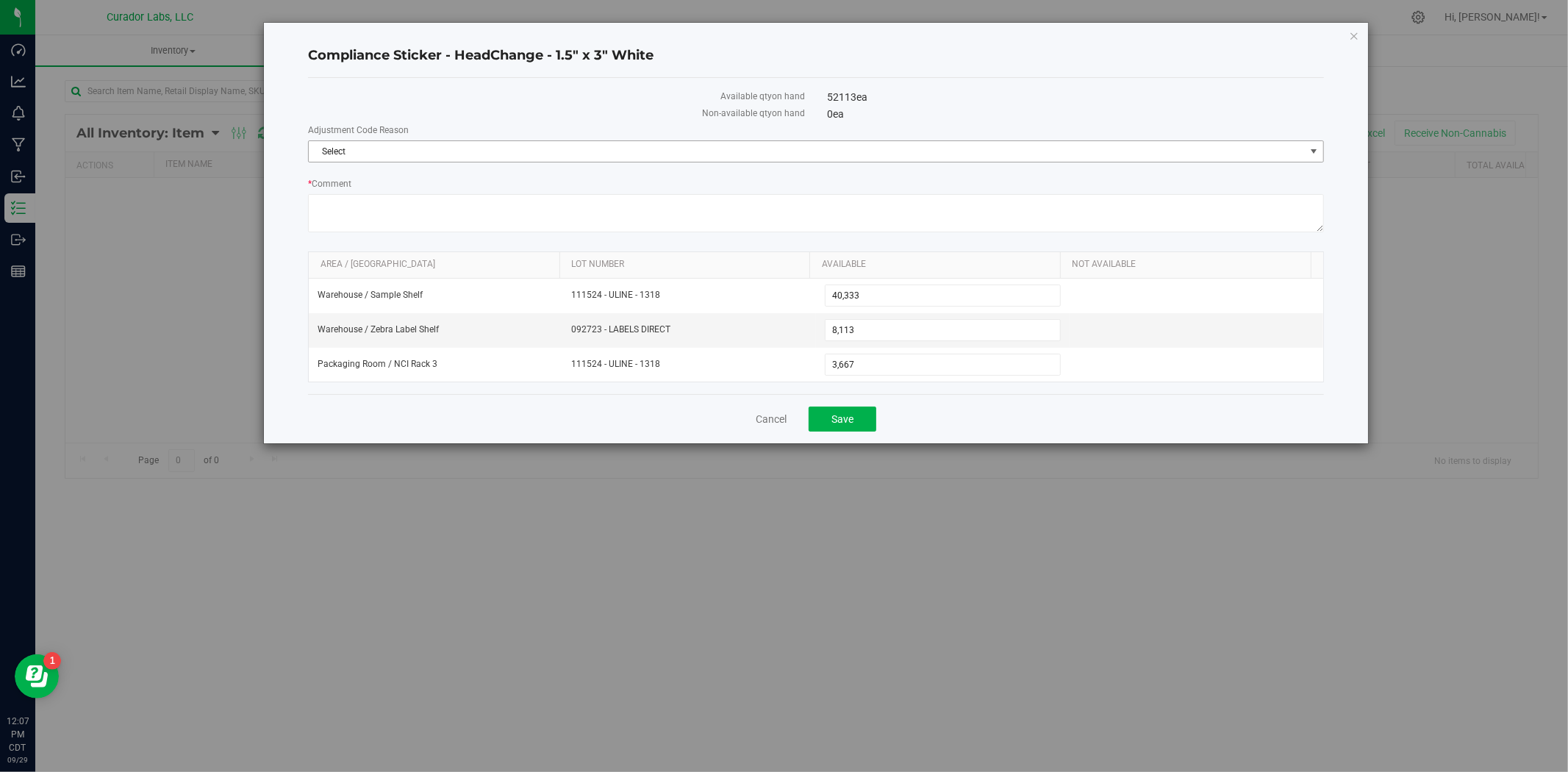
click at [480, 151] on span "Select" at bounding box center [807, 151] width 996 height 20
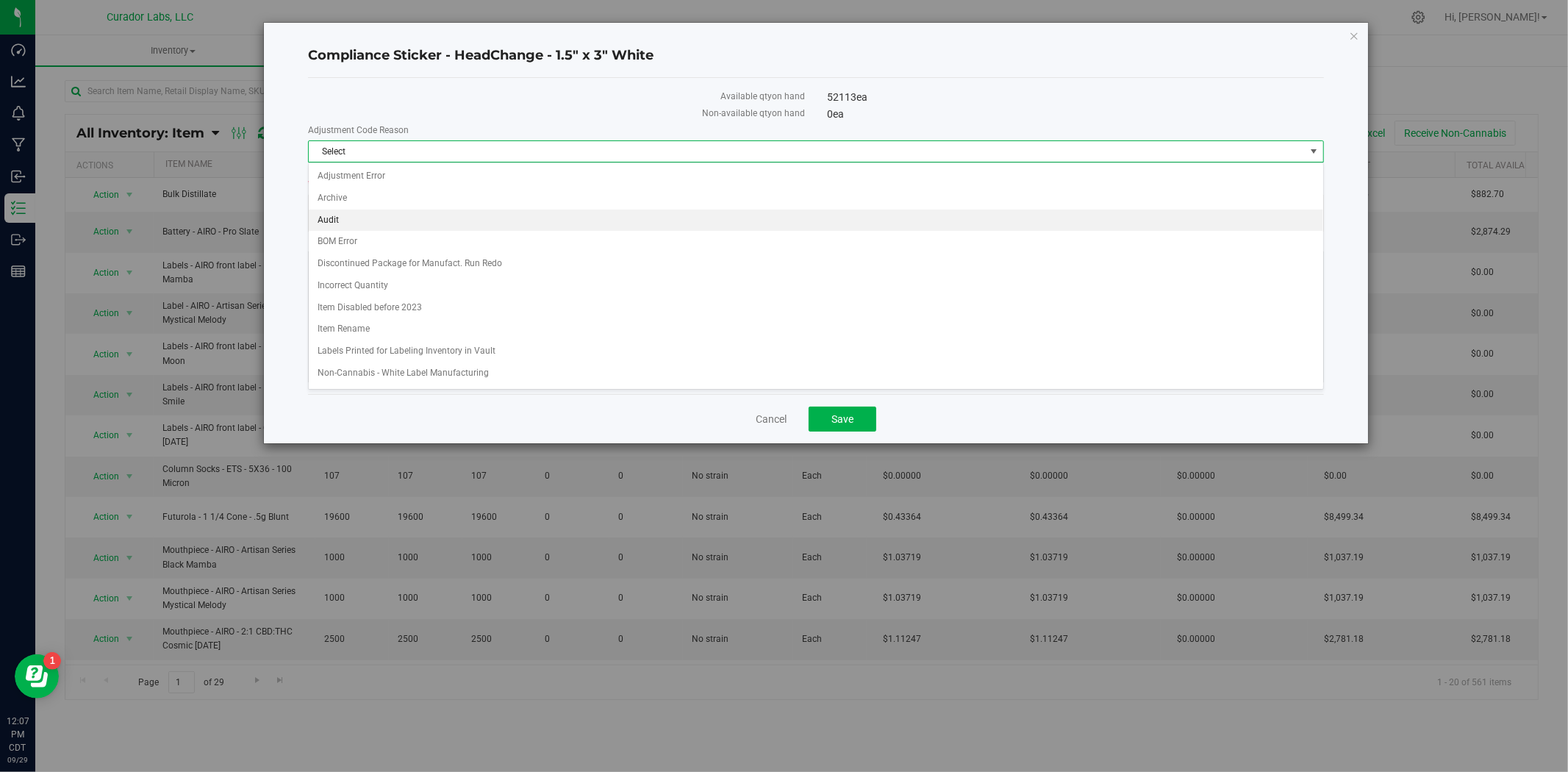
click at [432, 219] on li "Audit" at bounding box center [816, 220] width 1014 height 22
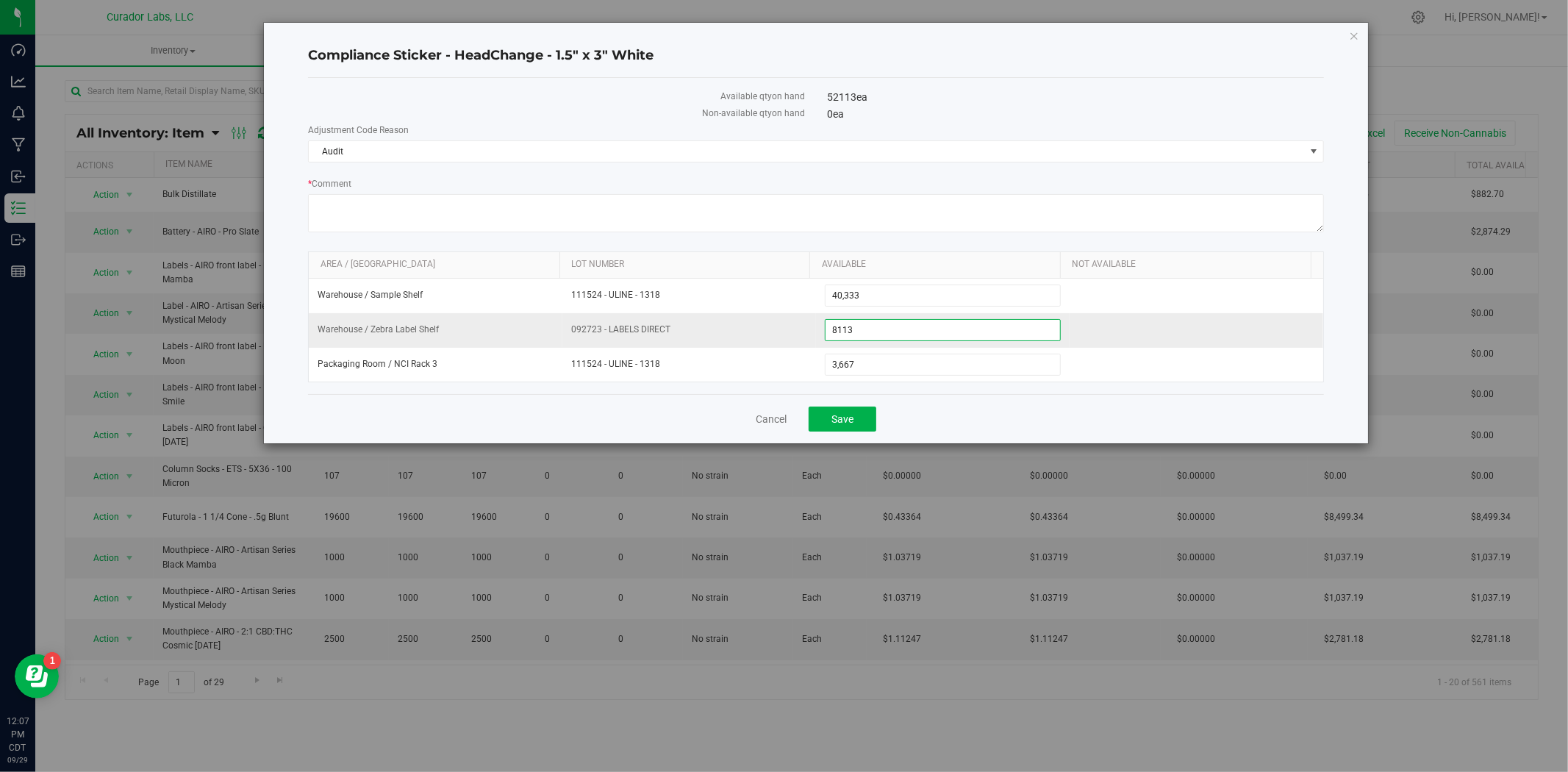
drag, startPoint x: 907, startPoint y: 335, endPoint x: 651, endPoint y: 335, distance: 256.0
click at [661, 335] on tr "Warehouse / Zebra Label Shelf 092723 - LABELS DIRECT 8,113 8113" at bounding box center [816, 330] width 1014 height 35
type input "0"
click at [855, 429] on button "Save" at bounding box center [842, 419] width 67 height 25
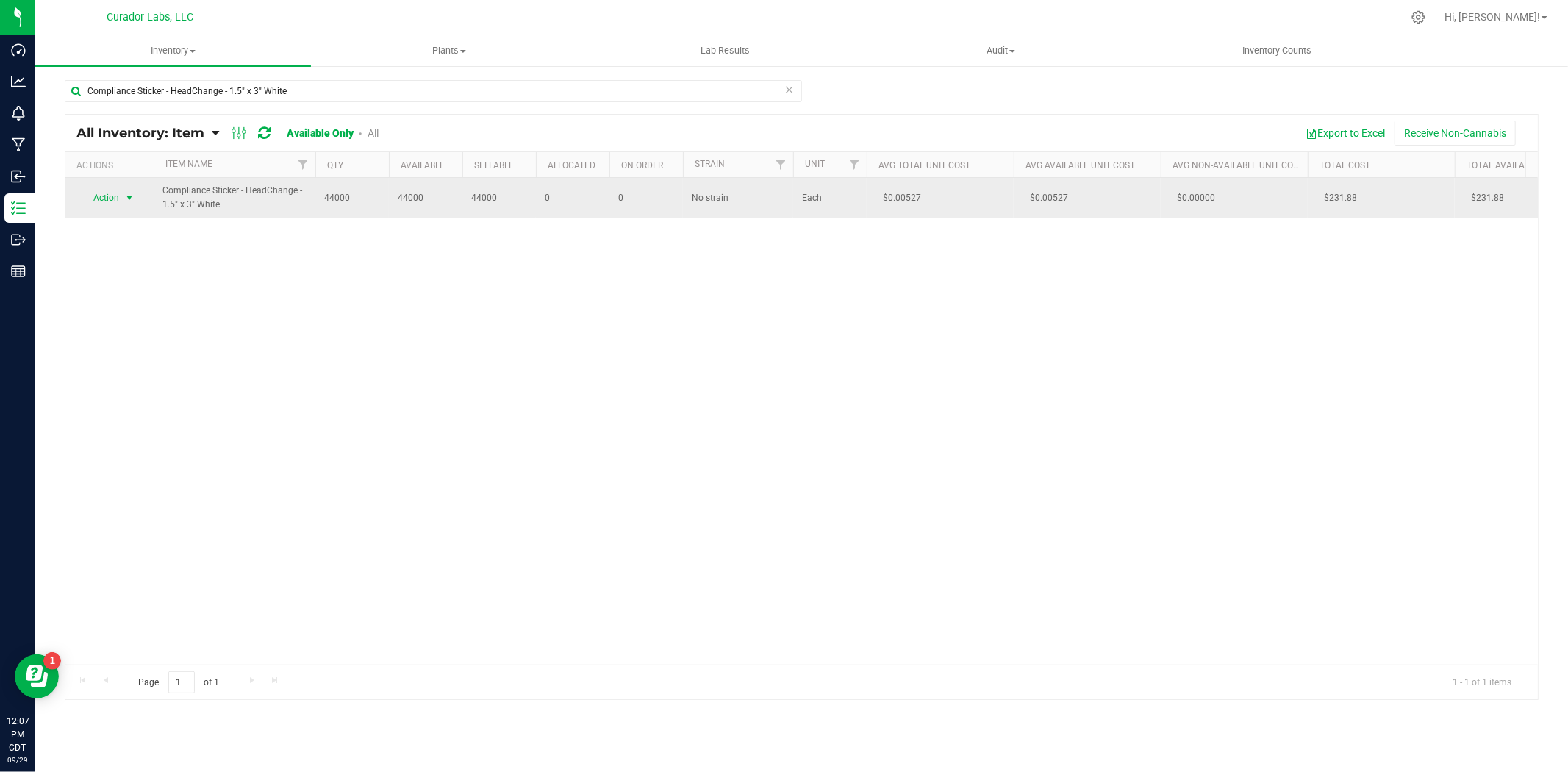
click at [121, 200] on span "select" at bounding box center [130, 197] width 18 height 20
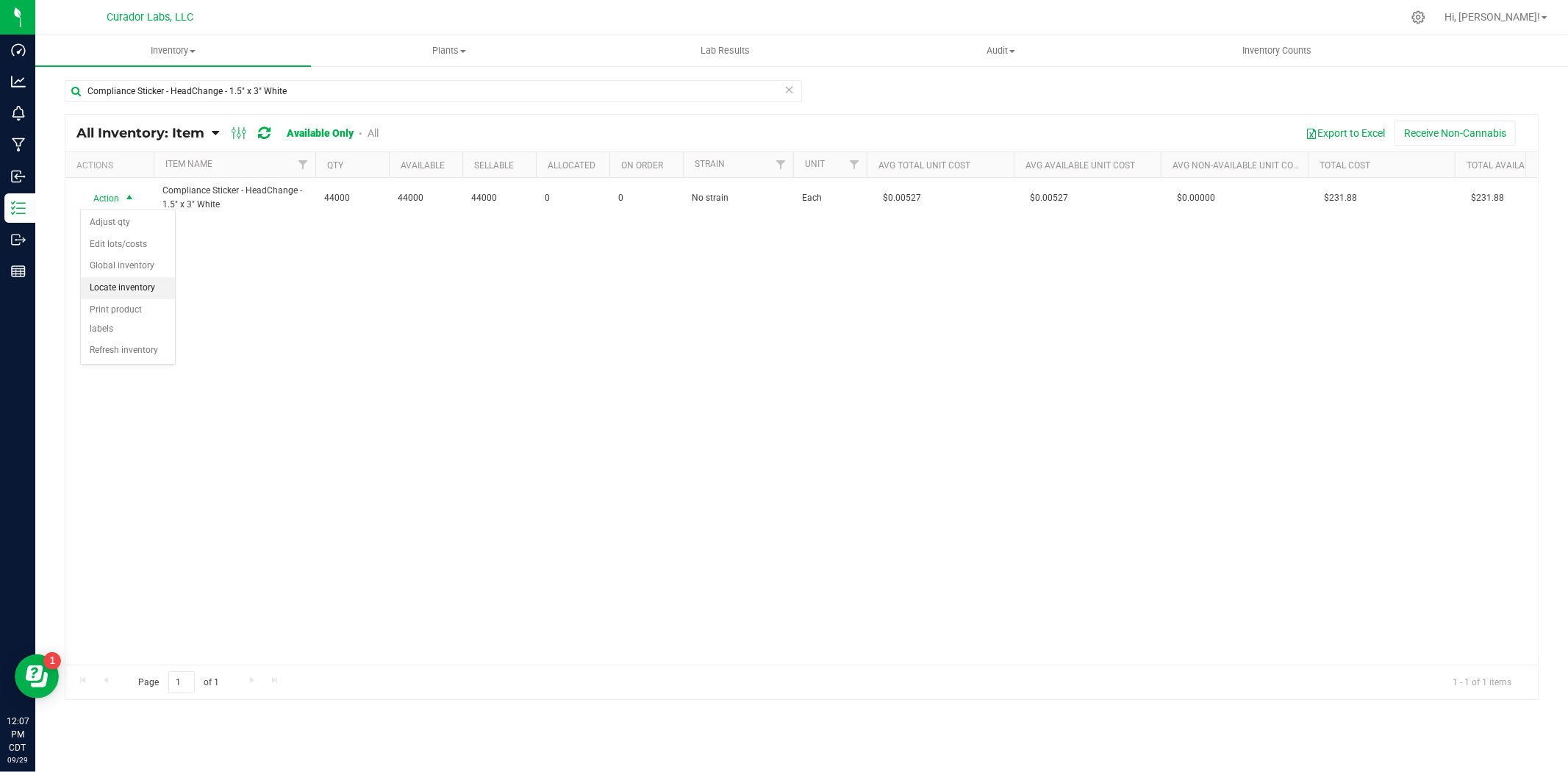
click at [138, 287] on li "Locate inventory" at bounding box center [128, 288] width 94 height 22
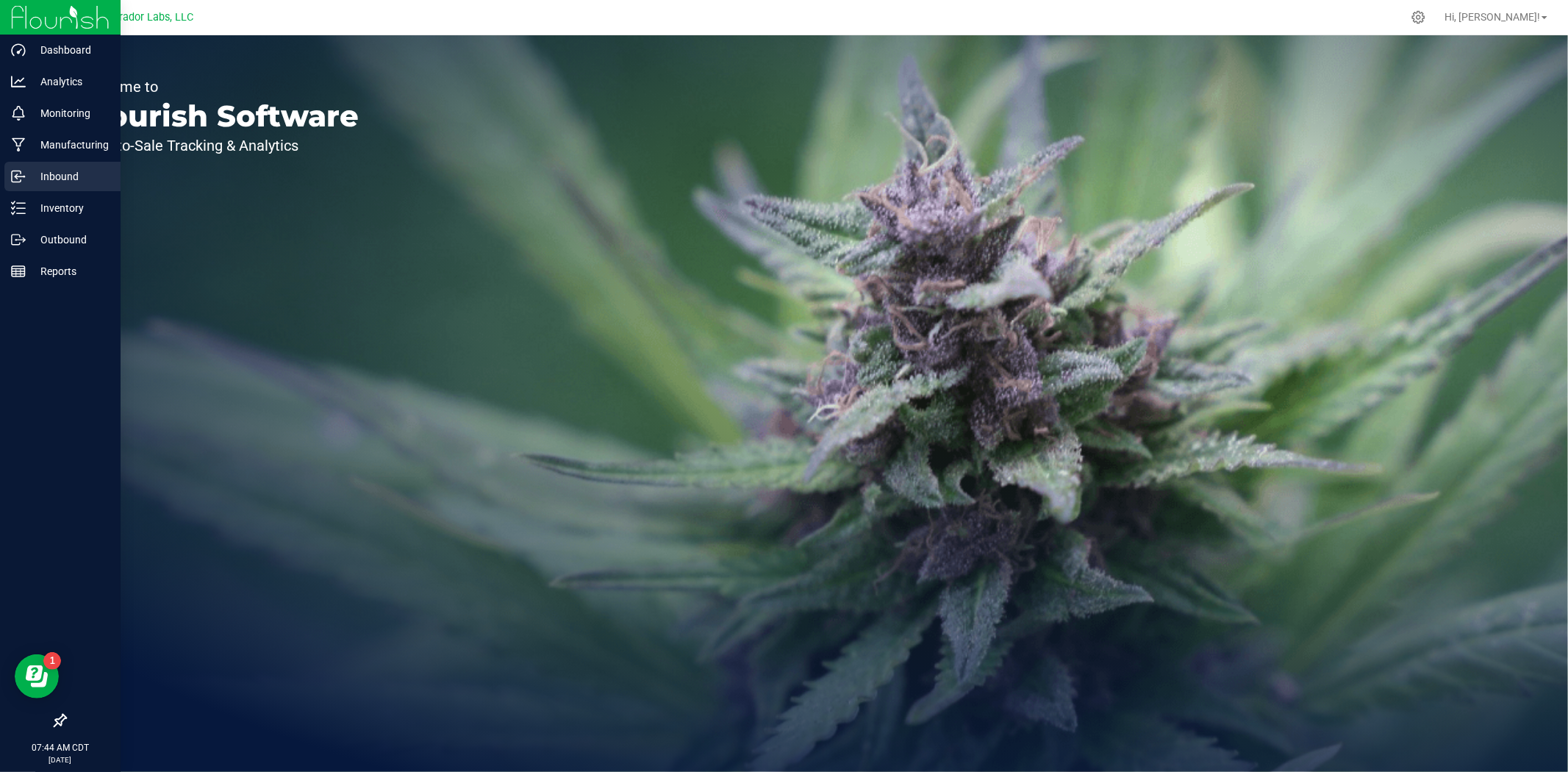
click at [10, 180] on div "Inbound" at bounding box center [63, 176] width 116 height 29
